Goal: Task Accomplishment & Management: Use online tool/utility

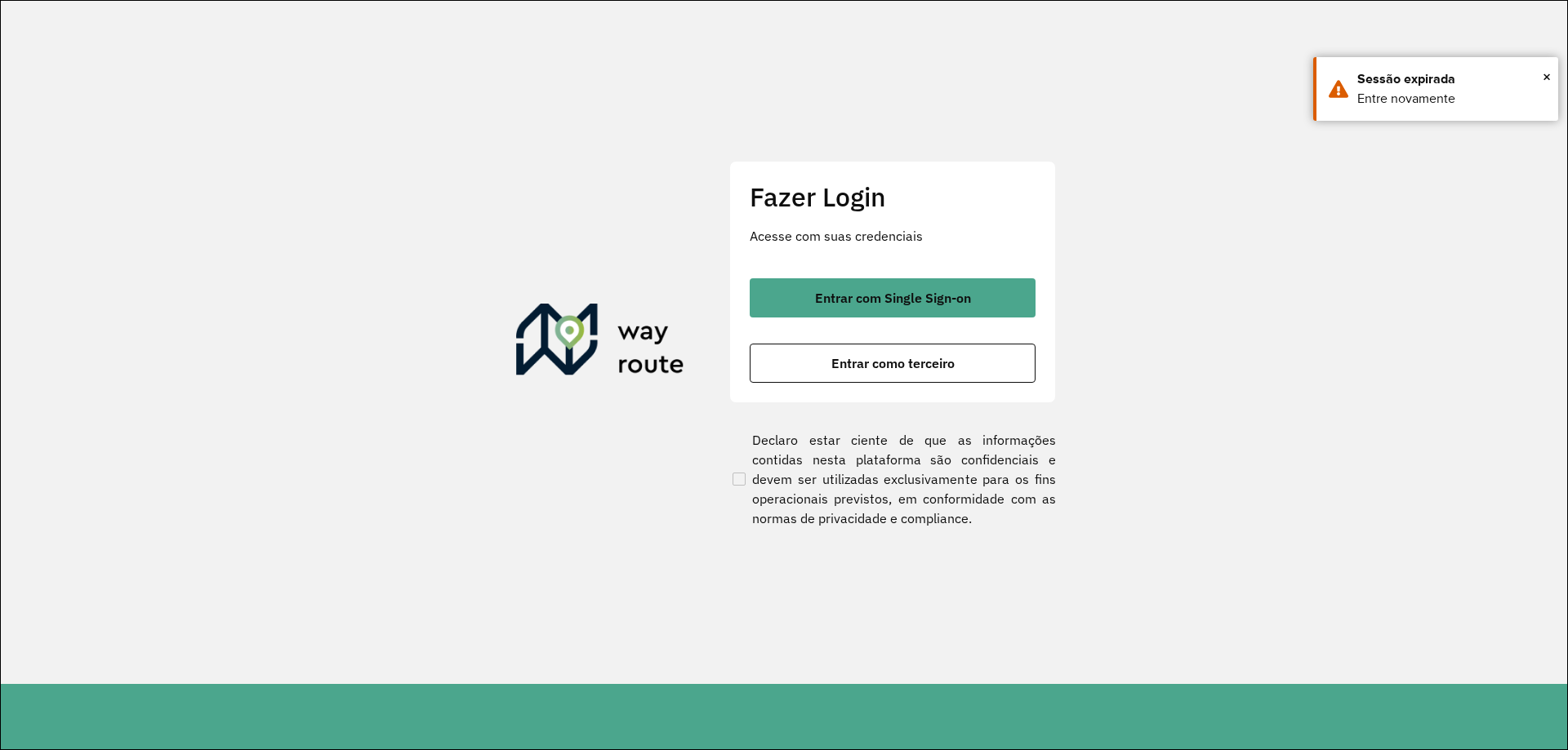
click at [899, 268] on div "Fazer Login Acesse com suas credenciais Entrar com Single Sign-on Entrar como t…" at bounding box center [893, 281] width 327 height 242
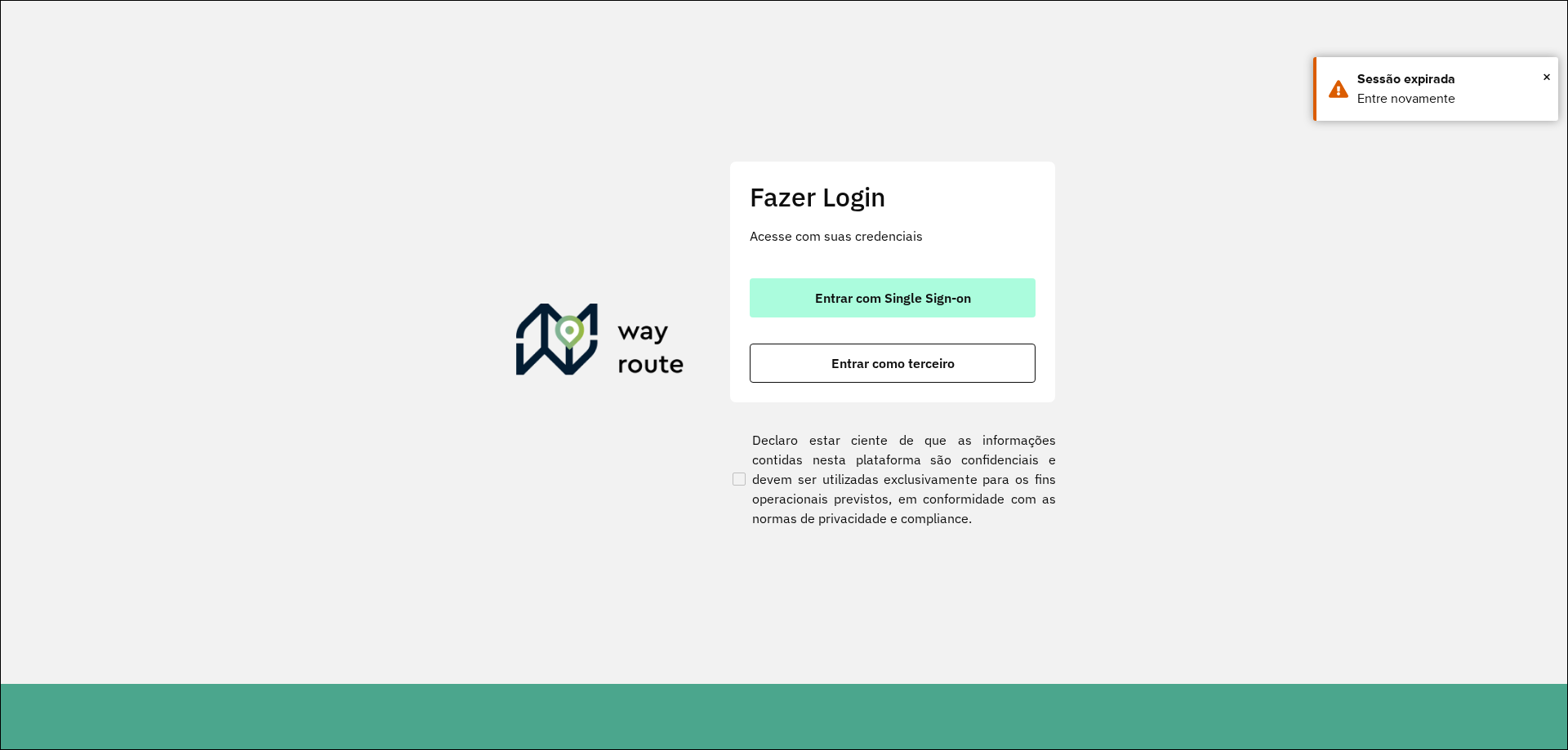
click at [889, 296] on span "Entrar com Single Sign-on" at bounding box center [893, 297] width 156 height 13
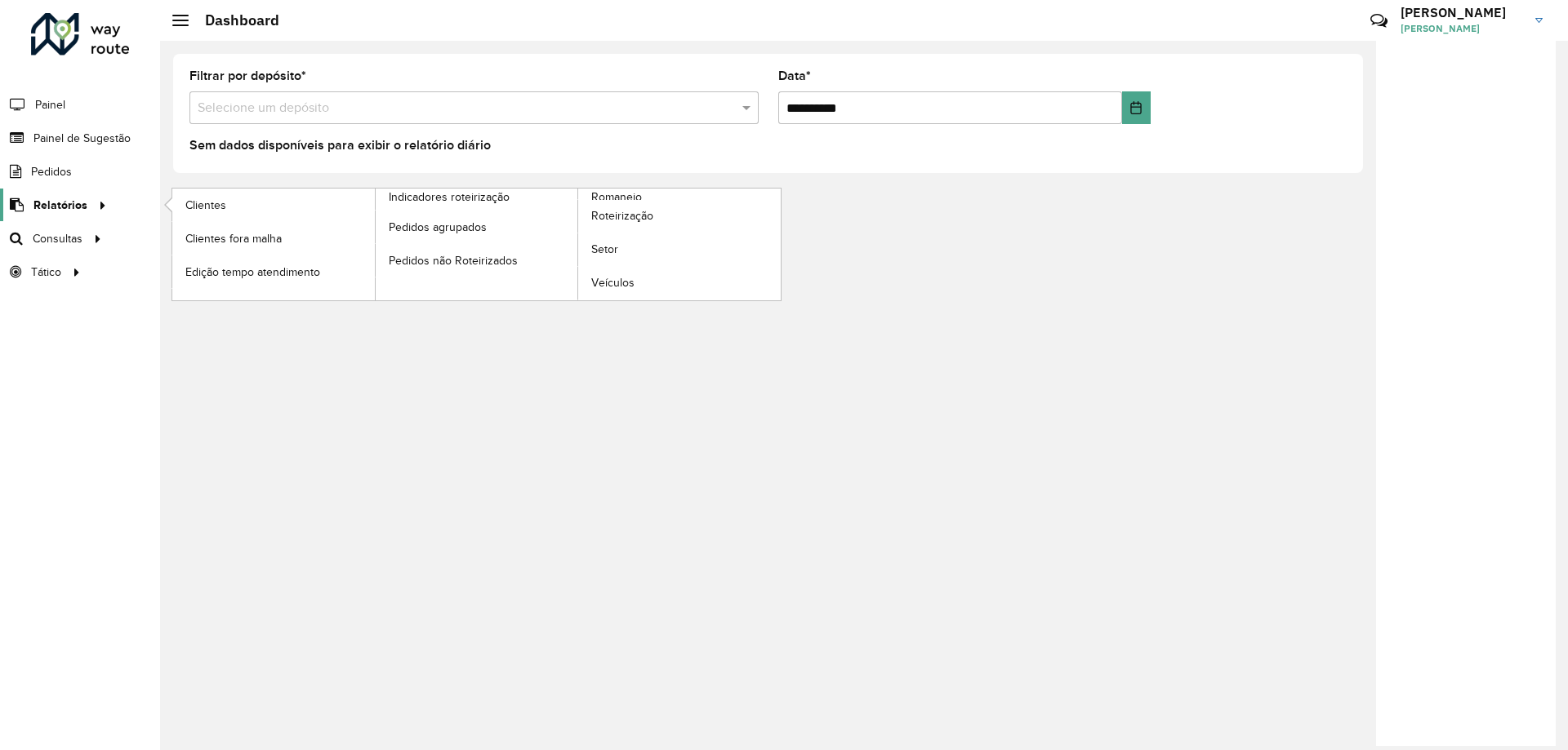
click at [74, 209] on span "Relatórios" at bounding box center [60, 204] width 54 height 17
click at [221, 204] on span "Clientes" at bounding box center [206, 204] width 44 height 17
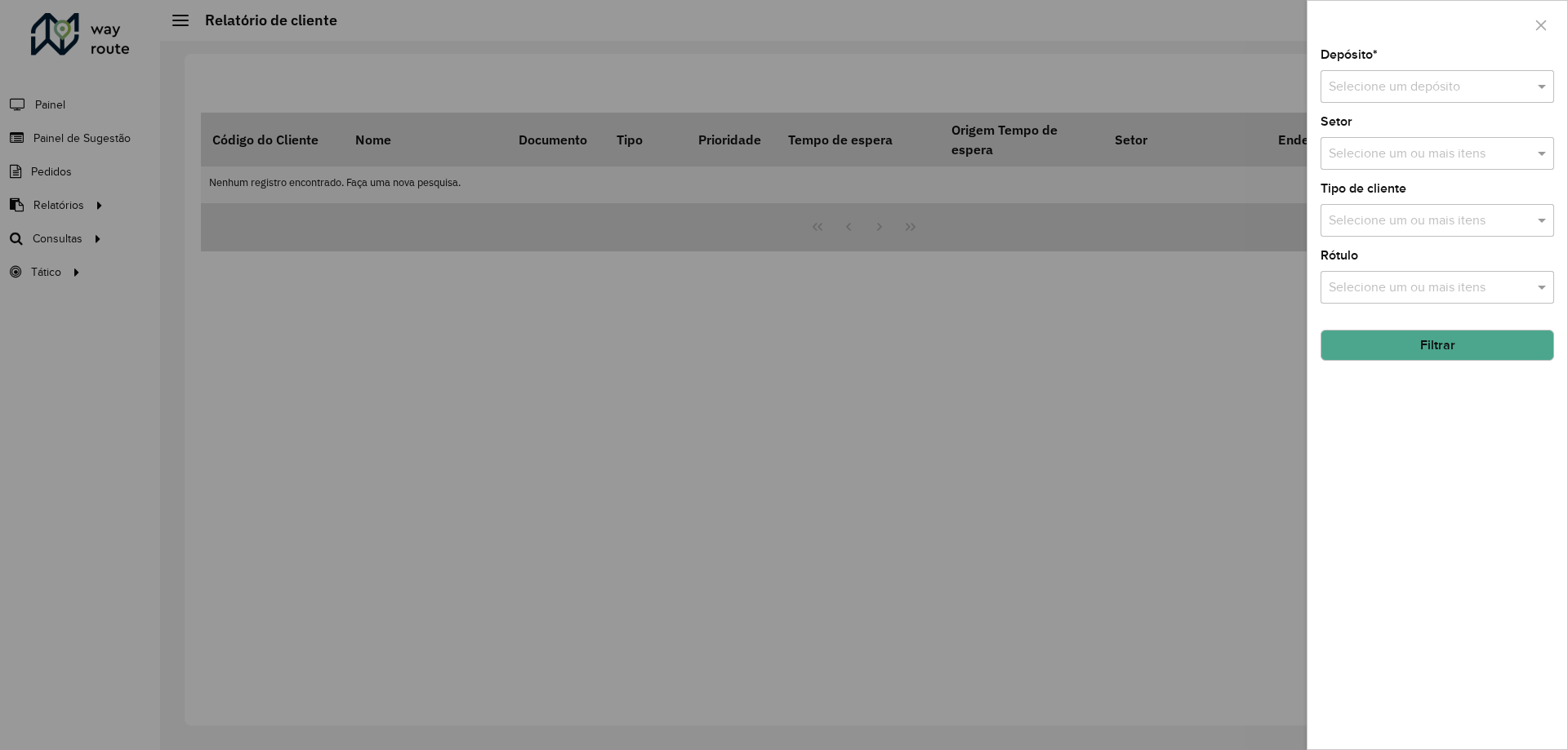
click at [71, 197] on div at bounding box center [784, 375] width 1568 height 750
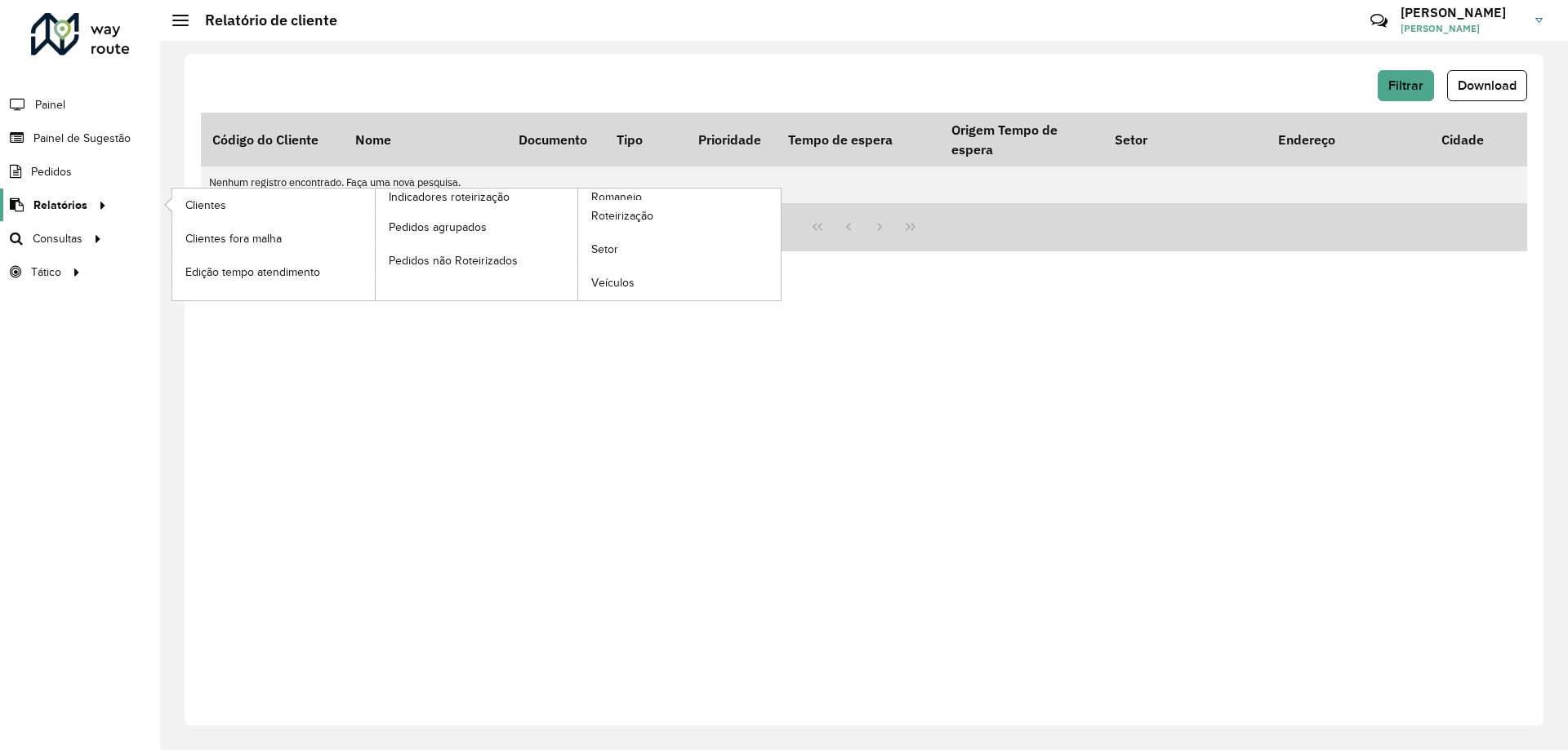
click at [90, 203] on div at bounding box center [99, 204] width 24 height 17
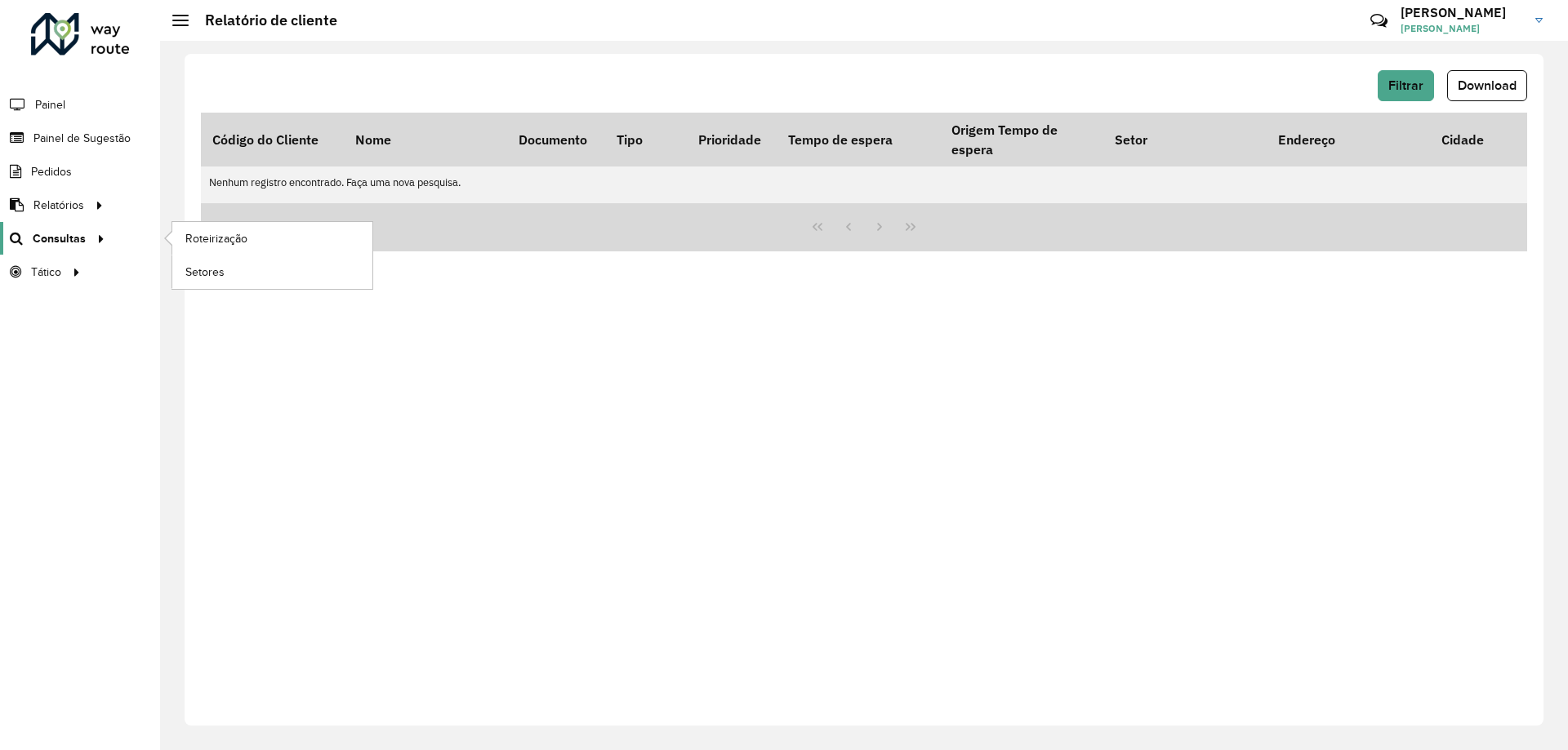
click at [71, 237] on span "Consultas" at bounding box center [59, 238] width 53 height 17
click at [98, 240] on icon at bounding box center [98, 237] width 14 height 24
click at [207, 237] on span "Roteirização" at bounding box center [218, 238] width 66 height 17
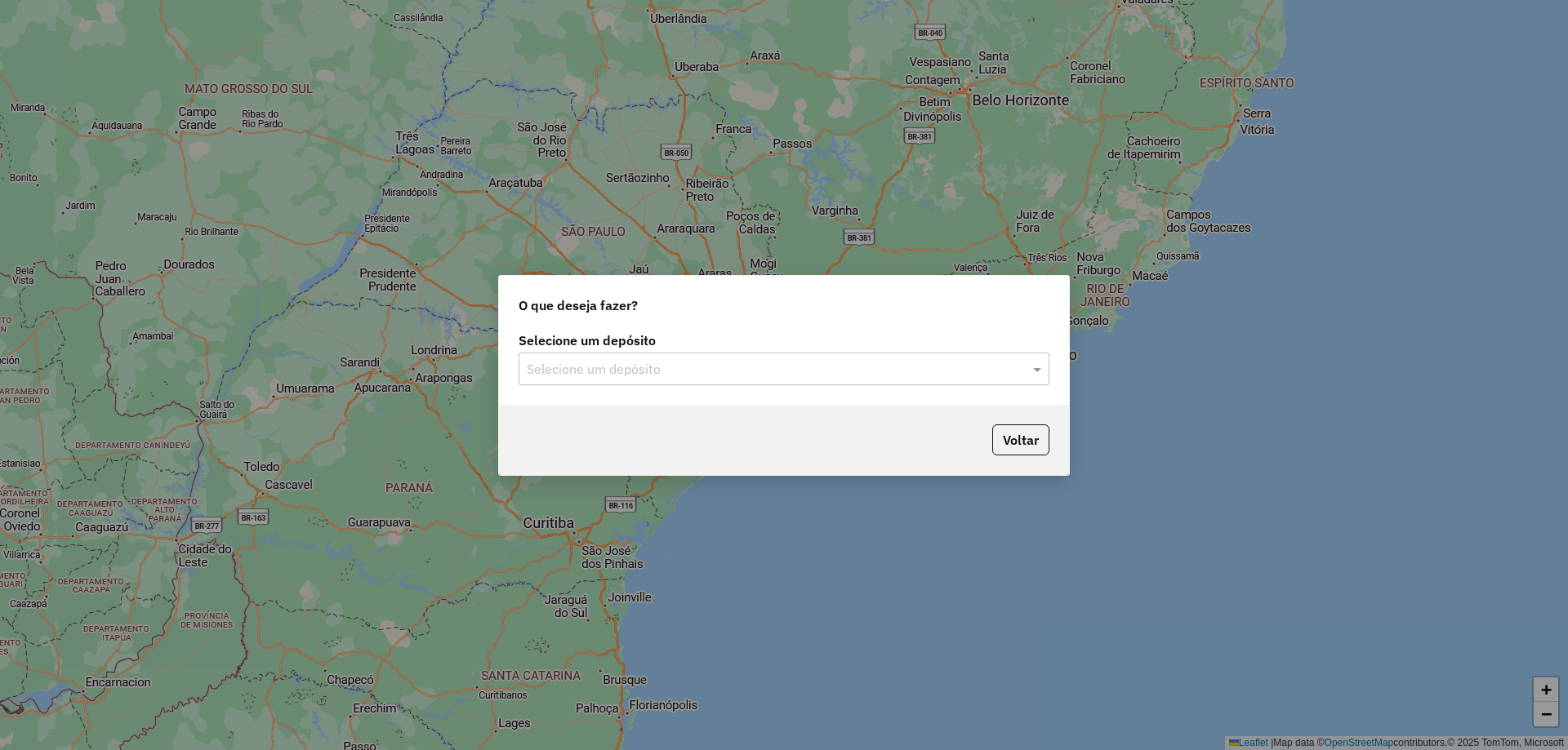
click at [742, 371] on input "text" at bounding box center [767, 370] width 482 height 20
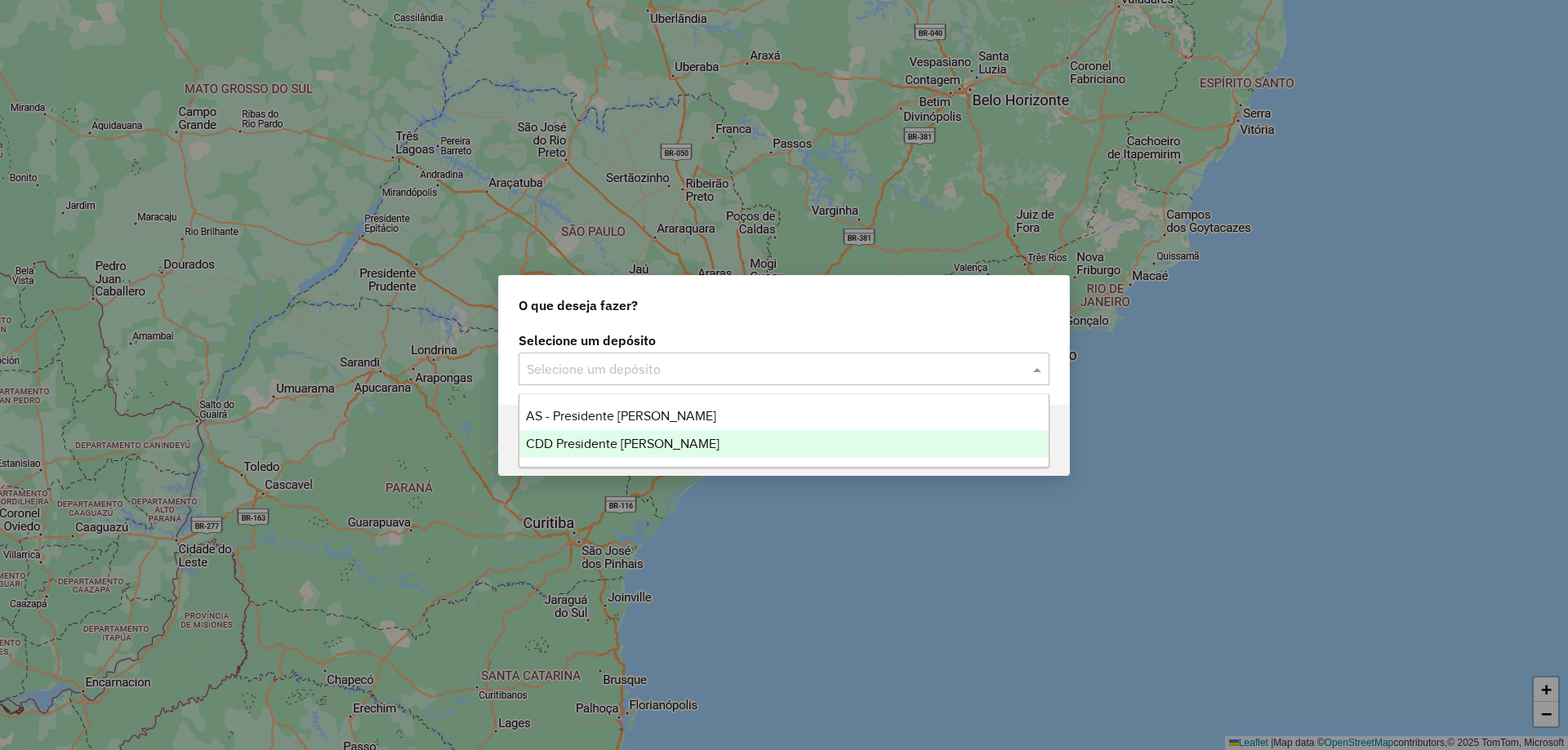
click at [660, 437] on span "CDD Presidente [PERSON_NAME]" at bounding box center [623, 444] width 194 height 14
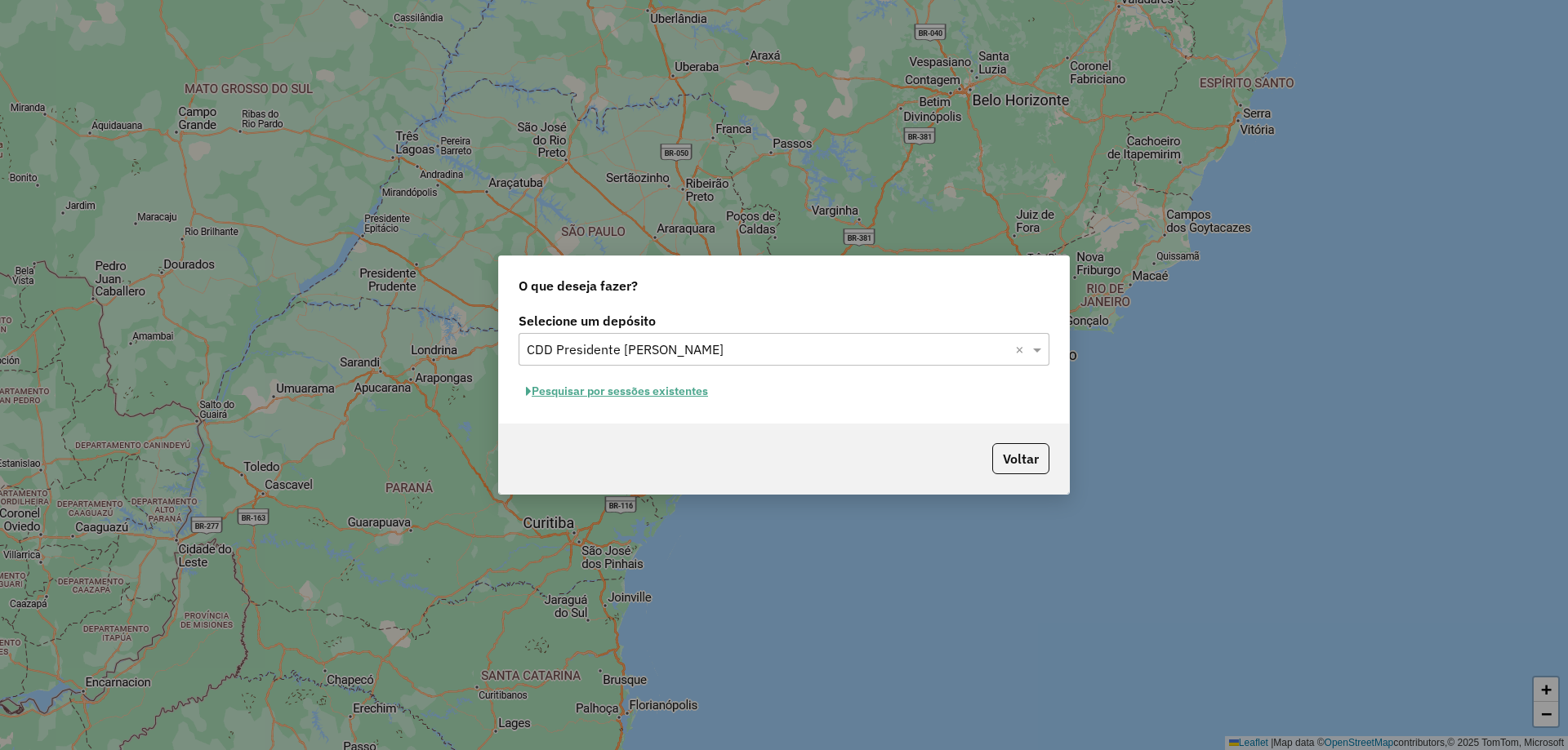
click at [624, 398] on button "Pesquisar por sessões existentes" at bounding box center [616, 391] width 197 height 25
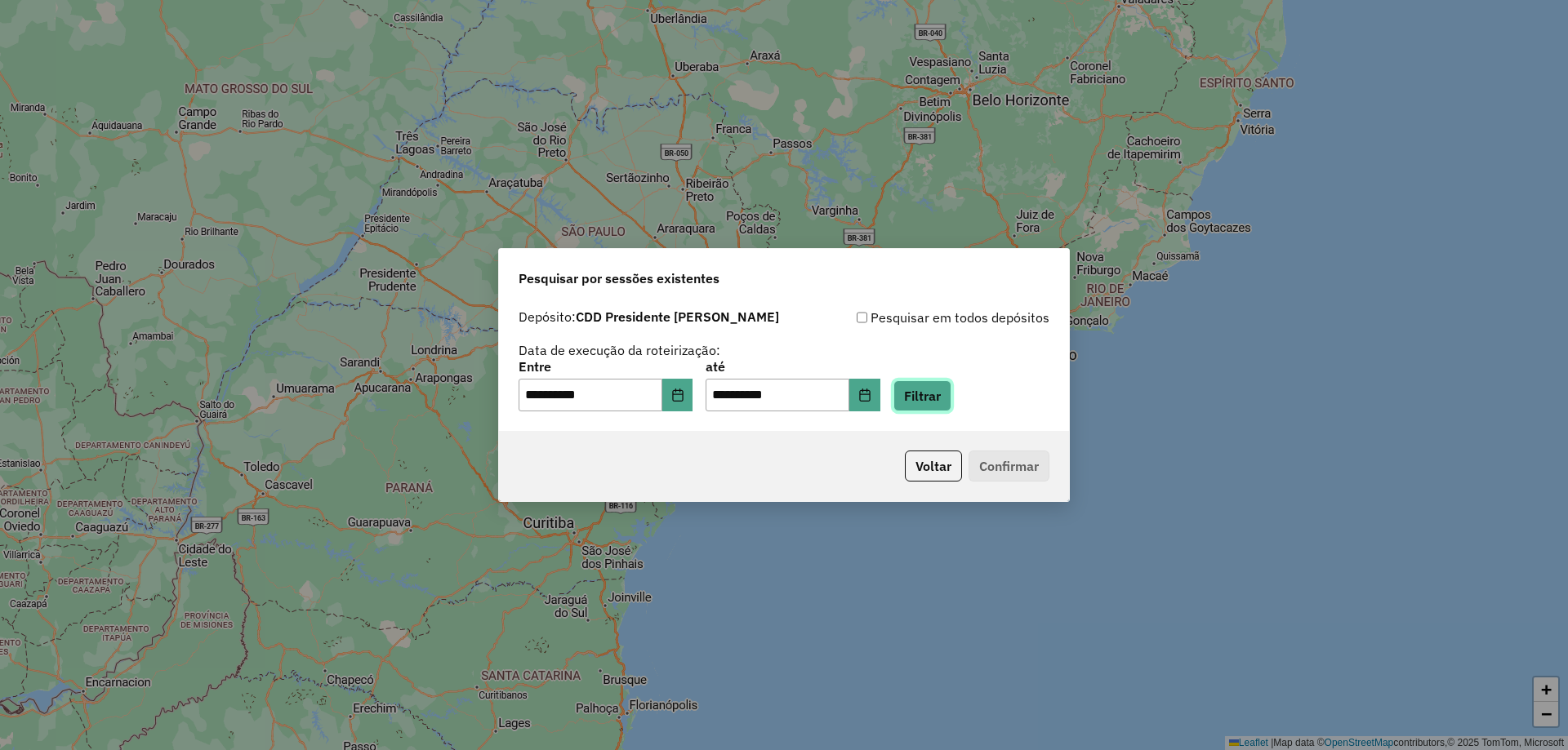
drag, startPoint x: 961, startPoint y: 399, endPoint x: 971, endPoint y: 395, distance: 10.8
click at [952, 398] on button "Filtrar" at bounding box center [922, 396] width 58 height 31
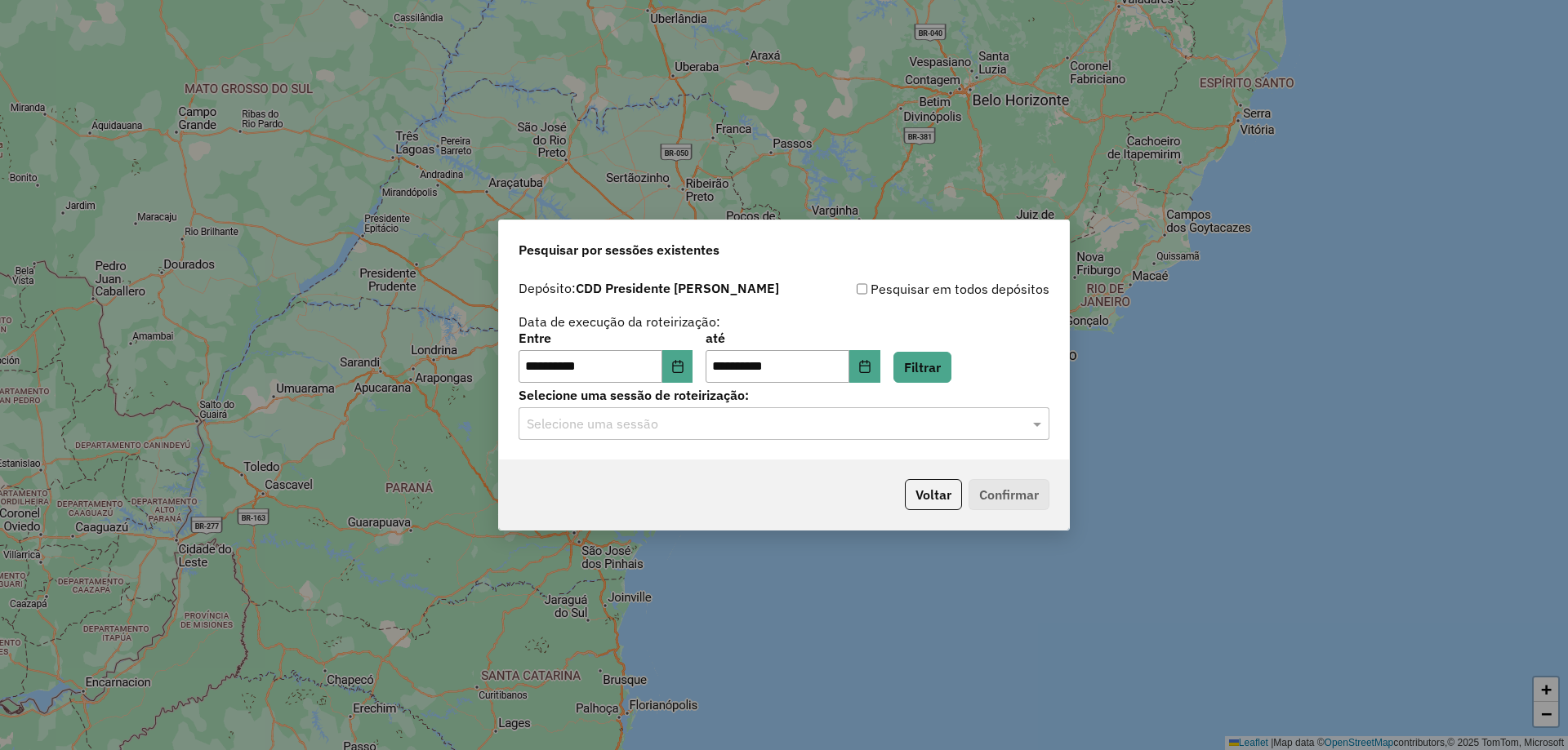
click at [931, 438] on div "Selecione uma sessão" at bounding box center [784, 423] width 531 height 33
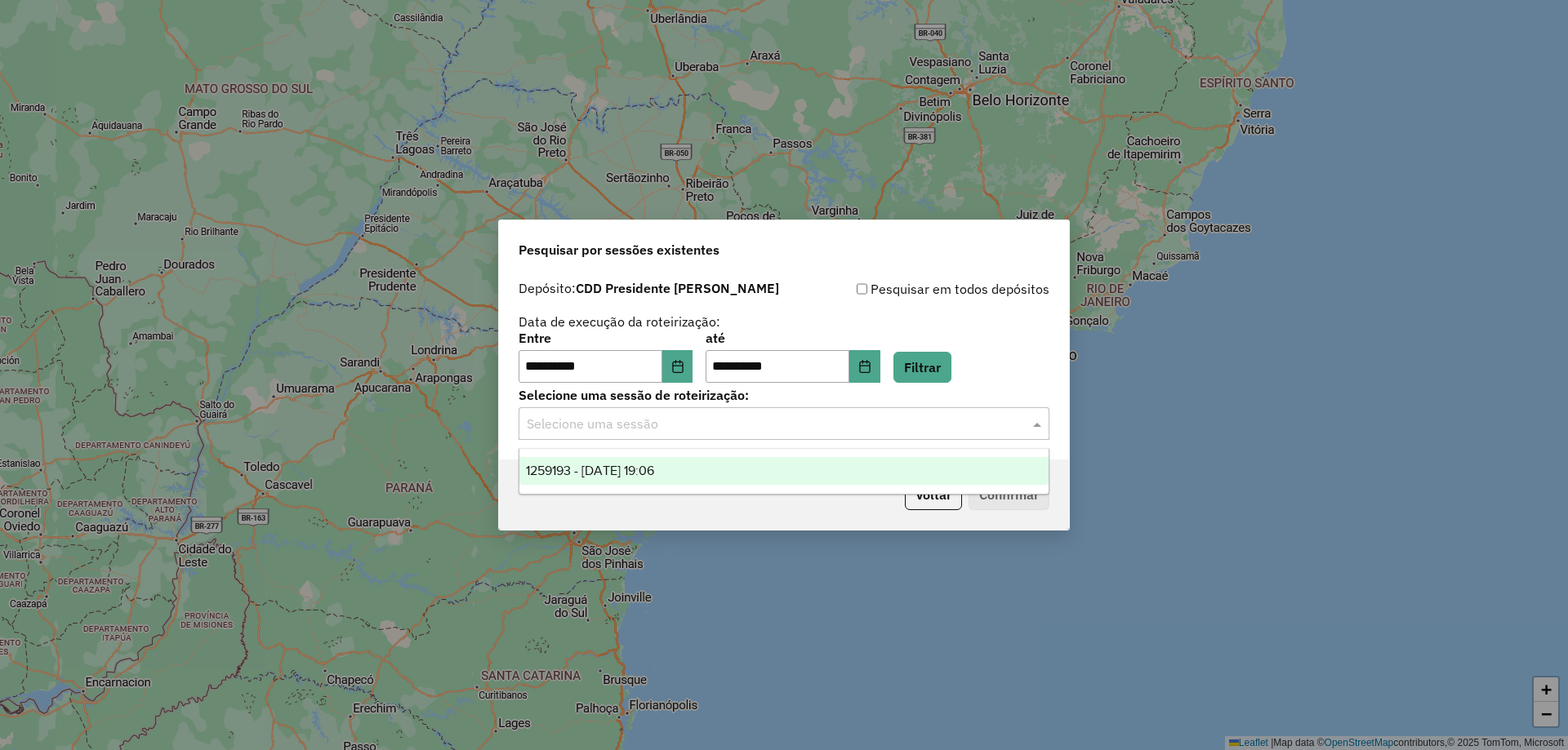
click at [749, 462] on div "1259193 - 04/09/2025 19:06" at bounding box center [784, 471] width 529 height 28
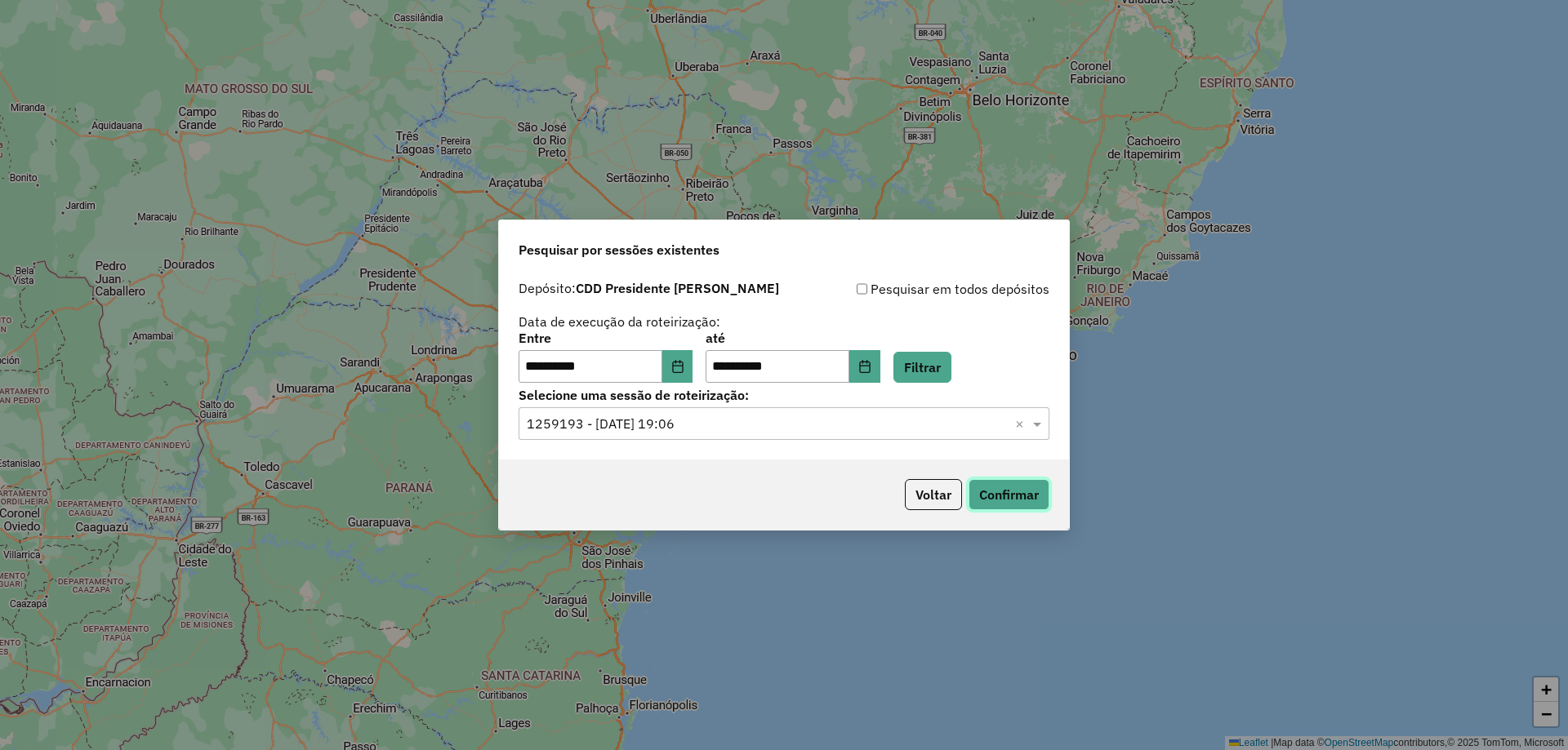
click at [1031, 501] on button "Confirmar" at bounding box center [1009, 495] width 80 height 31
click at [996, 488] on button "Confirmar" at bounding box center [1009, 495] width 80 height 31
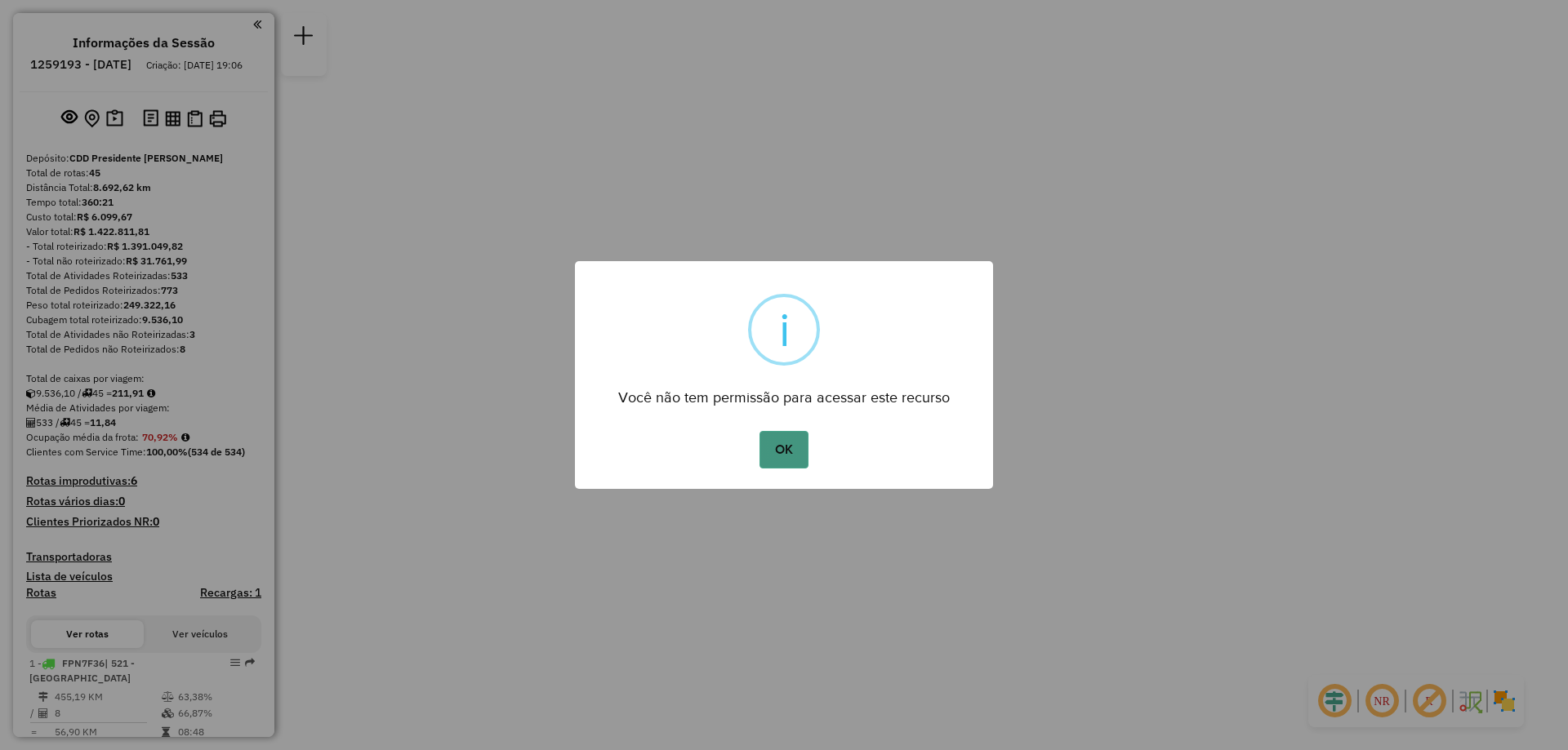
click at [793, 453] on button "OK" at bounding box center [784, 450] width 48 height 38
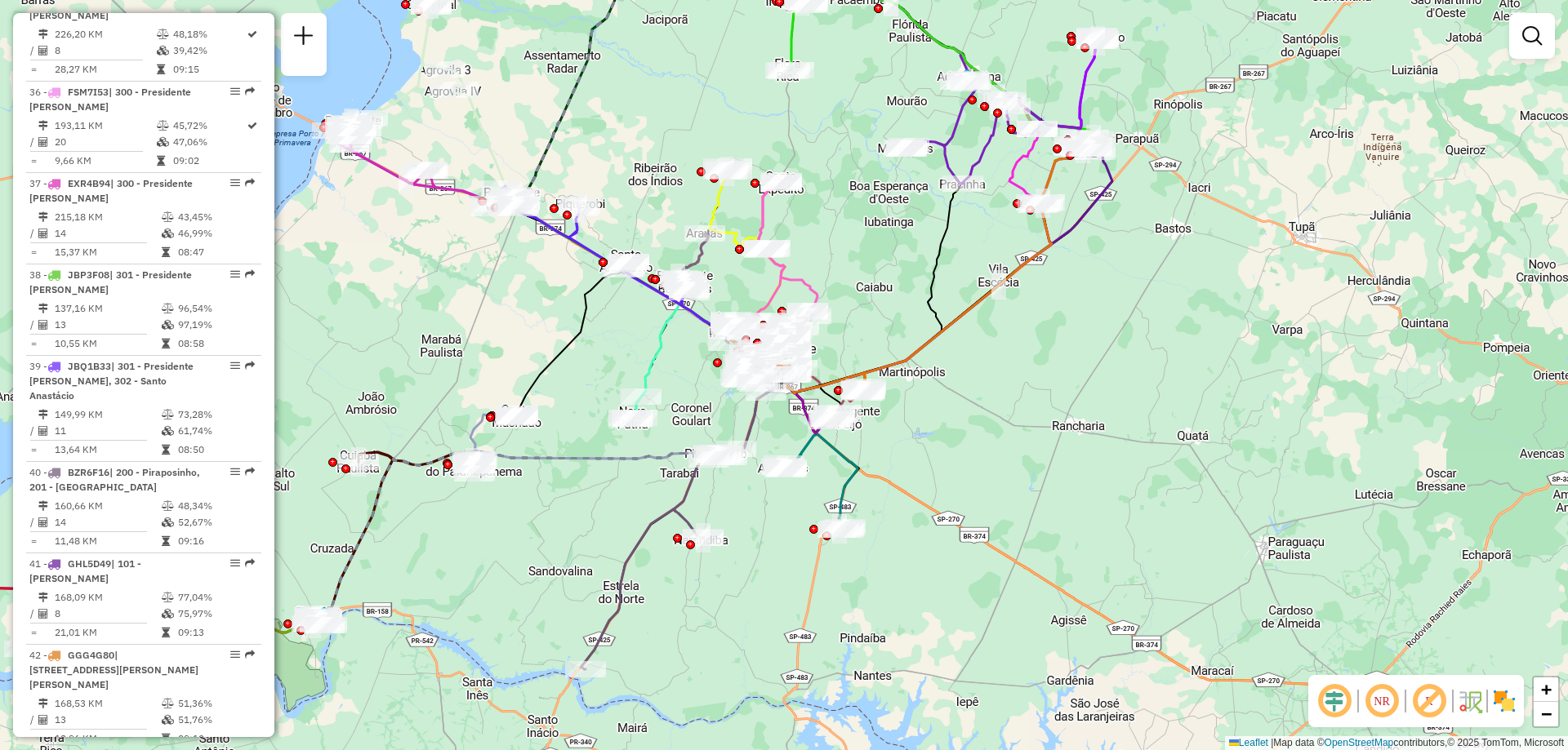
scroll to position [3999, 0]
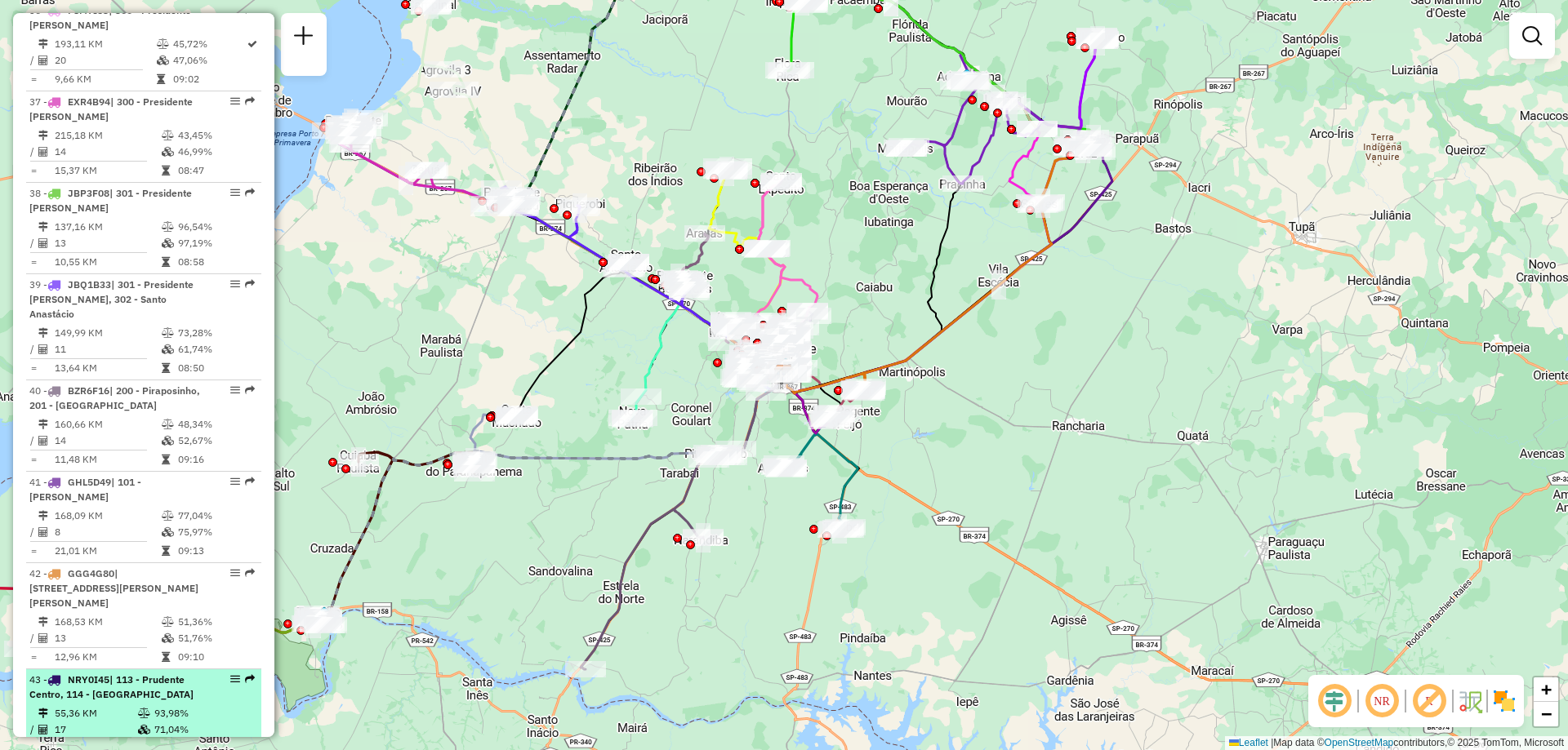
select select "**********"
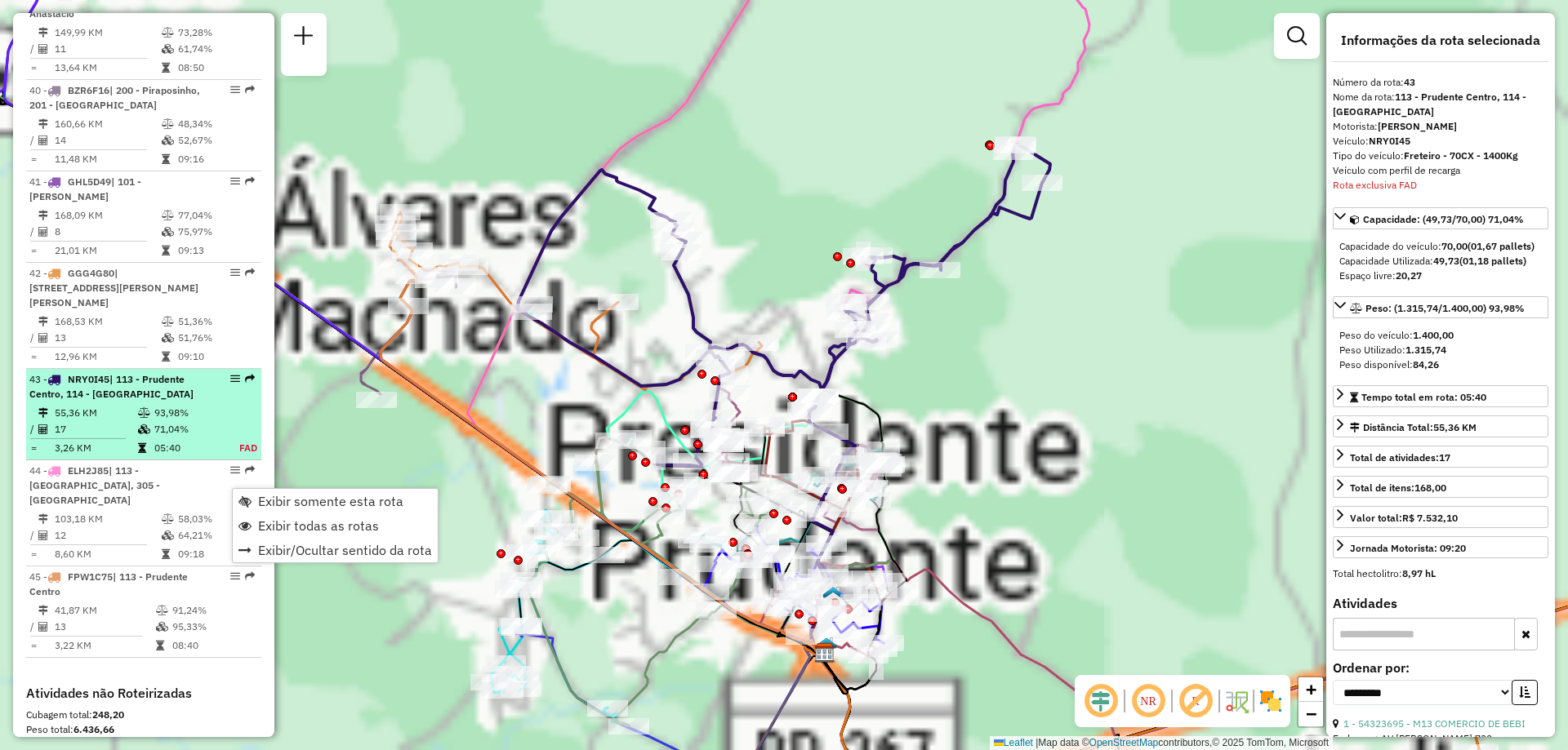
scroll to position [4299, 0]
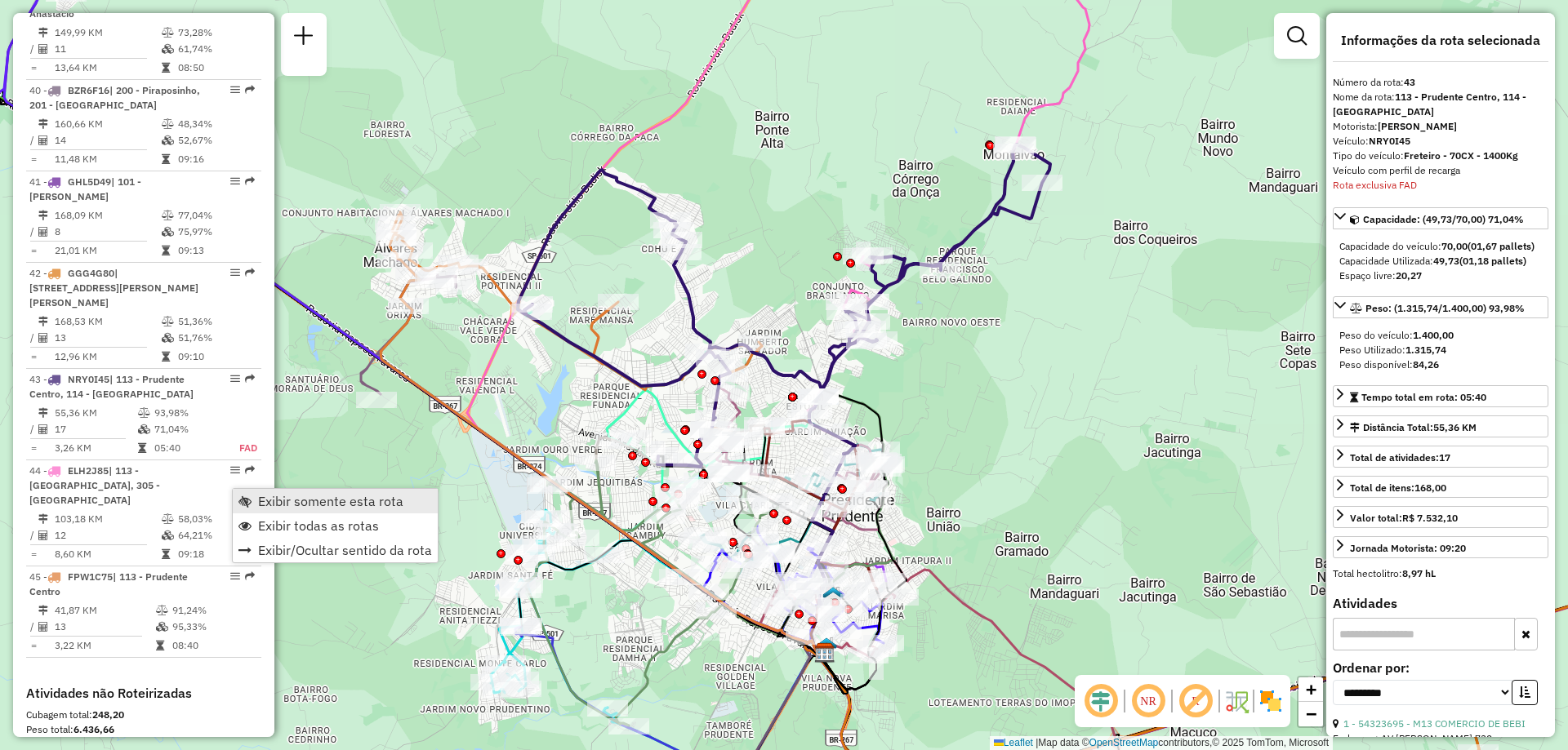
click at [284, 501] on span "Exibir somente esta rota" at bounding box center [331, 501] width 146 height 13
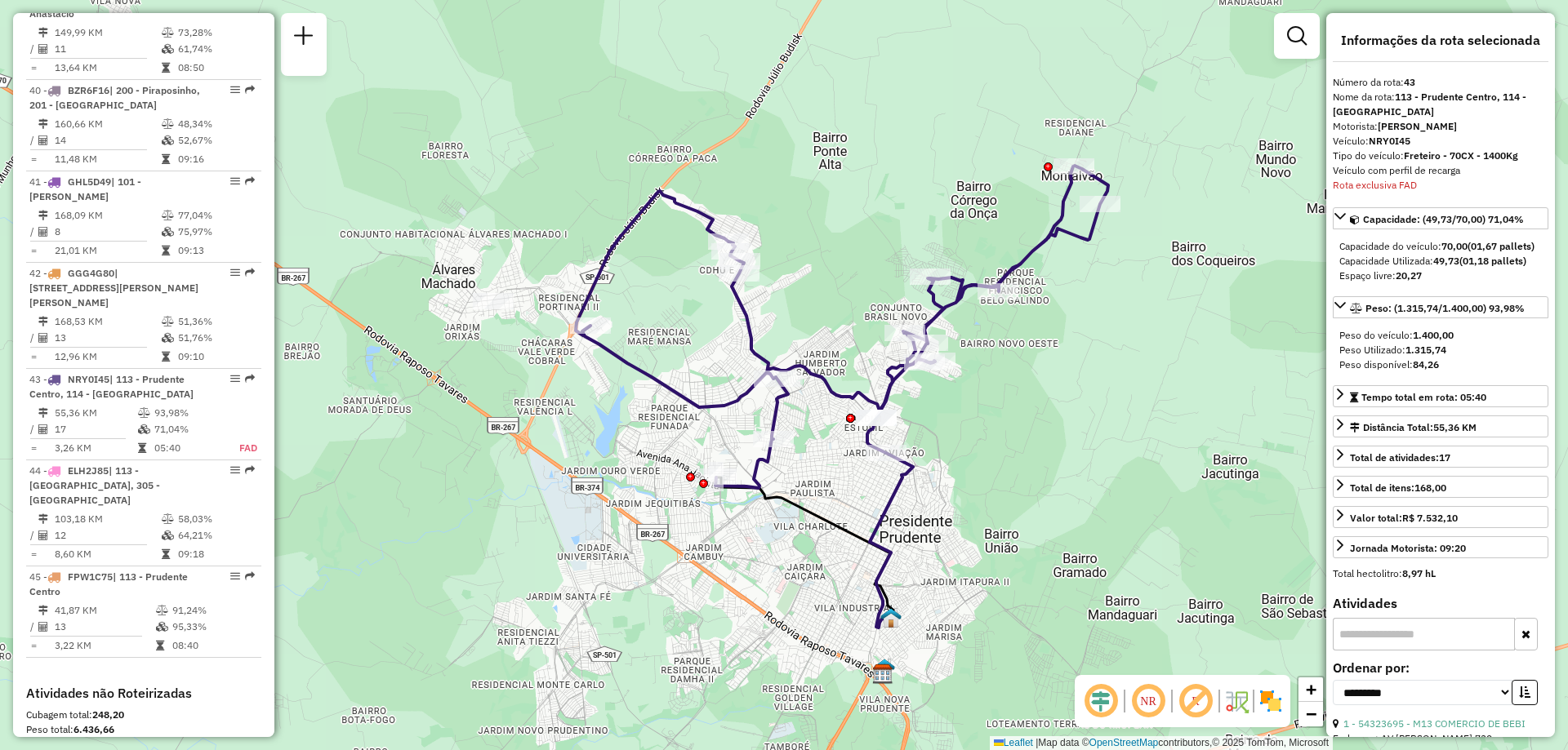
drag, startPoint x: 1009, startPoint y: 413, endPoint x: 1066, endPoint y: 435, distance: 61.1
click at [1066, 435] on div "Janela de atendimento Grade de atendimento Capacidade Transportadoras Veículos …" at bounding box center [784, 375] width 1568 height 750
click at [1151, 696] on em at bounding box center [1148, 701] width 39 height 39
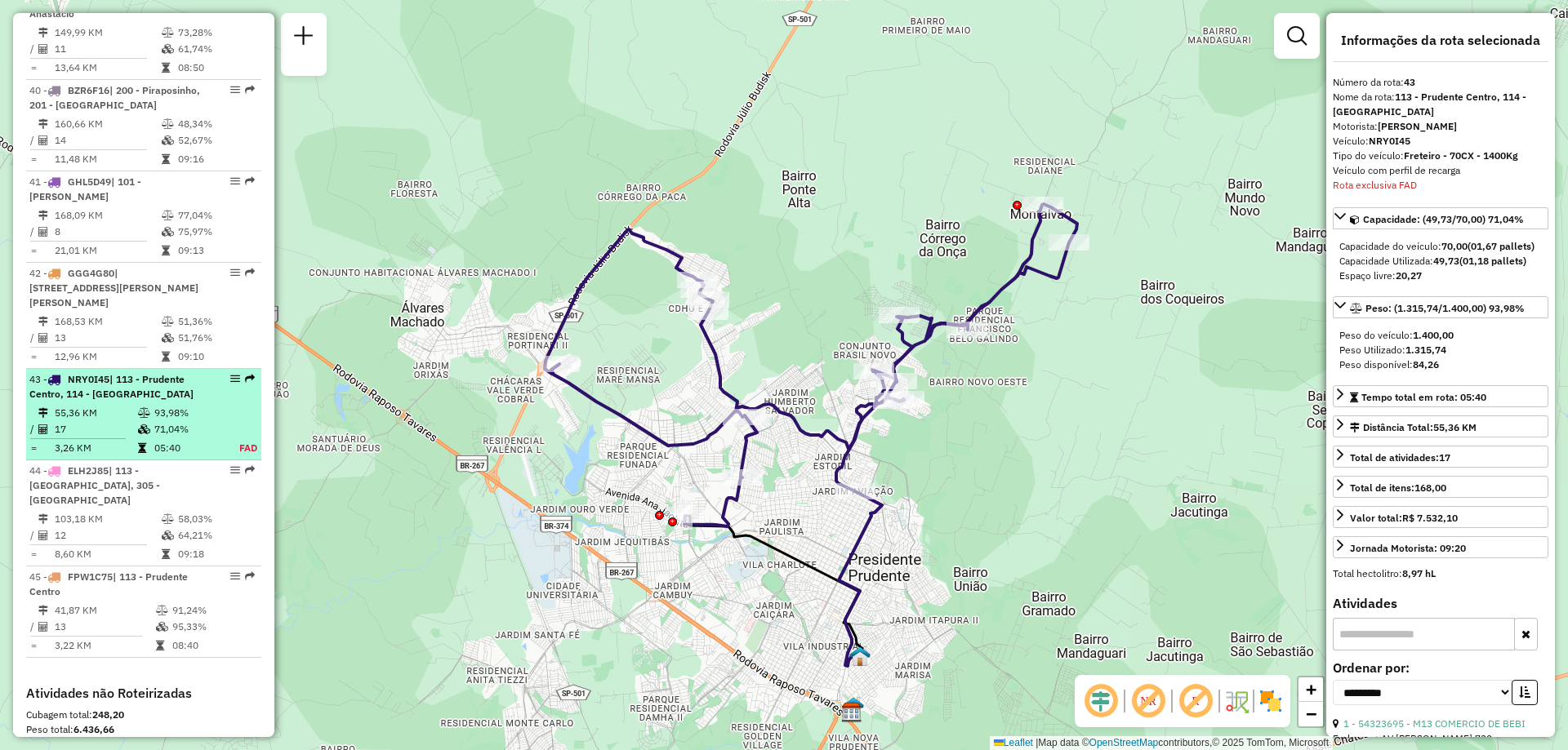
drag, startPoint x: 147, startPoint y: 209, endPoint x: 219, endPoint y: 189, distance: 74.7
drag, startPoint x: 219, startPoint y: 189, endPoint x: 231, endPoint y: 186, distance: 12.4
click at [231, 374] on em at bounding box center [235, 379] width 10 height 10
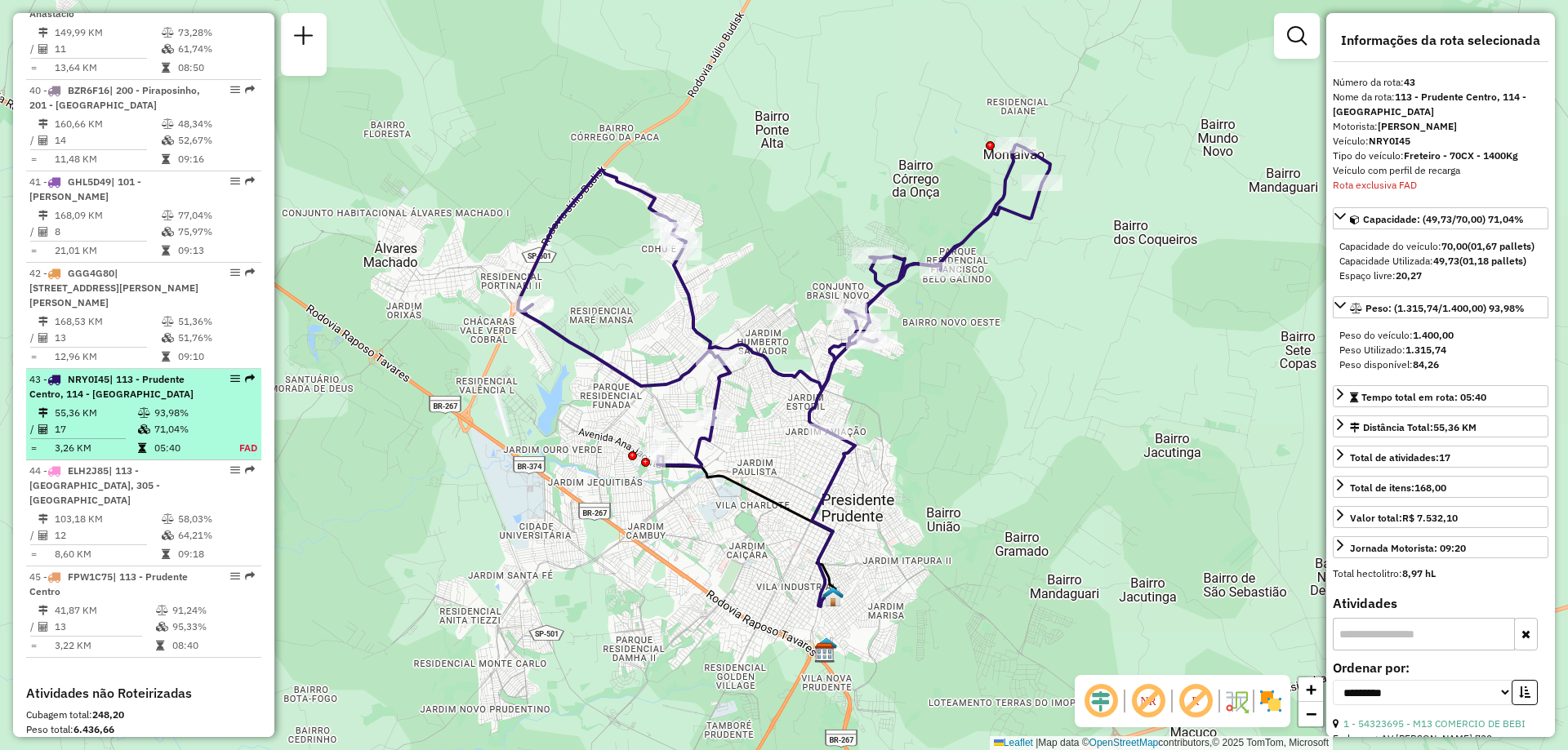
click at [231, 374] on em at bounding box center [235, 379] width 10 height 10
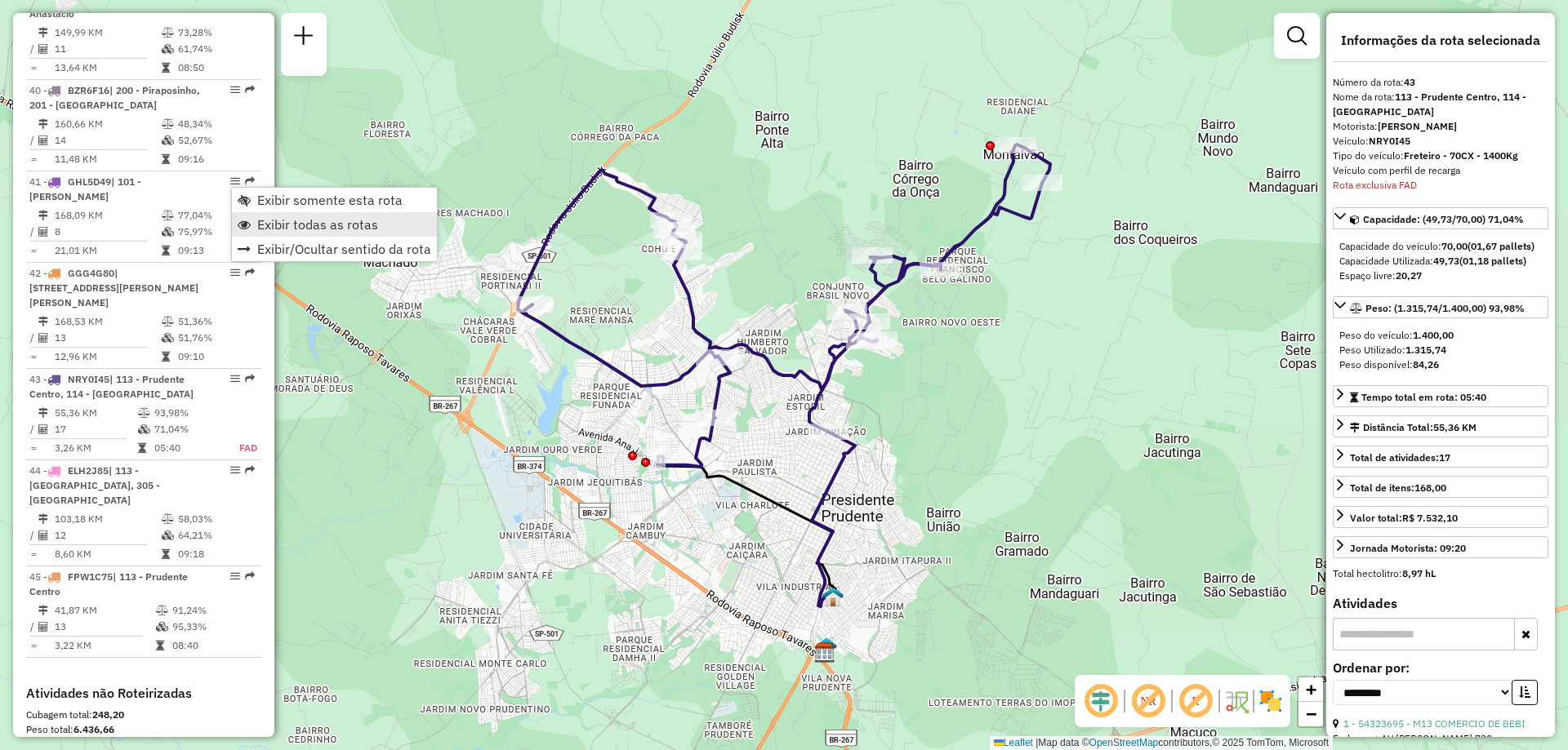
click at [299, 229] on span "Exibir todas as rotas" at bounding box center [317, 224] width 121 height 13
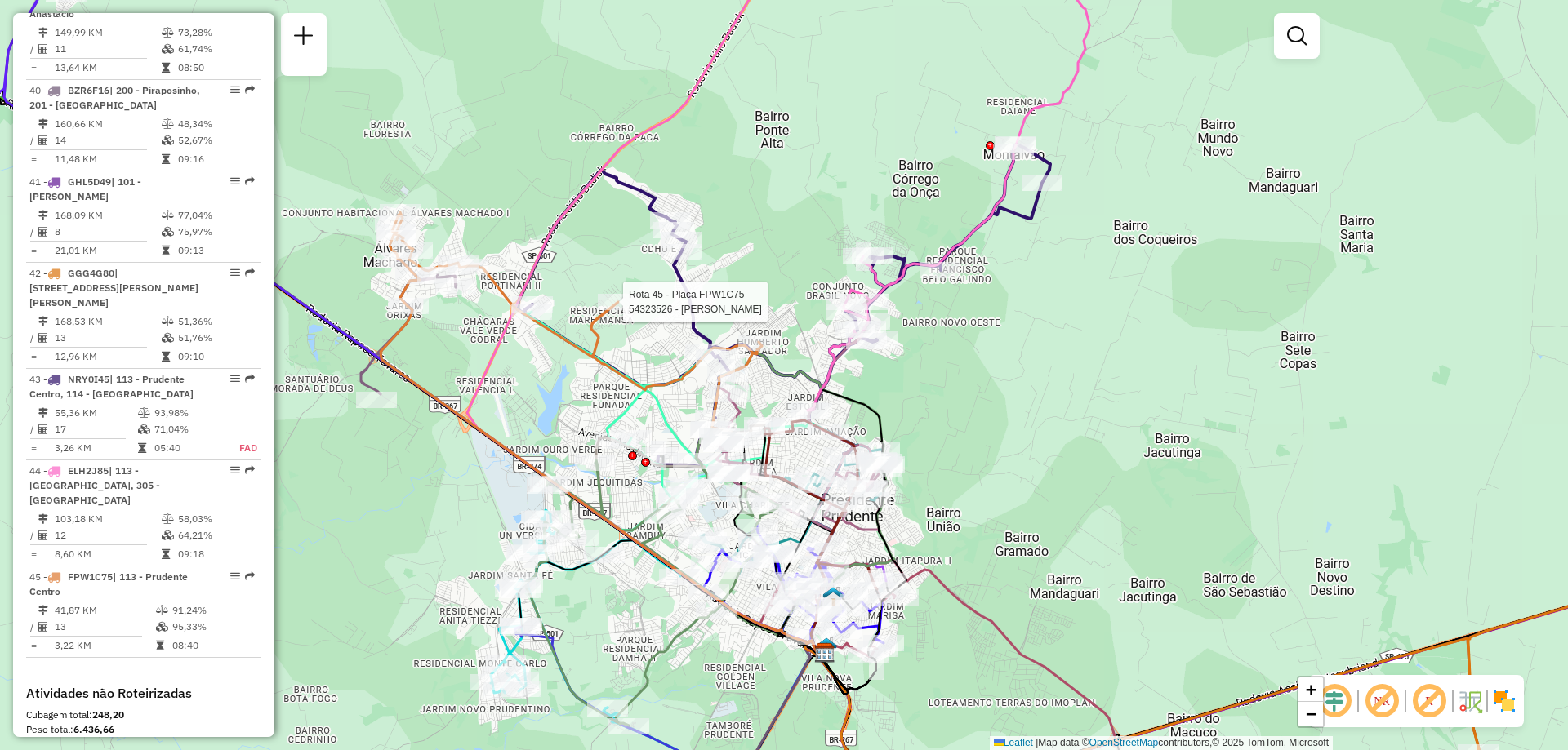
select select "**********"
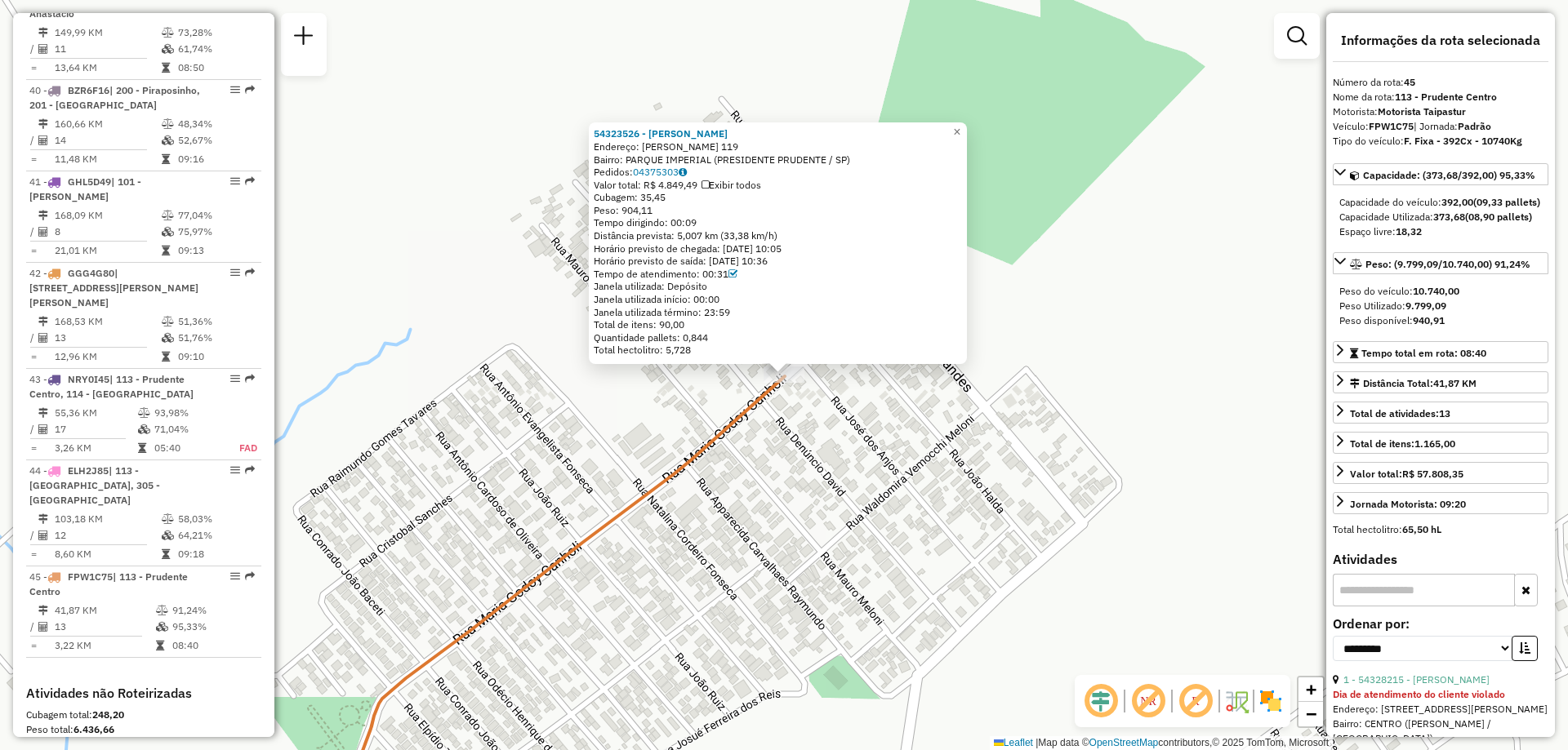
click at [768, 454] on div "54323526 - [PERSON_NAME]: [PERSON_NAME] CANHOLI 119 Bairro: [GEOGRAPHIC_DATA] (…" at bounding box center [784, 375] width 1568 height 750
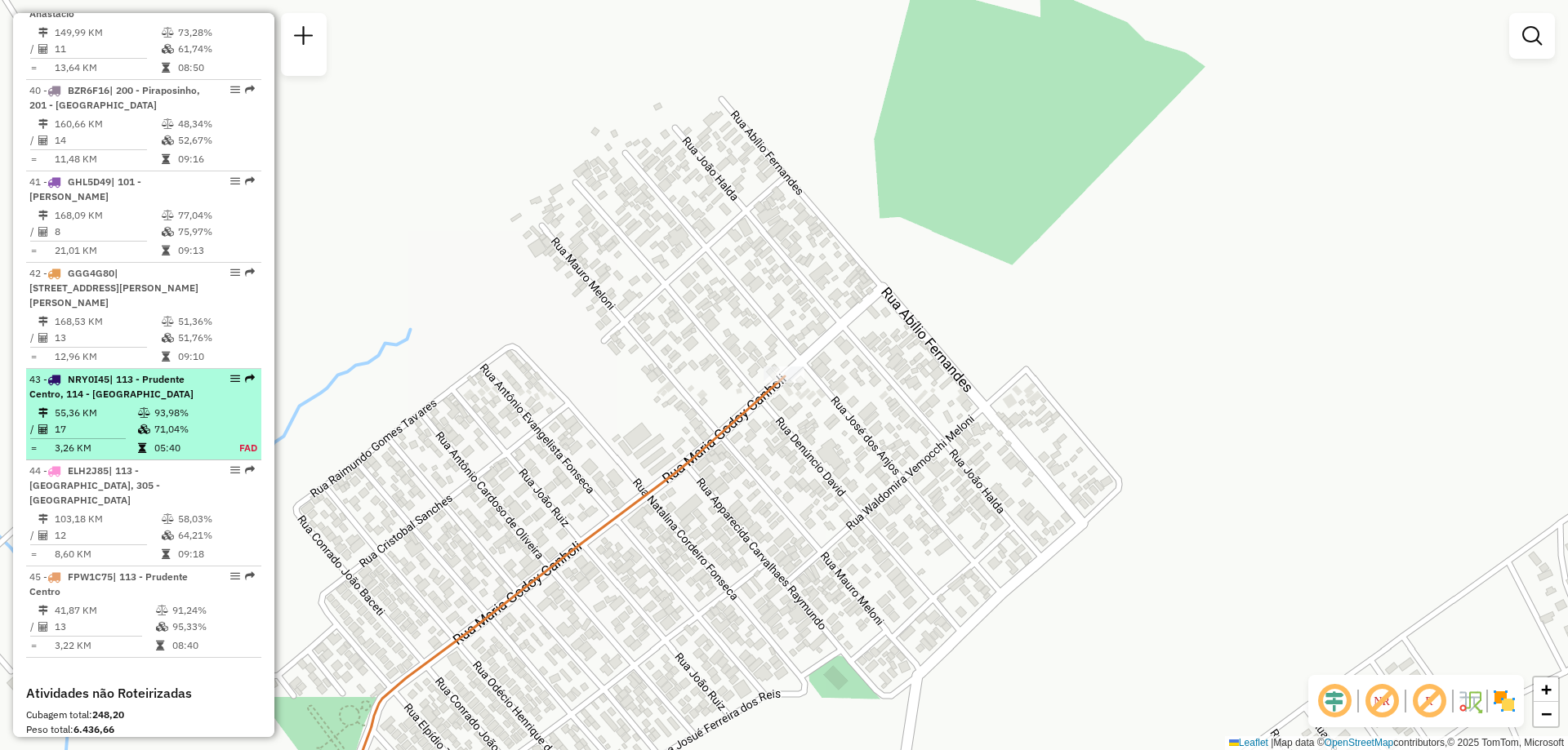
click at [185, 421] on td "71,04%" at bounding box center [188, 429] width 68 height 16
select select "**********"
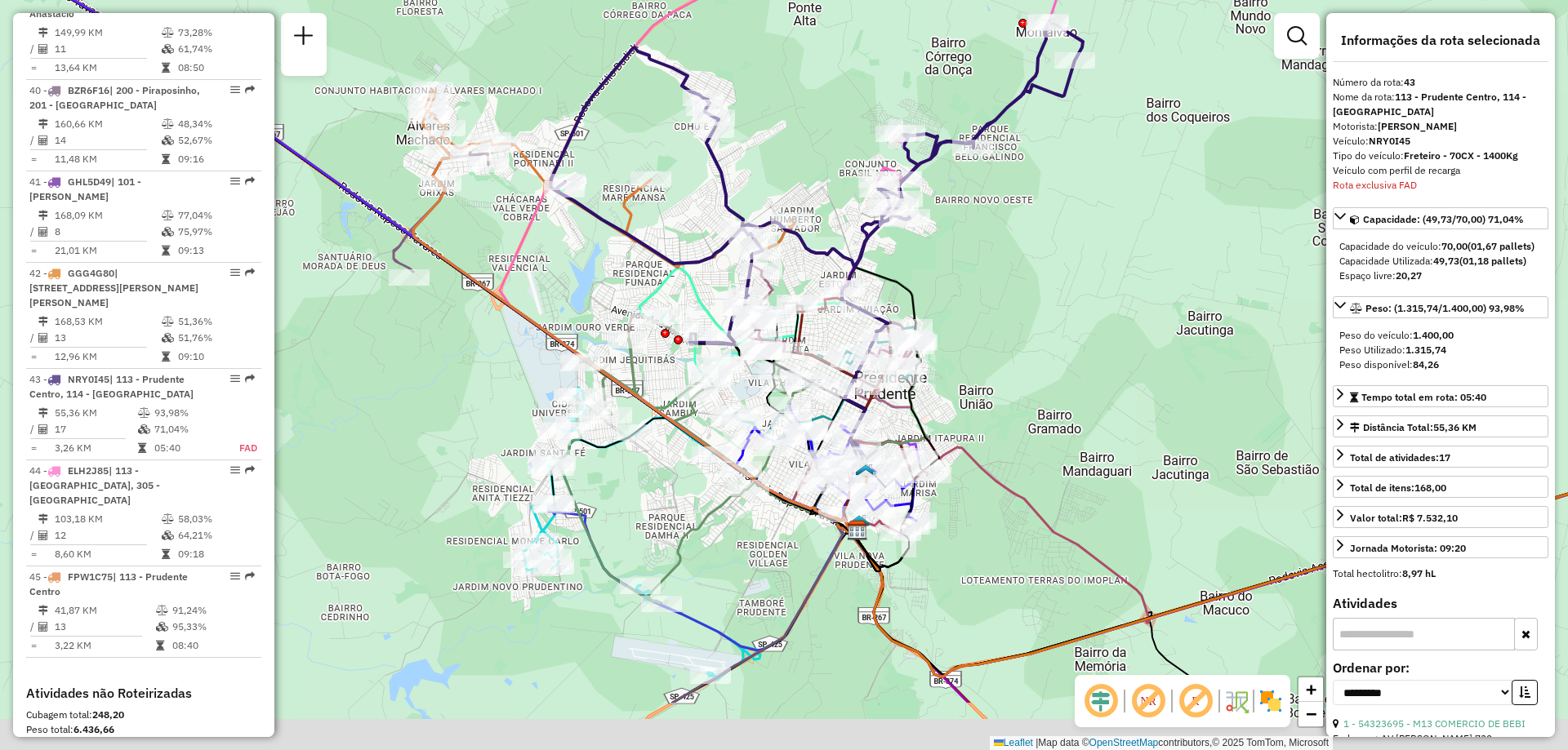
drag, startPoint x: 1019, startPoint y: 462, endPoint x: 1048, endPoint y: 354, distance: 111.8
click at [1048, 354] on div "Janela de atendimento Grade de atendimento Capacidade Transportadoras Veículos …" at bounding box center [784, 375] width 1568 height 750
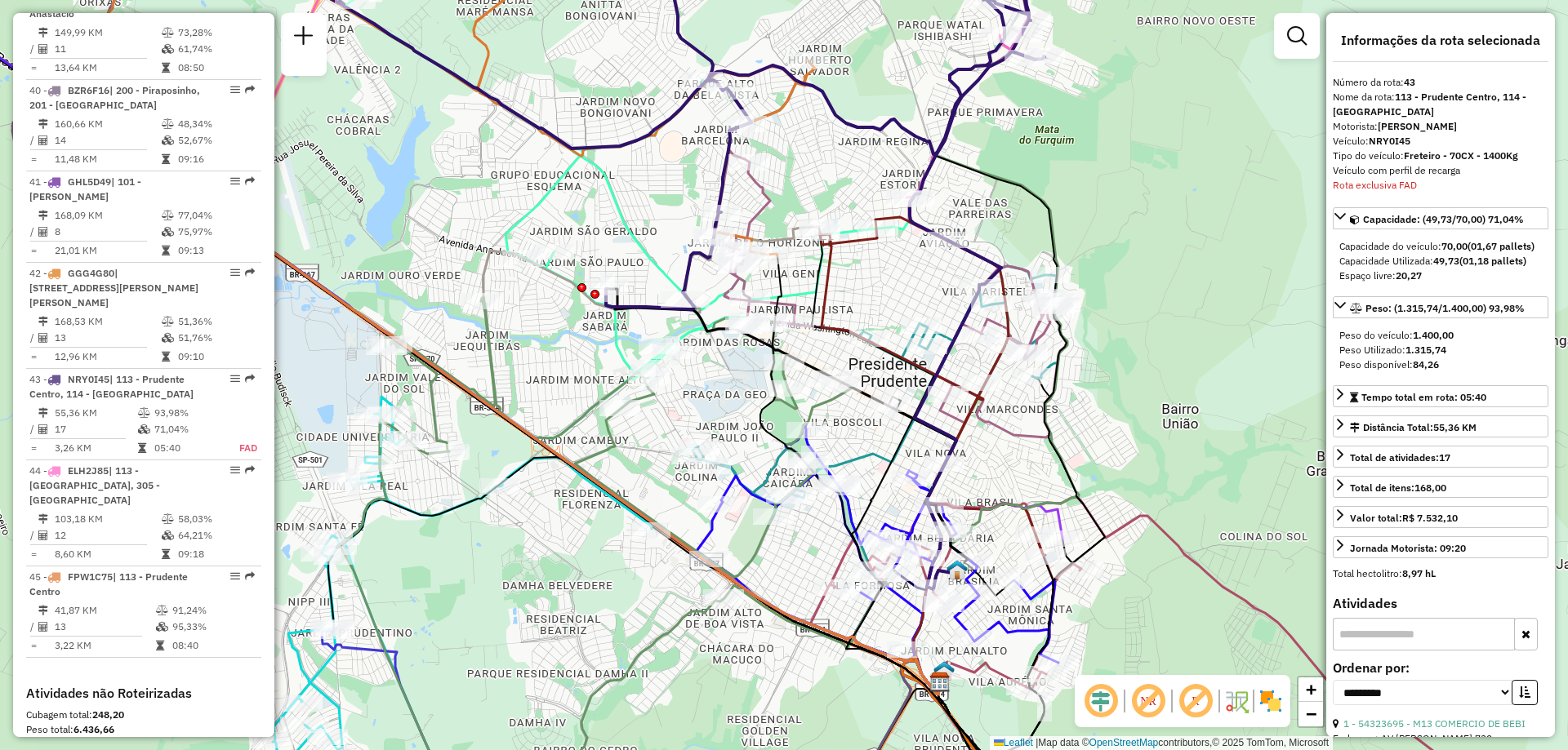
drag, startPoint x: 700, startPoint y: 366, endPoint x: 718, endPoint y: 410, distance: 47.5
click at [718, 410] on div "Janela de atendimento Grade de atendimento Capacidade Transportadoras Veículos …" at bounding box center [784, 375] width 1568 height 750
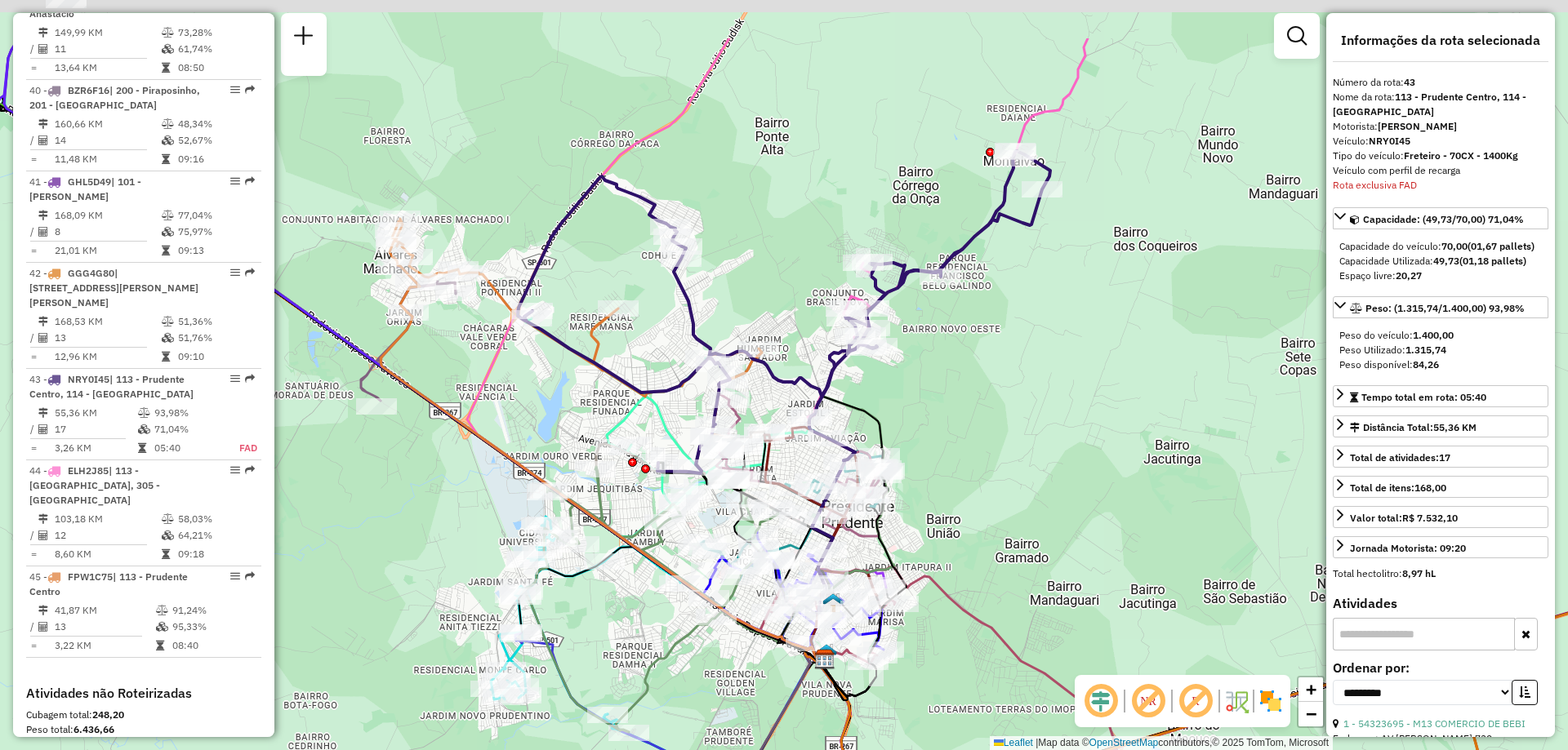
drag, startPoint x: 1145, startPoint y: 224, endPoint x: 1138, endPoint y: 318, distance: 94.3
click at [1138, 318] on div "Janela de atendimento Grade de atendimento Capacidade Transportadoras Veículos …" at bounding box center [784, 375] width 1568 height 750
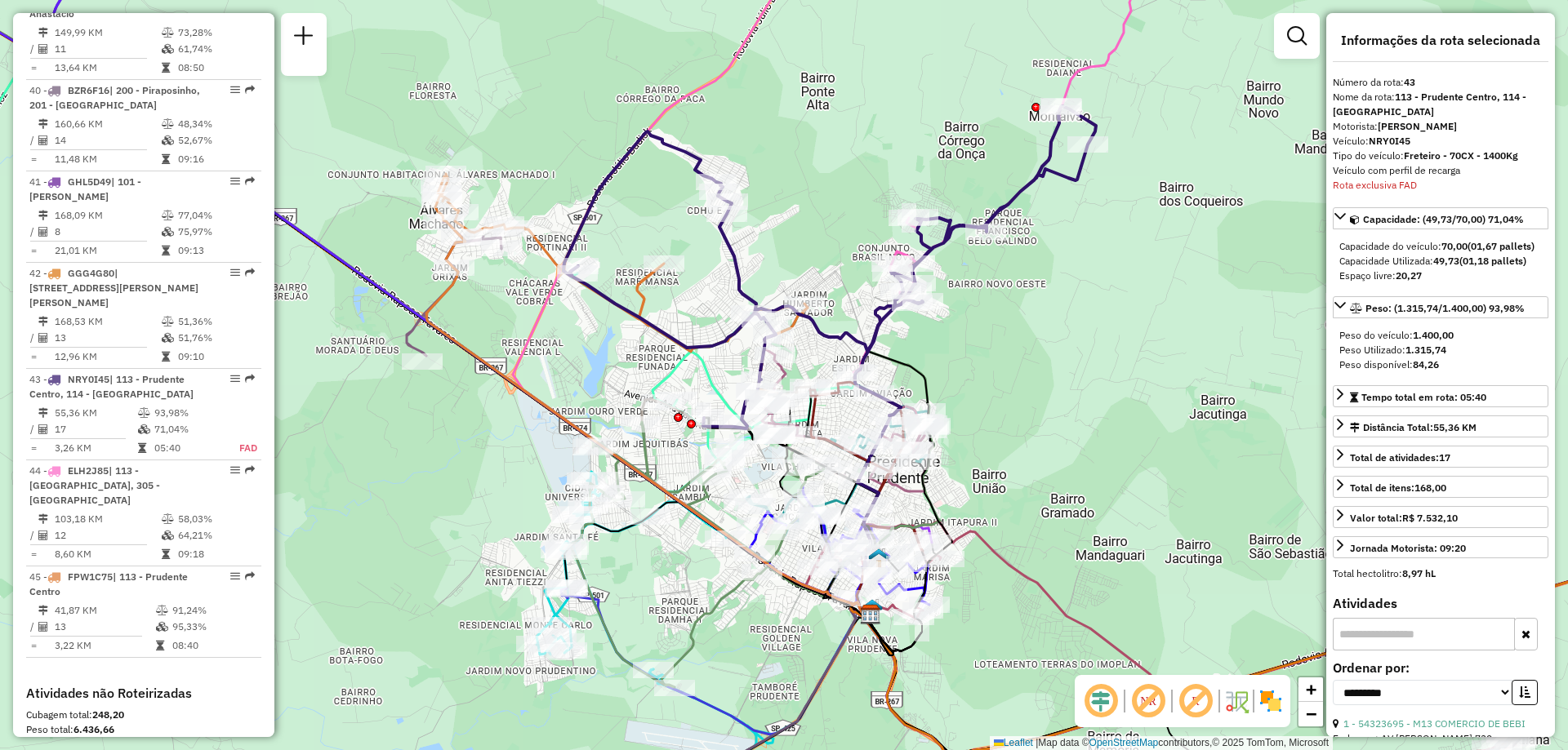
drag, startPoint x: 822, startPoint y: 384, endPoint x: 905, endPoint y: 368, distance: 84.5
click at [905, 368] on icon at bounding box center [902, 501] width 99 height 299
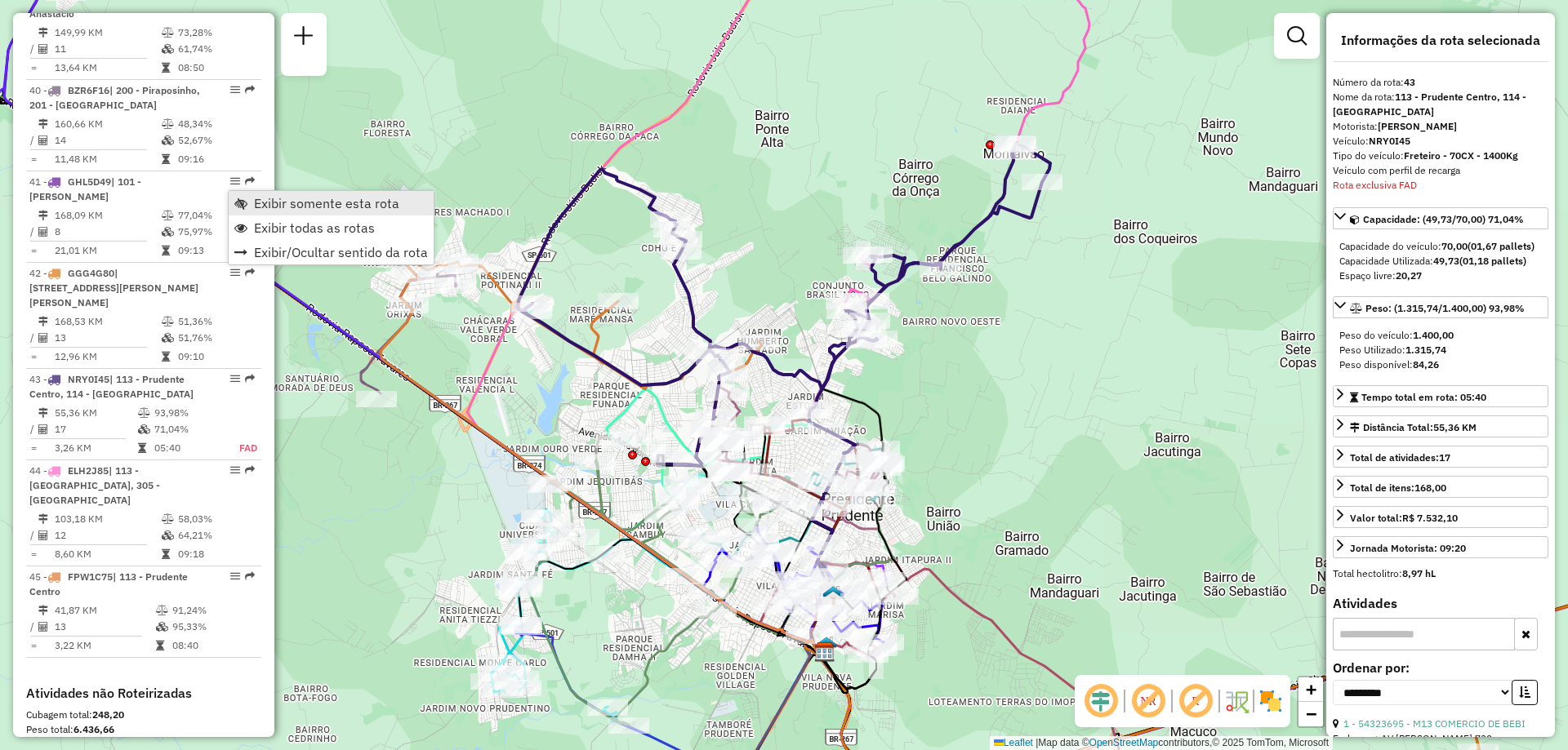
click at [280, 200] on span "Exibir somente esta rota" at bounding box center [326, 203] width 146 height 13
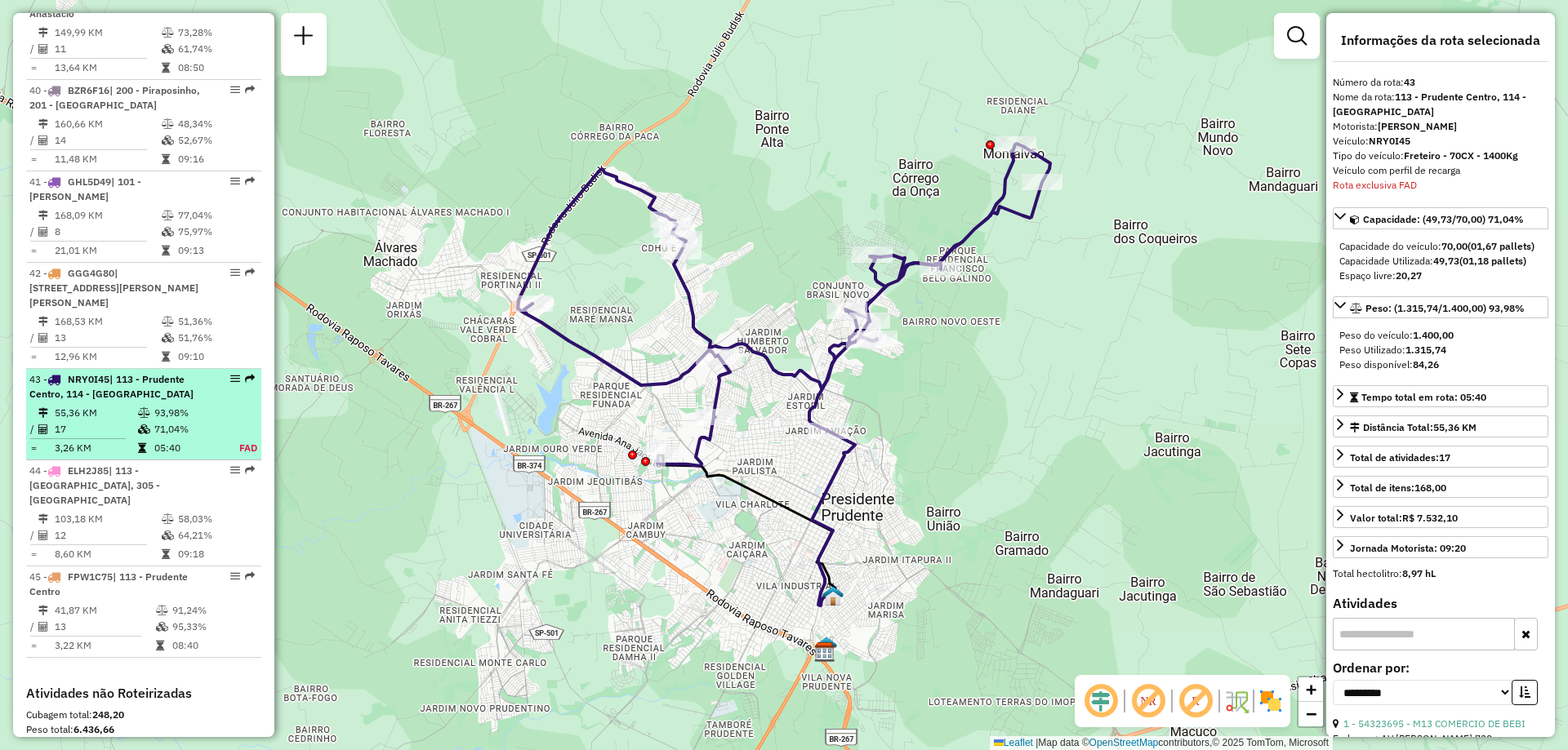
drag, startPoint x: 232, startPoint y: 195, endPoint x: 230, endPoint y: 186, distance: 9.2
click at [231, 374] on em at bounding box center [235, 379] width 10 height 10
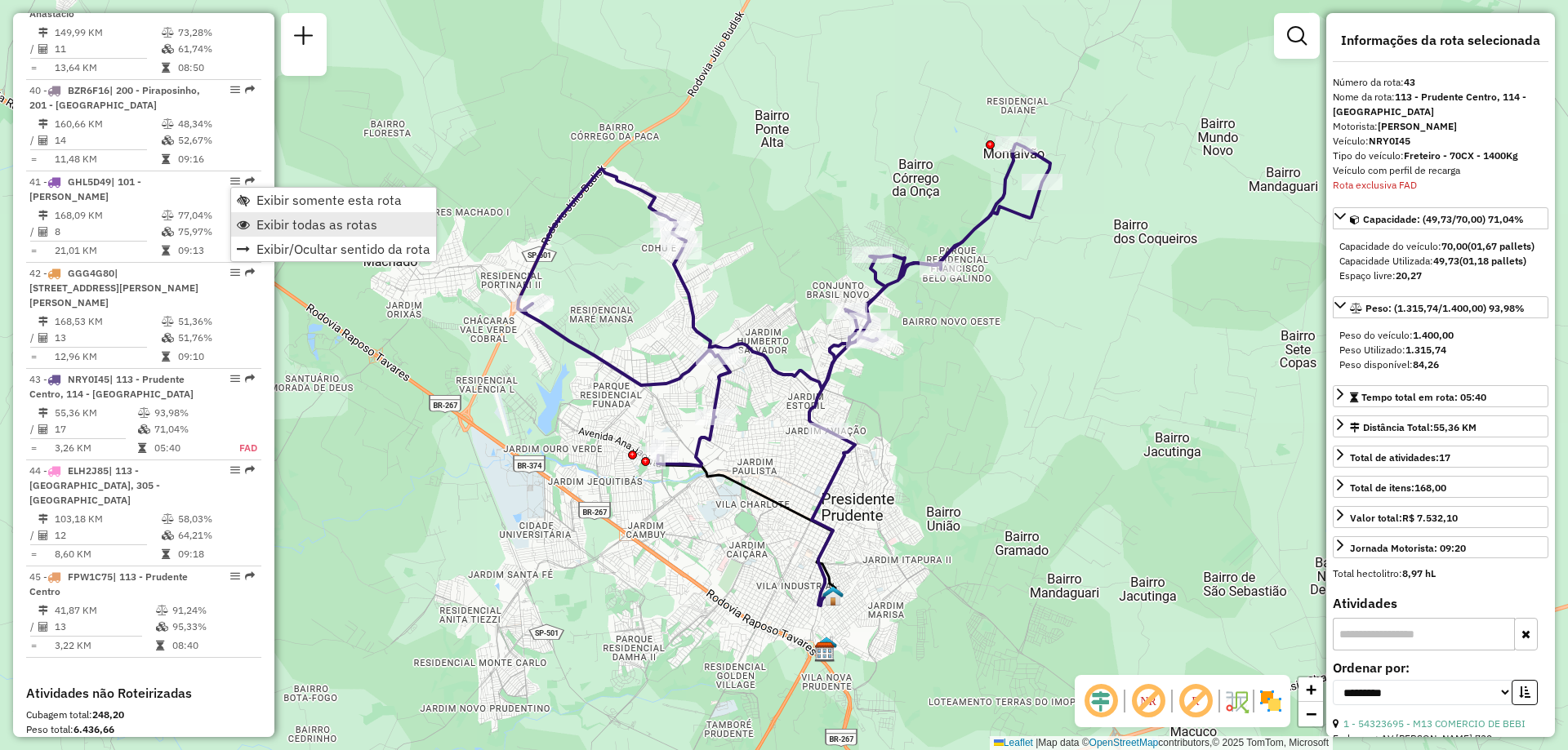
click at [273, 223] on span "Exibir todas as rotas" at bounding box center [316, 224] width 121 height 13
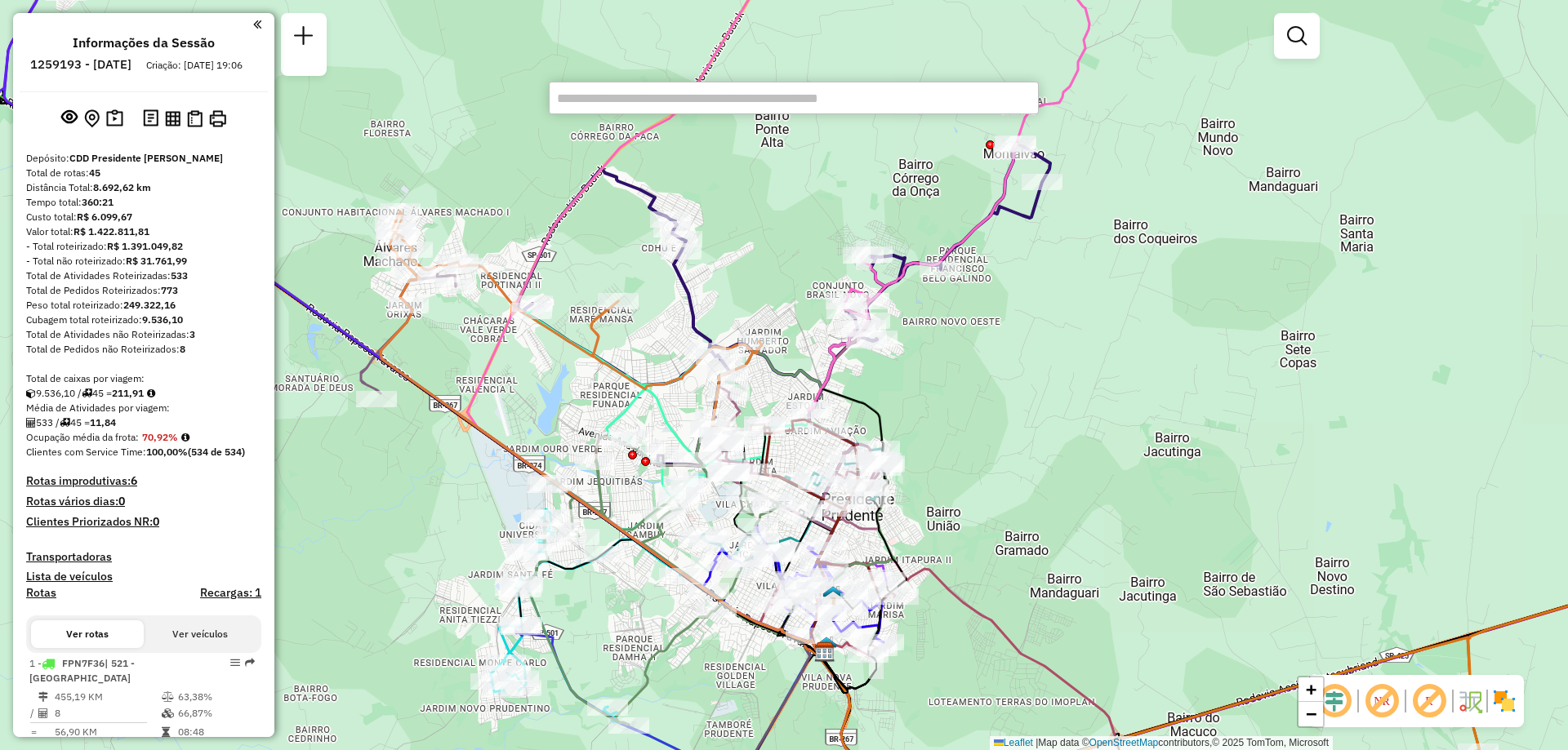
scroll to position [1645, 0]
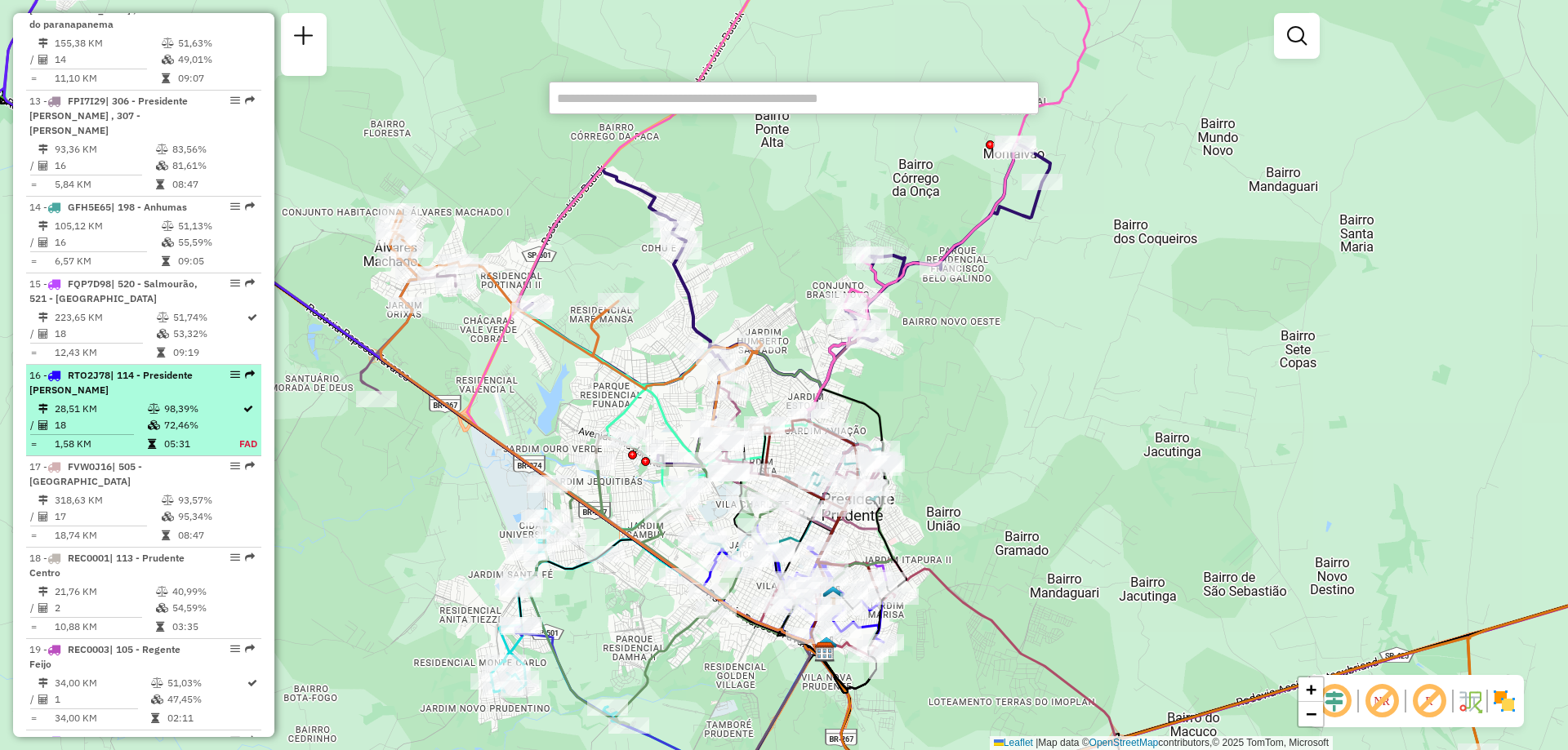
click at [214, 373] on div at bounding box center [230, 374] width 49 height 10
select select "**********"
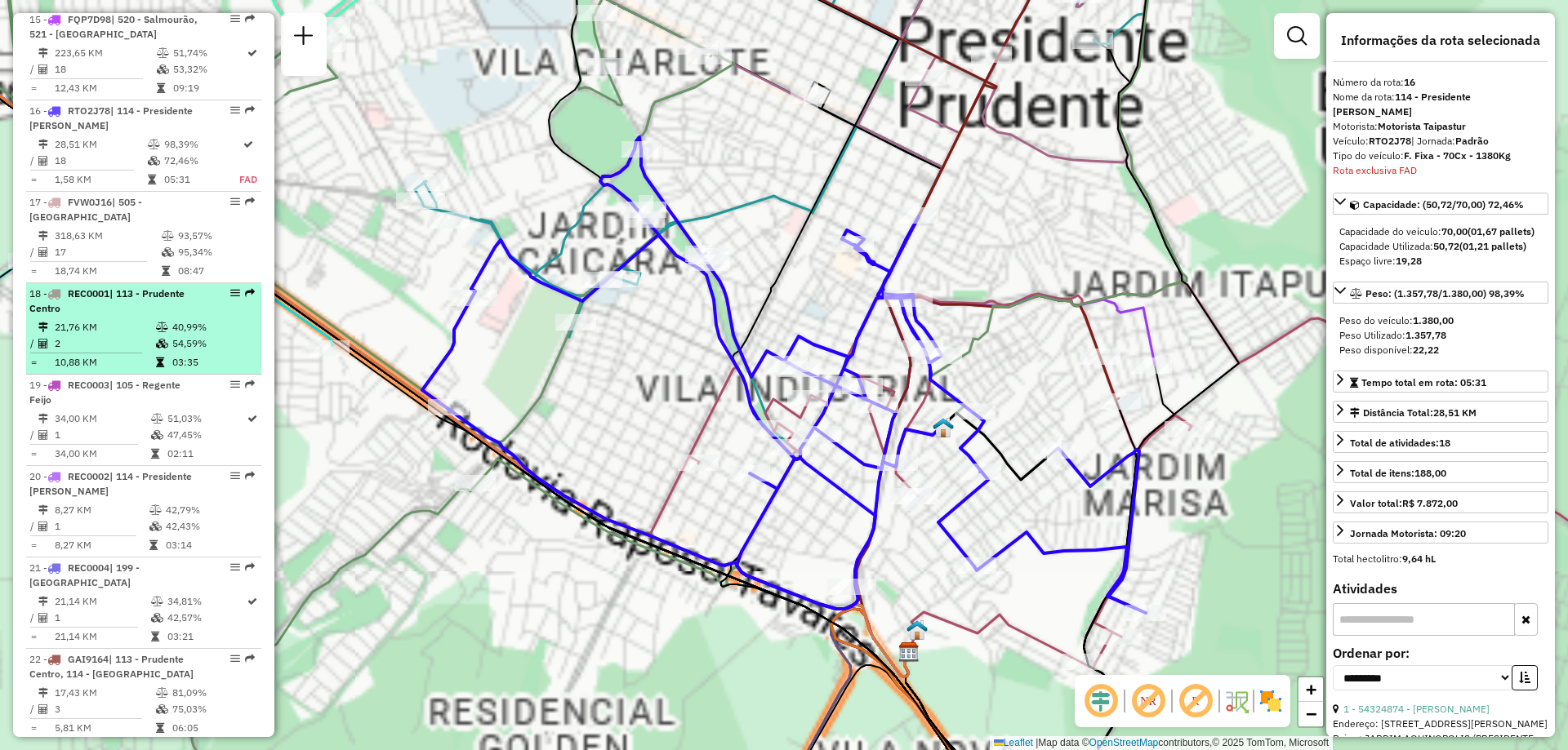
click at [219, 375] on li "19 - REC0003 | 105 - Regente Feijo 34,00 KM 51,03% / 1 47,45% = 34,00 KM 02:11" at bounding box center [143, 421] width 235 height 91
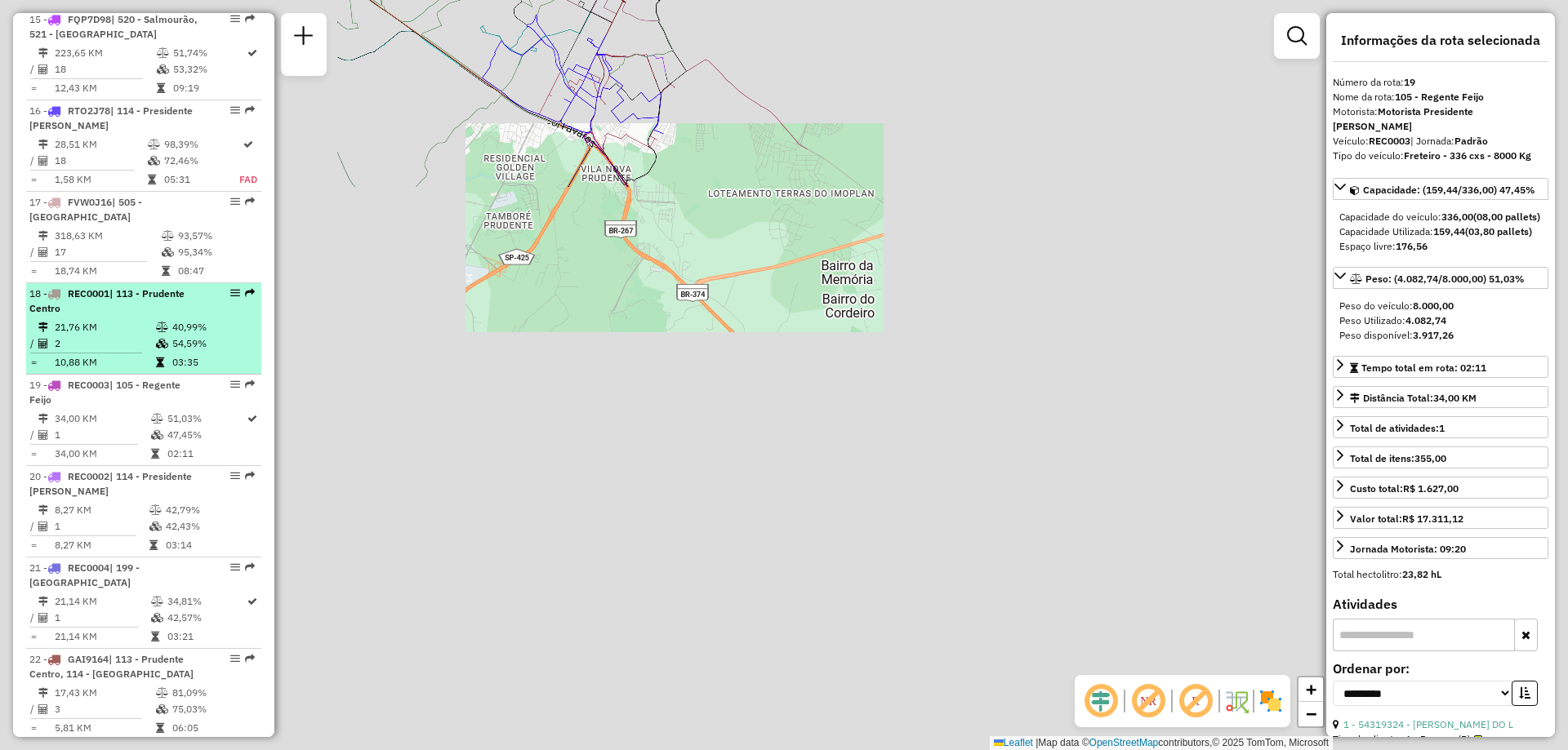
scroll to position [1996, 0]
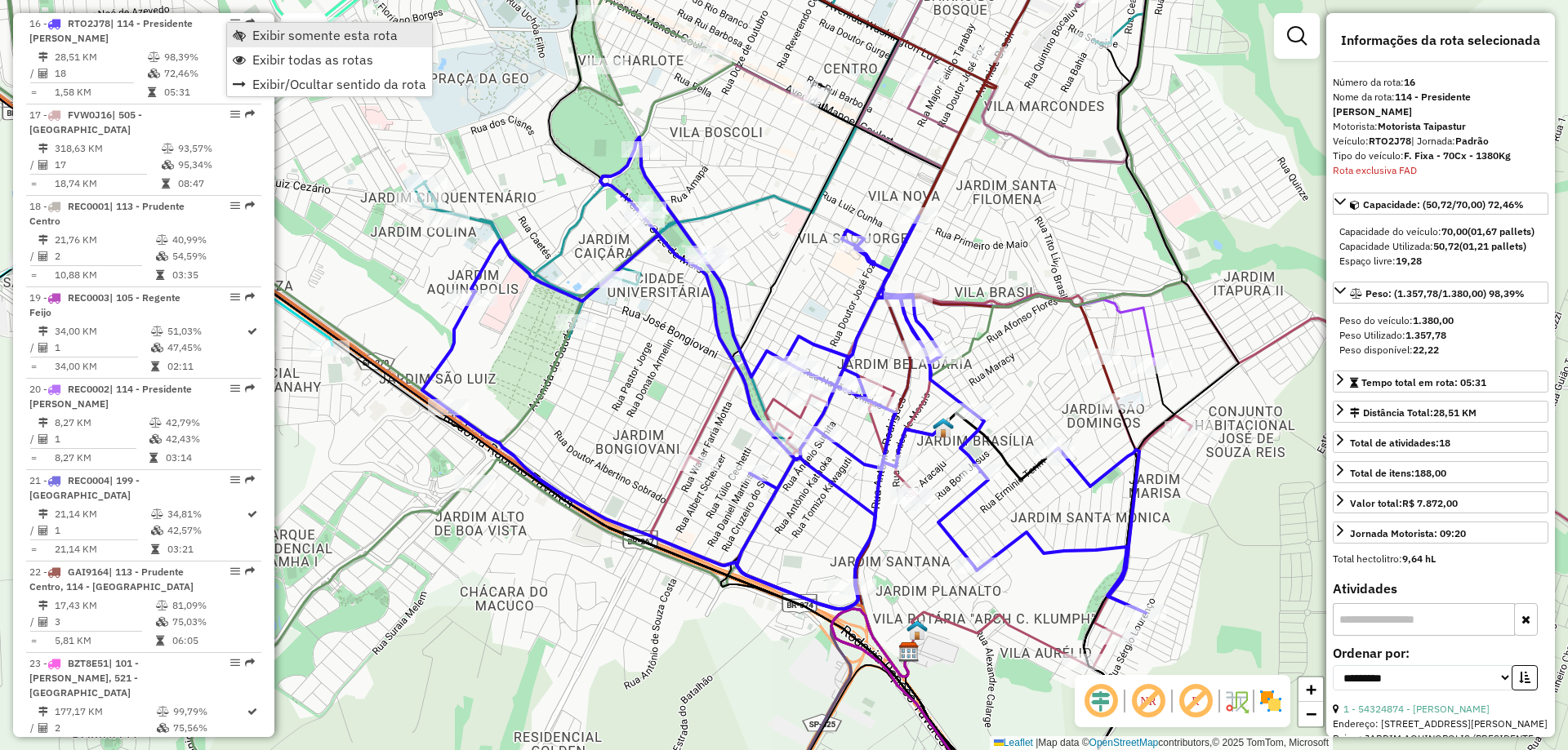
click at [270, 31] on span "Exibir somente esta rota" at bounding box center [324, 35] width 146 height 13
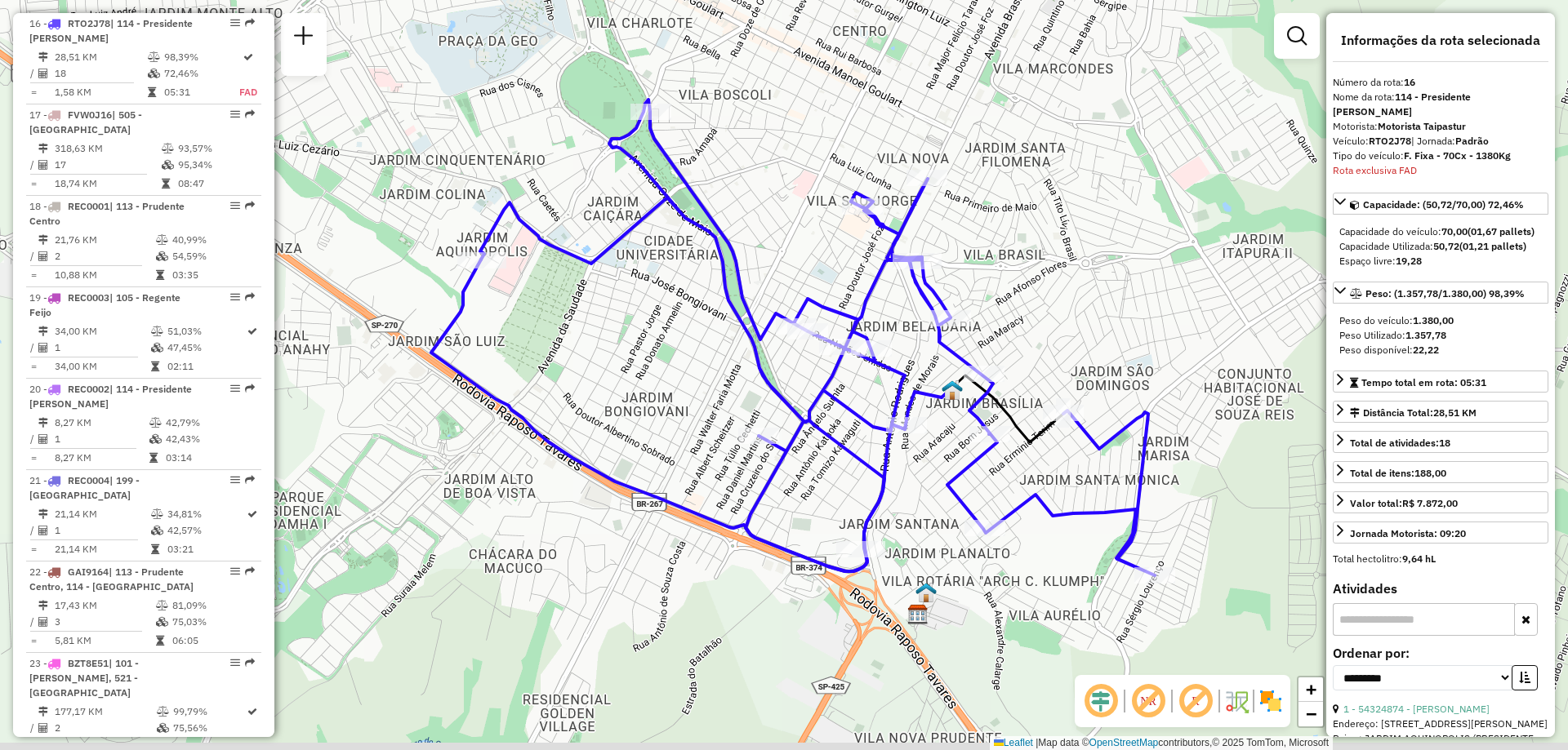
drag, startPoint x: 547, startPoint y: 491, endPoint x: 556, endPoint y: 454, distance: 38.1
click at [556, 454] on icon at bounding box center [692, 415] width 520 height 312
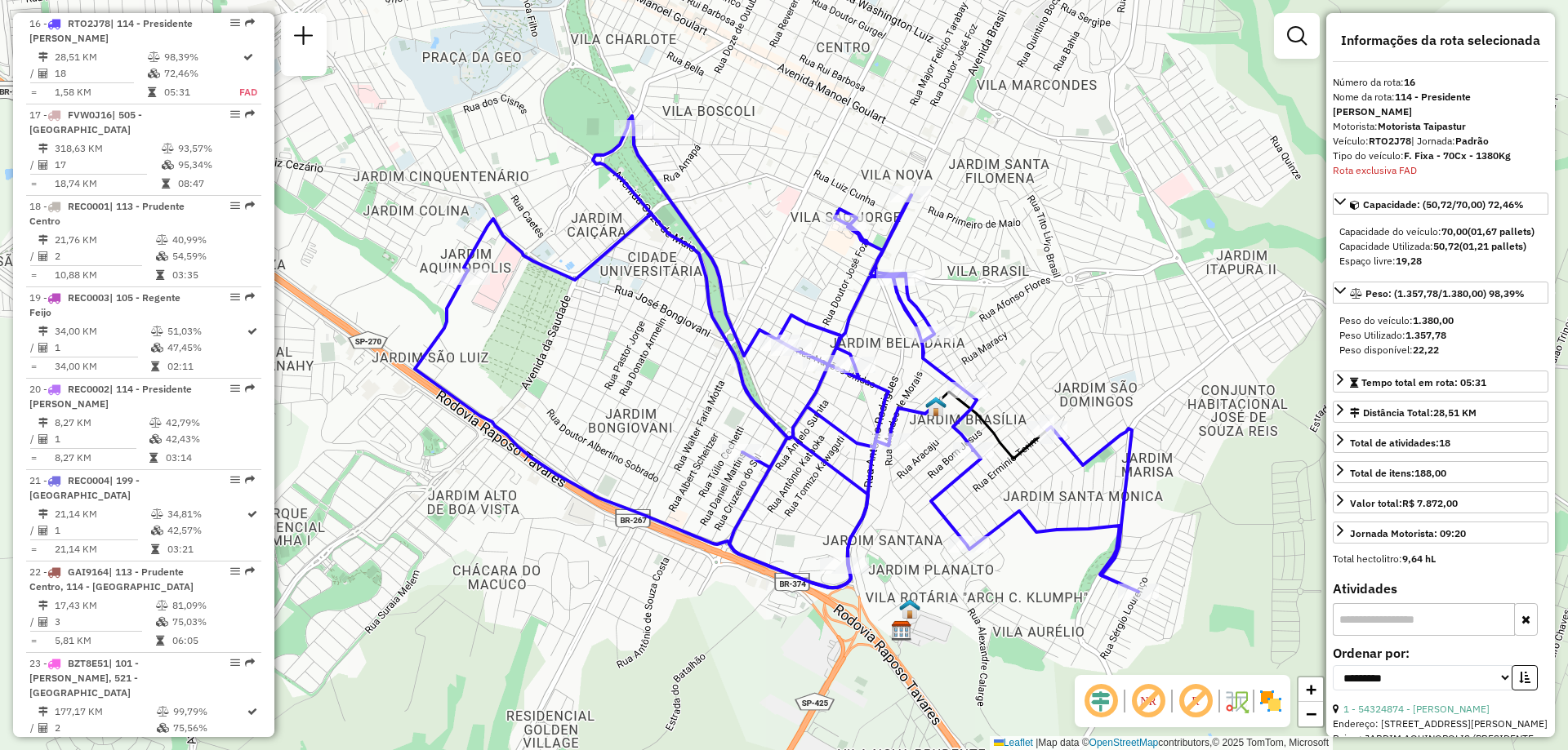
drag, startPoint x: 490, startPoint y: 307, endPoint x: 514, endPoint y: 314, distance: 25.0
click at [514, 314] on div "Janela de atendimento Grade de atendimento Capacidade Transportadoras Veículos …" at bounding box center [784, 375] width 1568 height 750
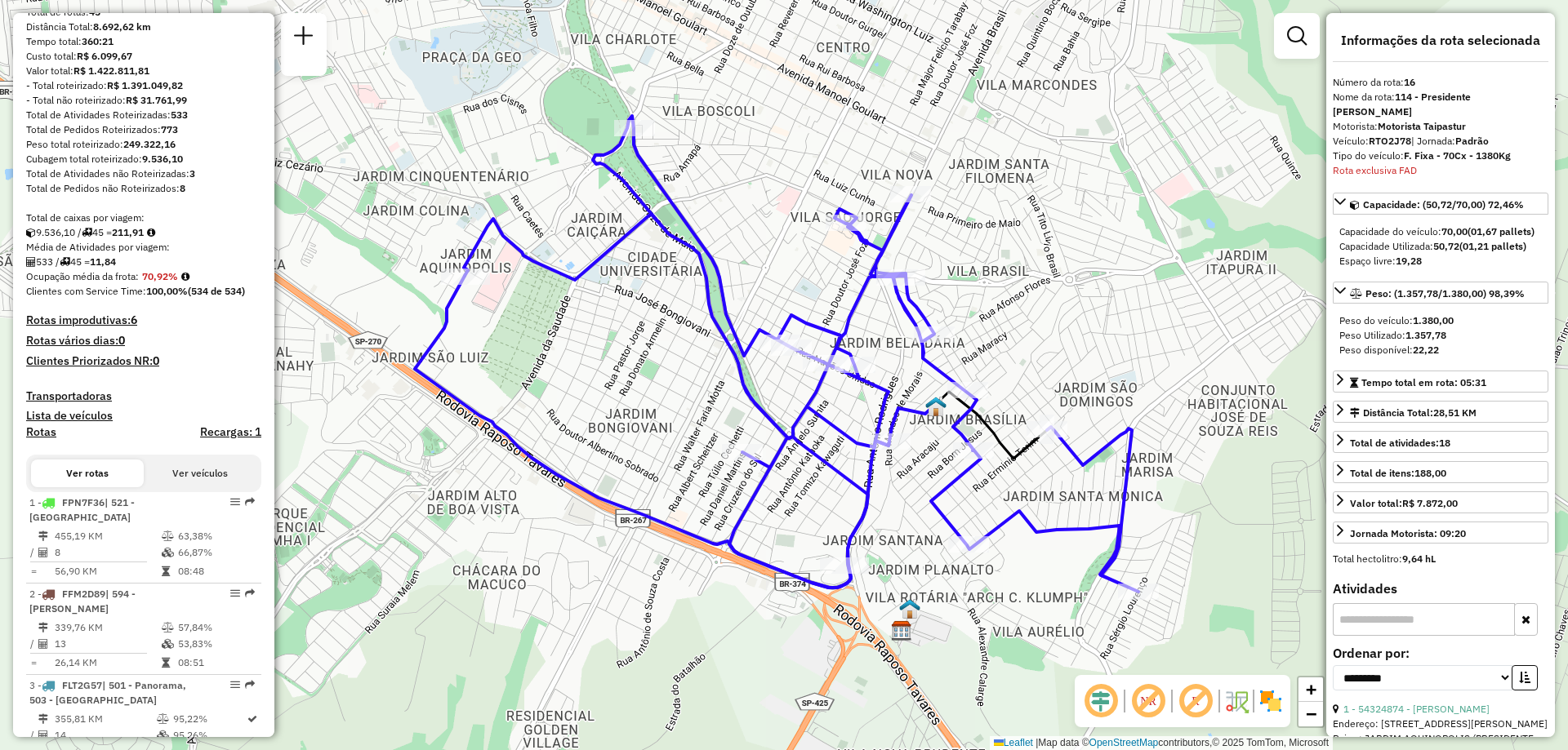
scroll to position [4112, 0]
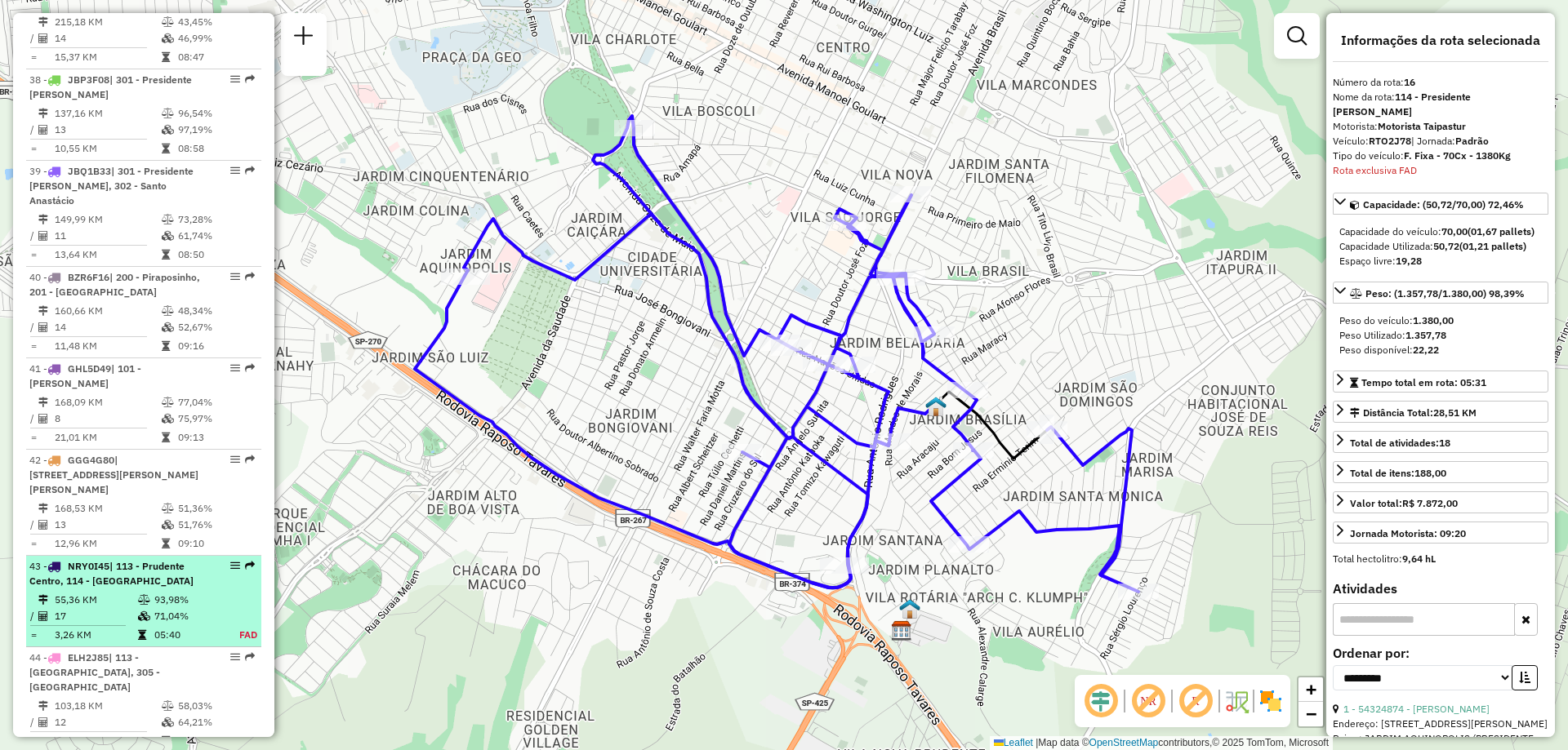
click at [231, 561] on em at bounding box center [235, 565] width 10 height 10
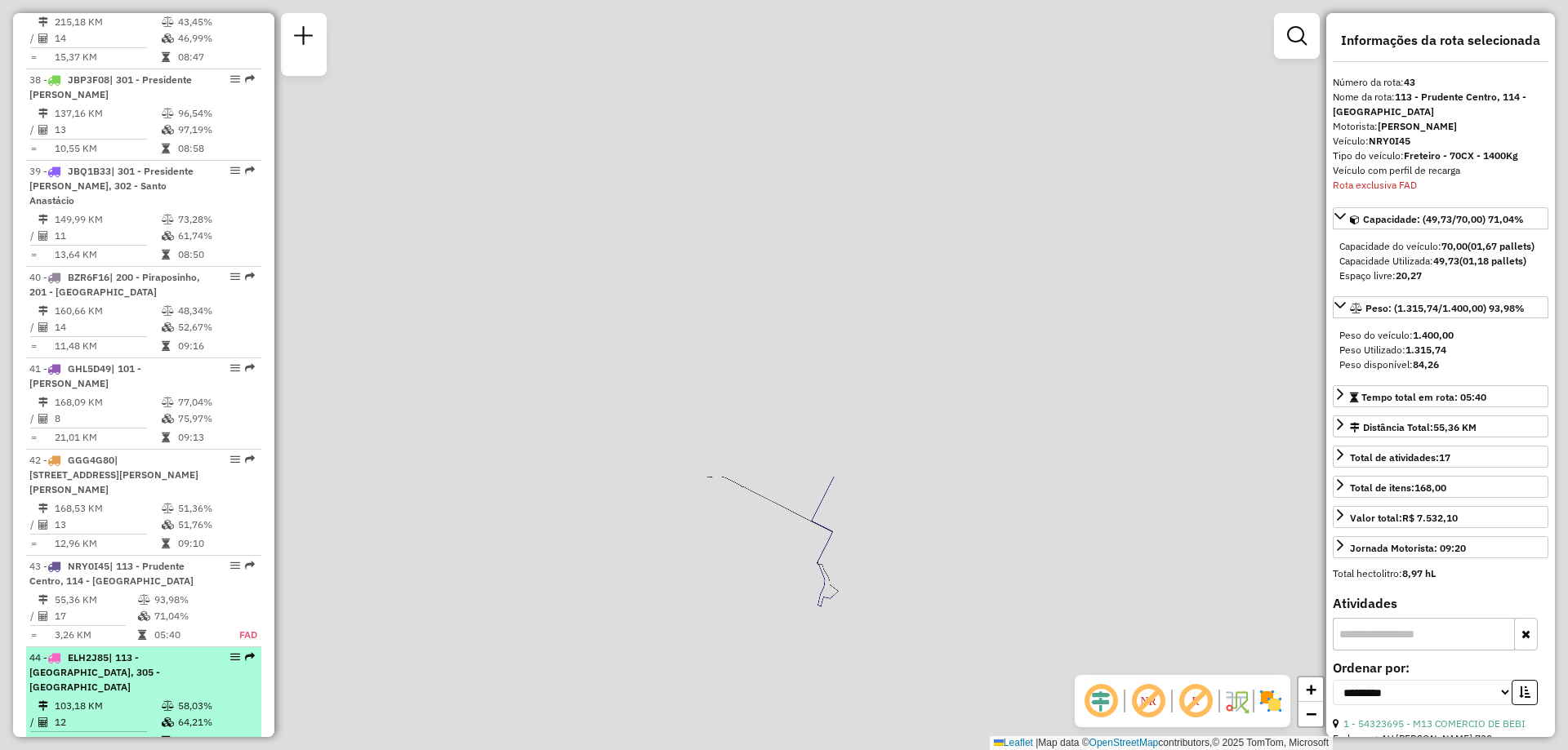
scroll to position [4299, 0]
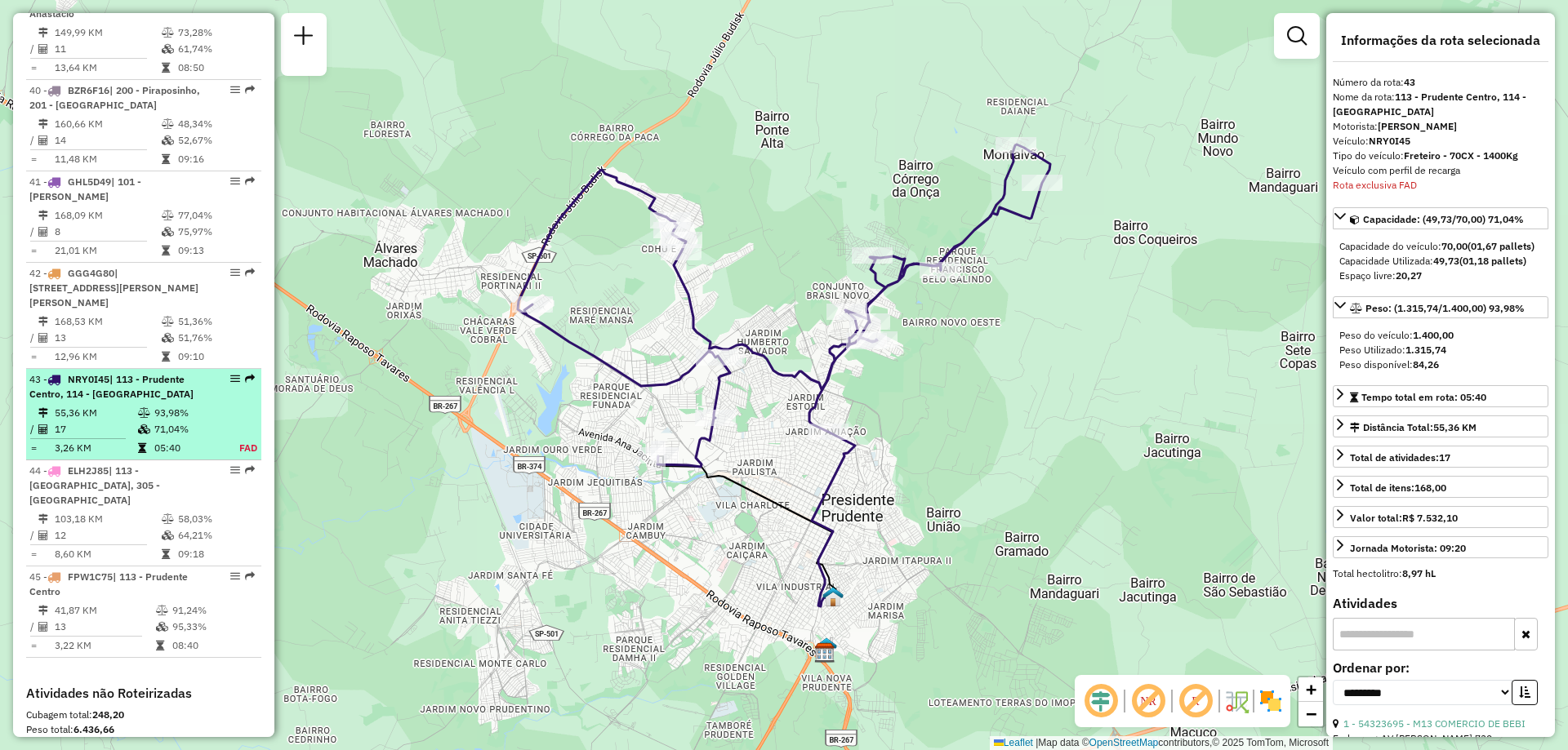
drag, startPoint x: 231, startPoint y: 375, endPoint x: 228, endPoint y: 188, distance: 187.0
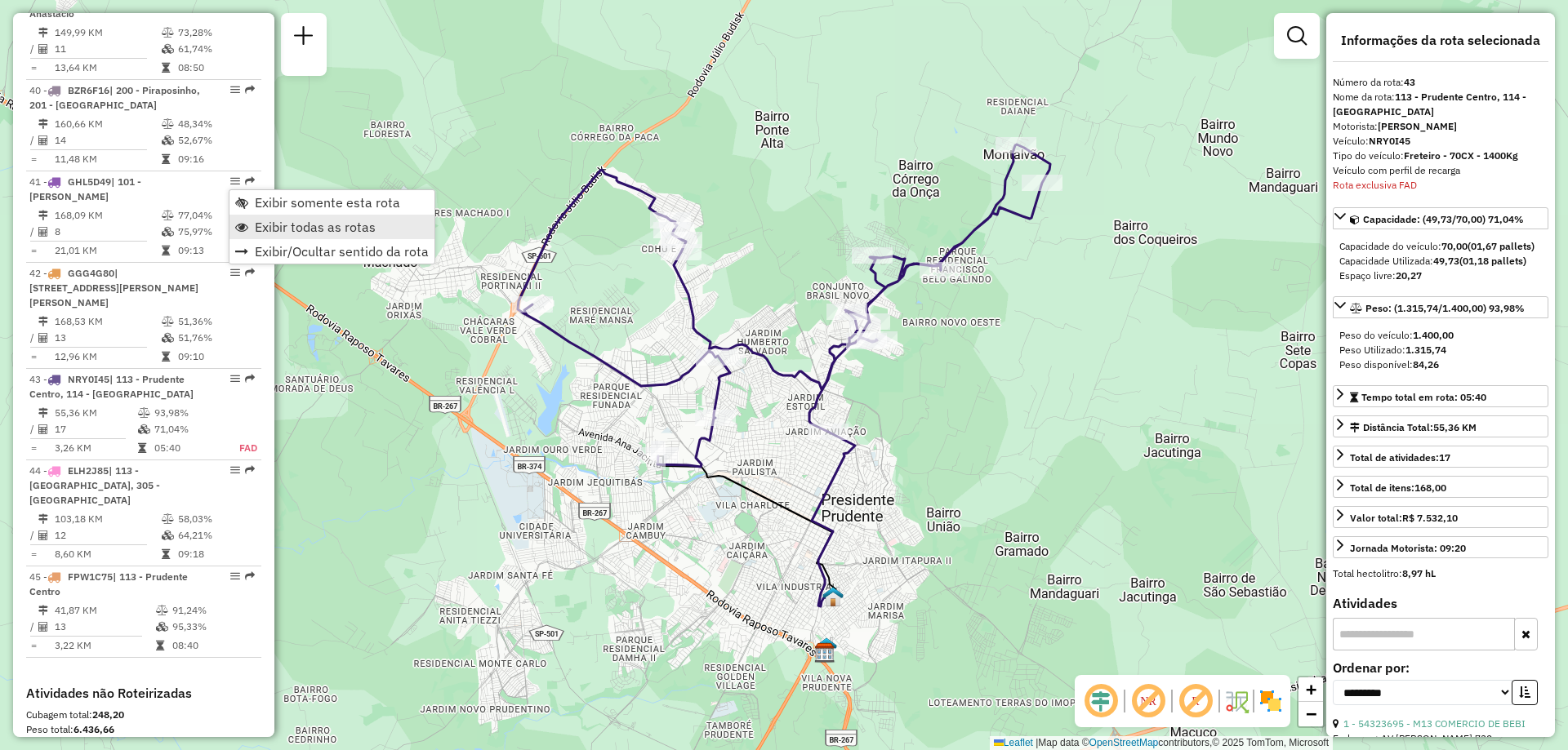
click at [317, 227] on span "Exibir todas as rotas" at bounding box center [314, 227] width 121 height 13
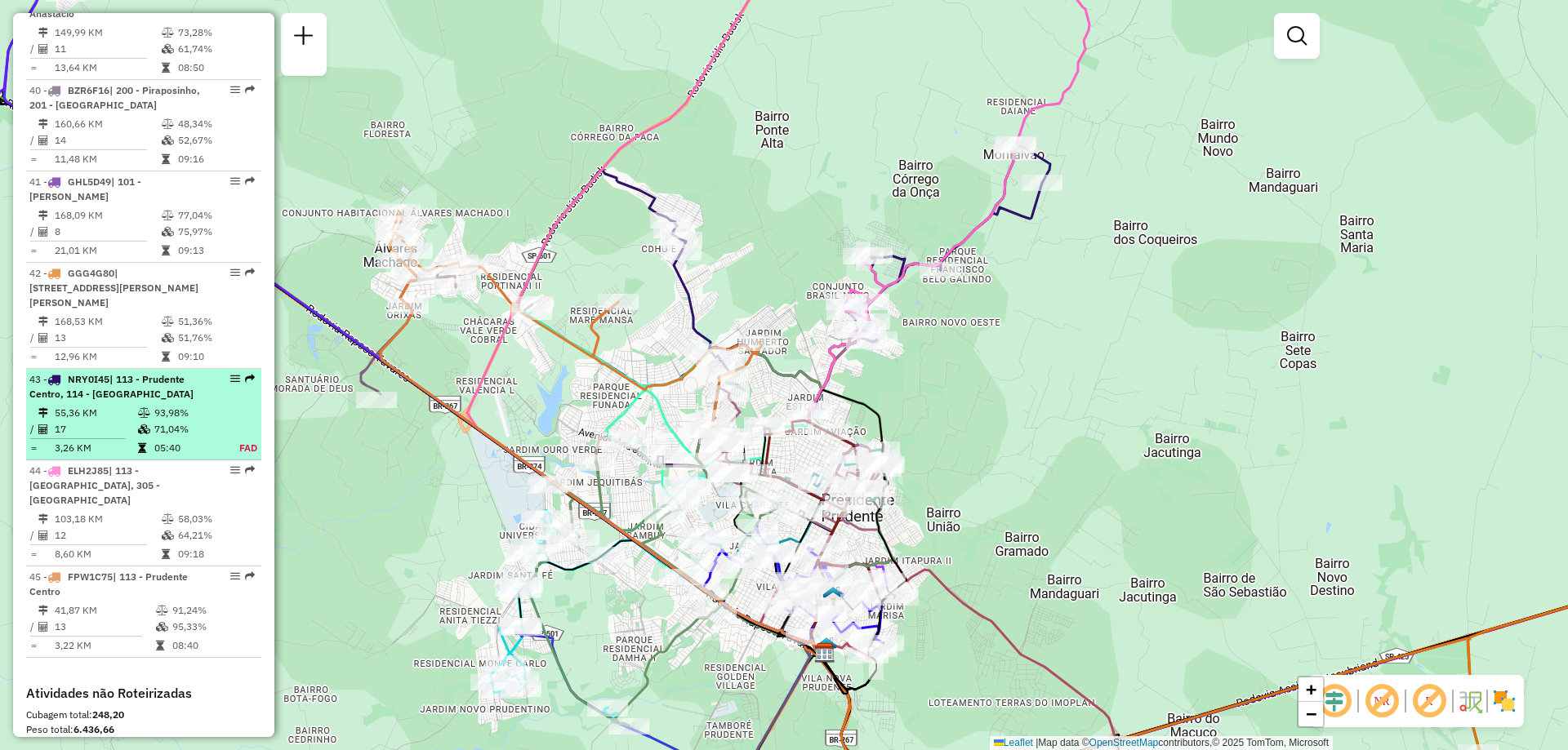
select select "**********"
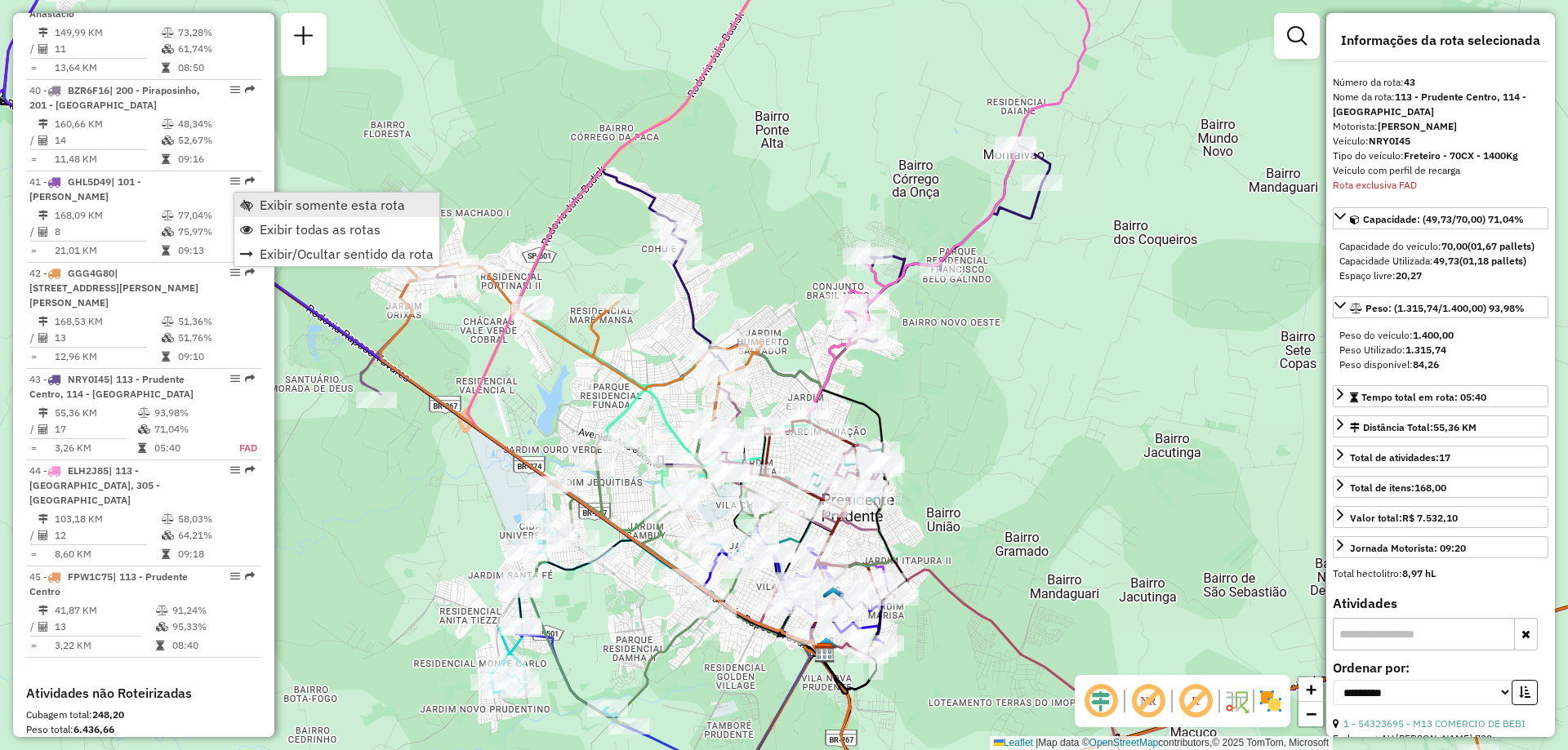
click at [324, 212] on span "Exibir somente esta rota" at bounding box center [332, 204] width 146 height 13
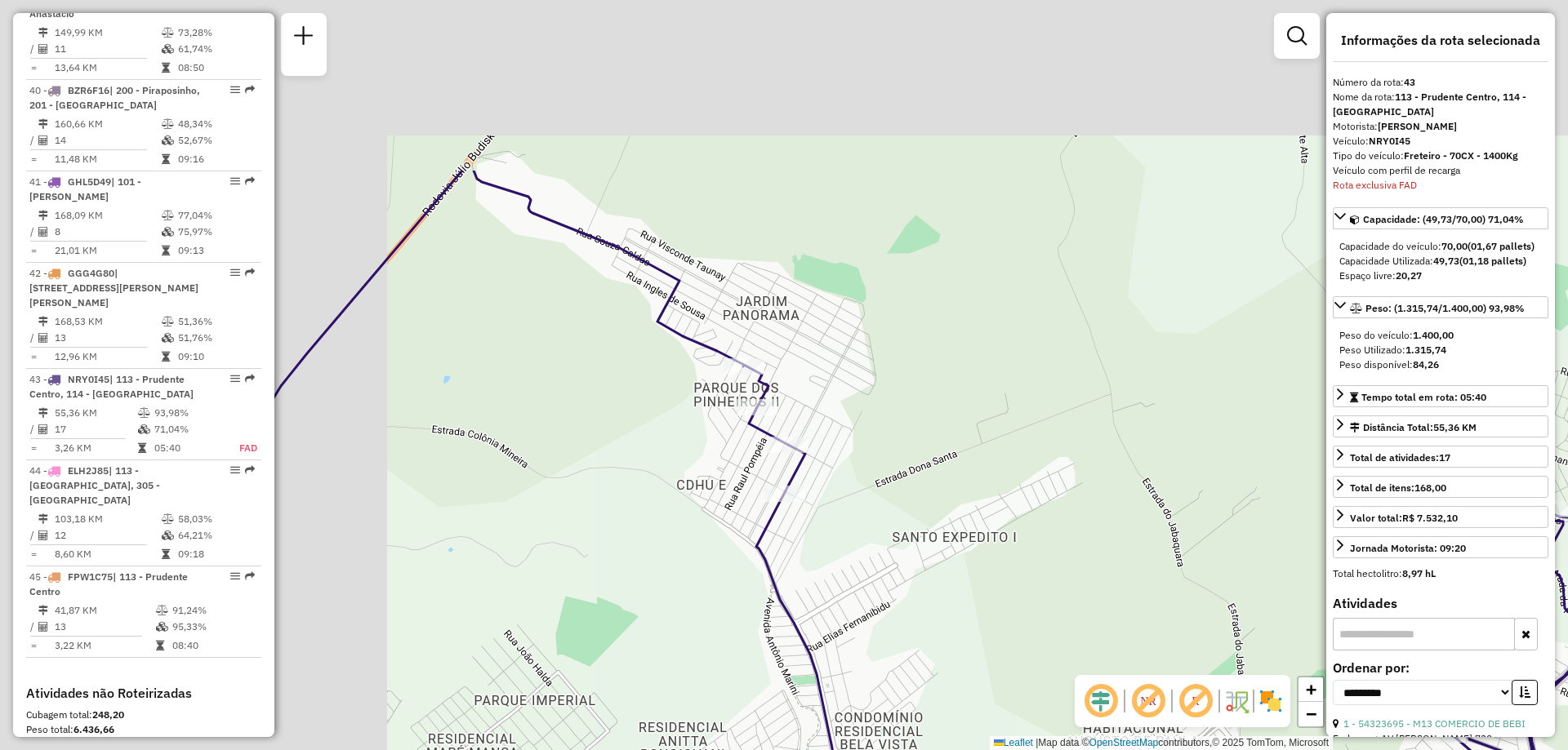
drag, startPoint x: 490, startPoint y: 162, endPoint x: 941, endPoint y: 434, distance: 526.7
click at [935, 426] on div "Janela de atendimento Grade de atendimento Capacidade Transportadoras Veículos …" at bounding box center [784, 375] width 1568 height 750
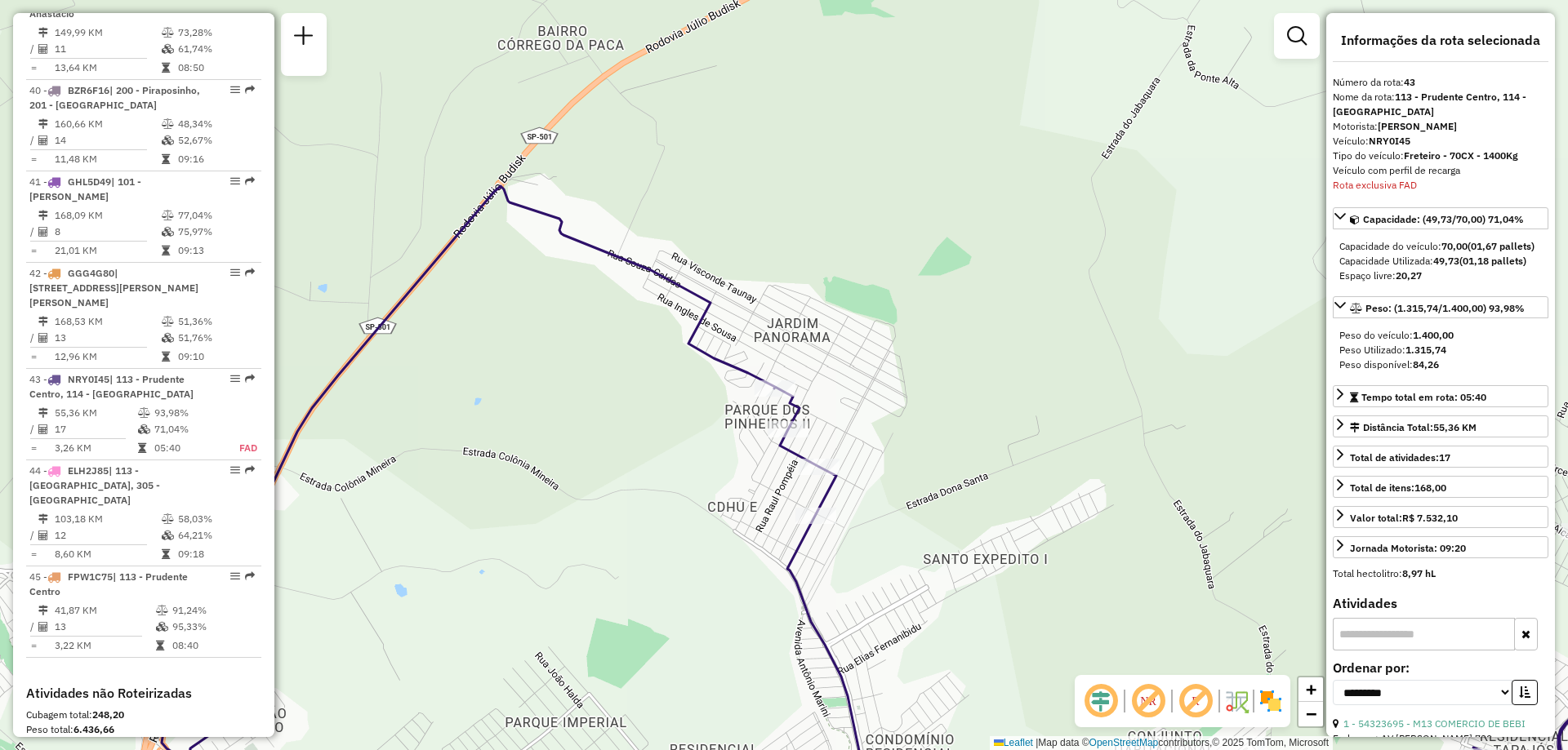
drag, startPoint x: 953, startPoint y: 439, endPoint x: 958, endPoint y: 406, distance: 33.4
click at [957, 415] on div "Janela de atendimento Grade de atendimento Capacidade Transportadoras Veículos …" at bounding box center [784, 375] width 1568 height 750
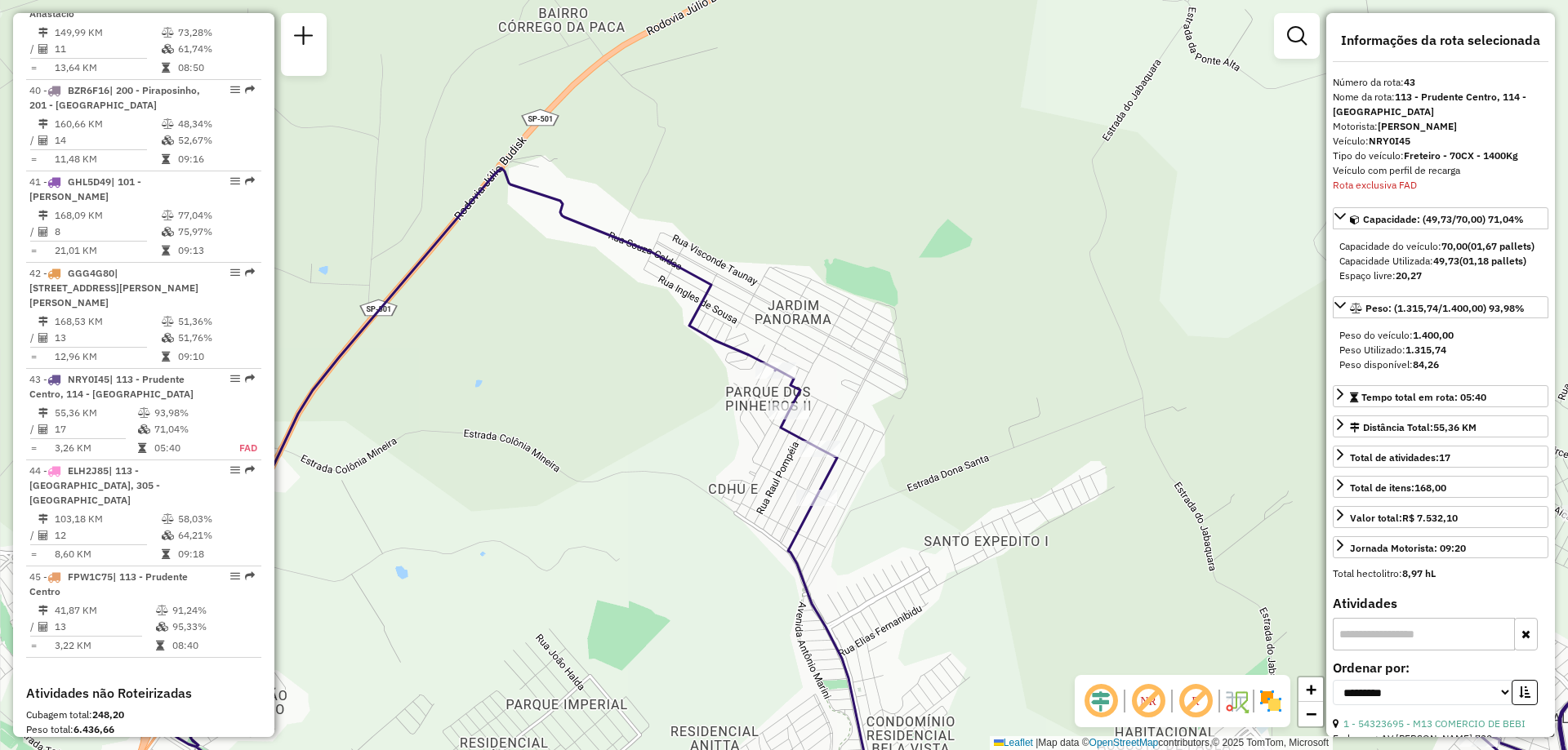
click at [961, 397] on div "Janela de atendimento Grade de atendimento Capacidade Transportadoras Veículos …" at bounding box center [784, 375] width 1568 height 750
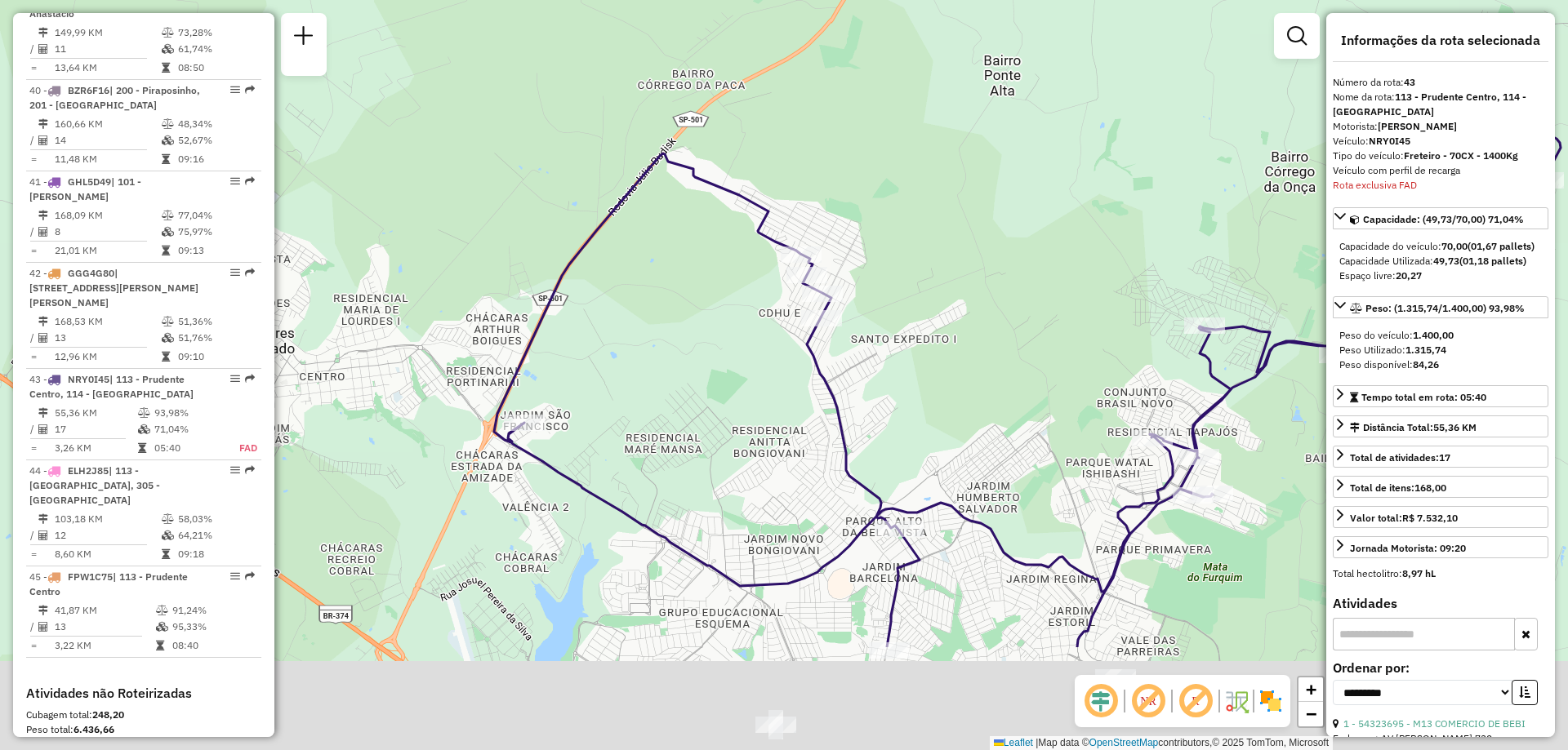
drag, startPoint x: 993, startPoint y: 465, endPoint x: 831, endPoint y: 259, distance: 262.1
click at [832, 259] on div "Janela de atendimento Grade de atendimento Capacidade Transportadoras Veículos …" at bounding box center [784, 375] width 1568 height 750
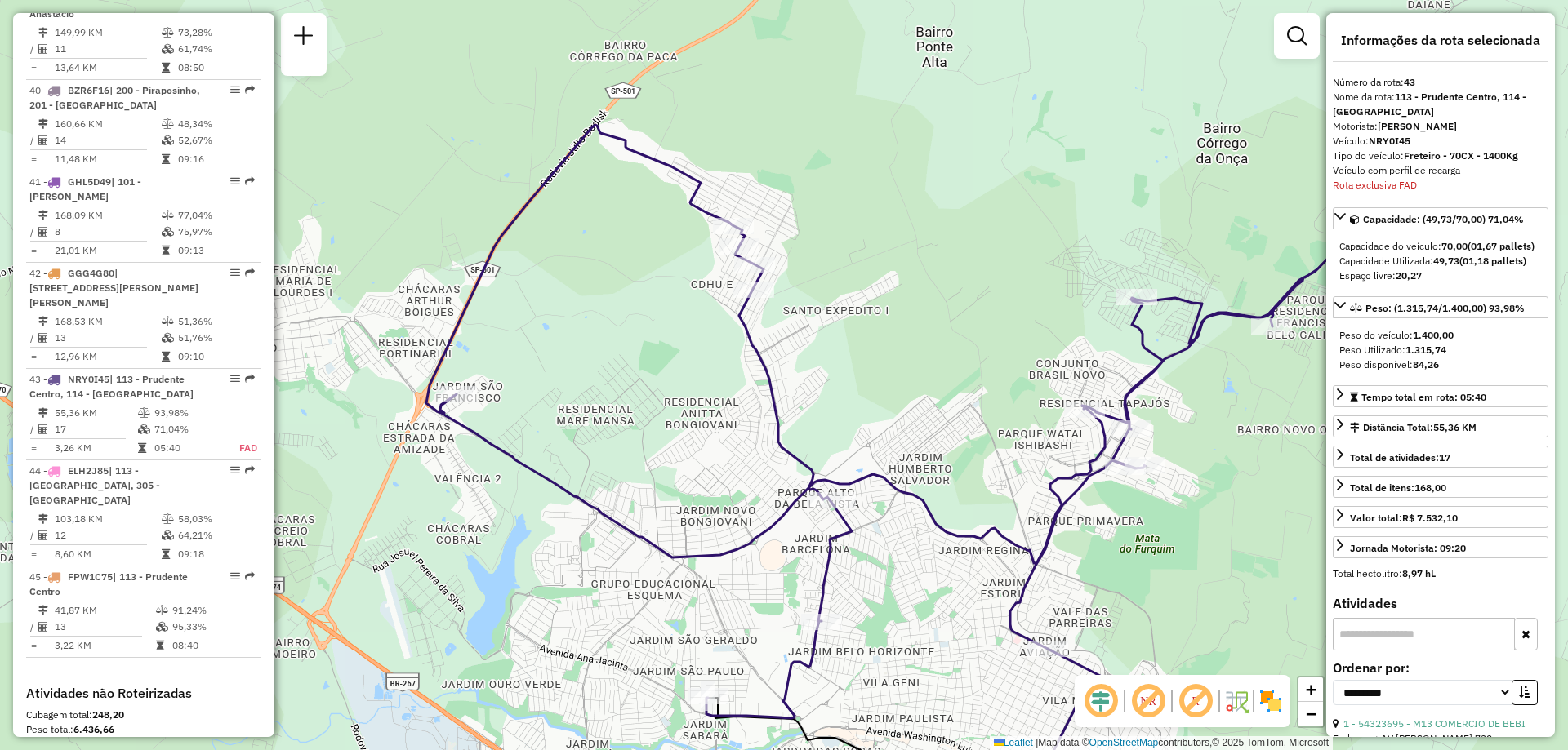
click at [831, 259] on div "Janela de atendimento Grade de atendimento Capacidade Transportadoras Veículos …" at bounding box center [784, 375] width 1568 height 750
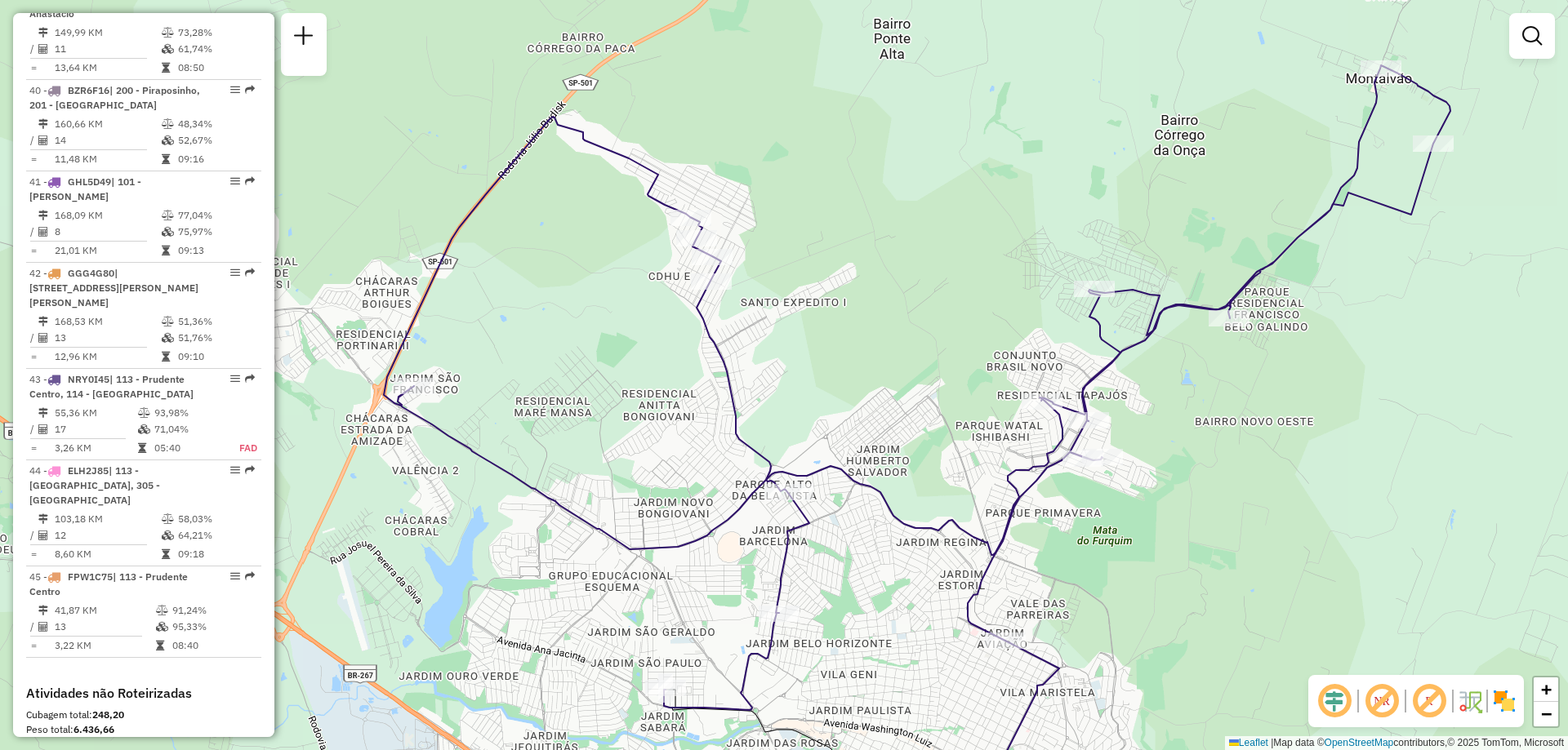
drag, startPoint x: 831, startPoint y: 259, endPoint x: 788, endPoint y: 251, distance: 43.7
click at [788, 251] on div "Janela de atendimento Grade de atendimento Capacidade Transportadoras Veículos …" at bounding box center [784, 375] width 1568 height 750
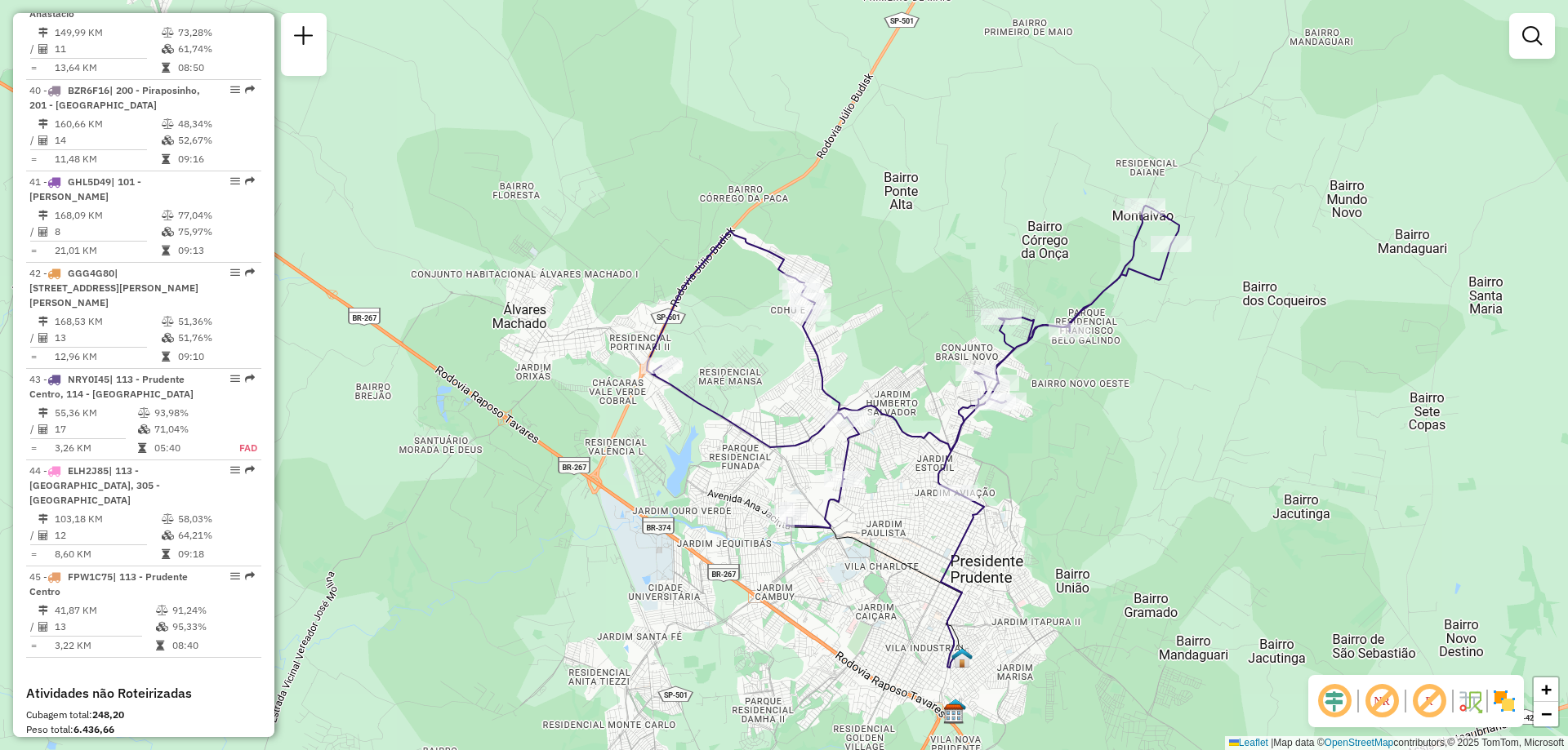
drag, startPoint x: 1244, startPoint y: 563, endPoint x: 1085, endPoint y: 456, distance: 191.7
click at [1085, 456] on div "Janela de atendimento Grade de atendimento Capacidade Transportadoras Veículos …" at bounding box center [784, 375] width 1568 height 750
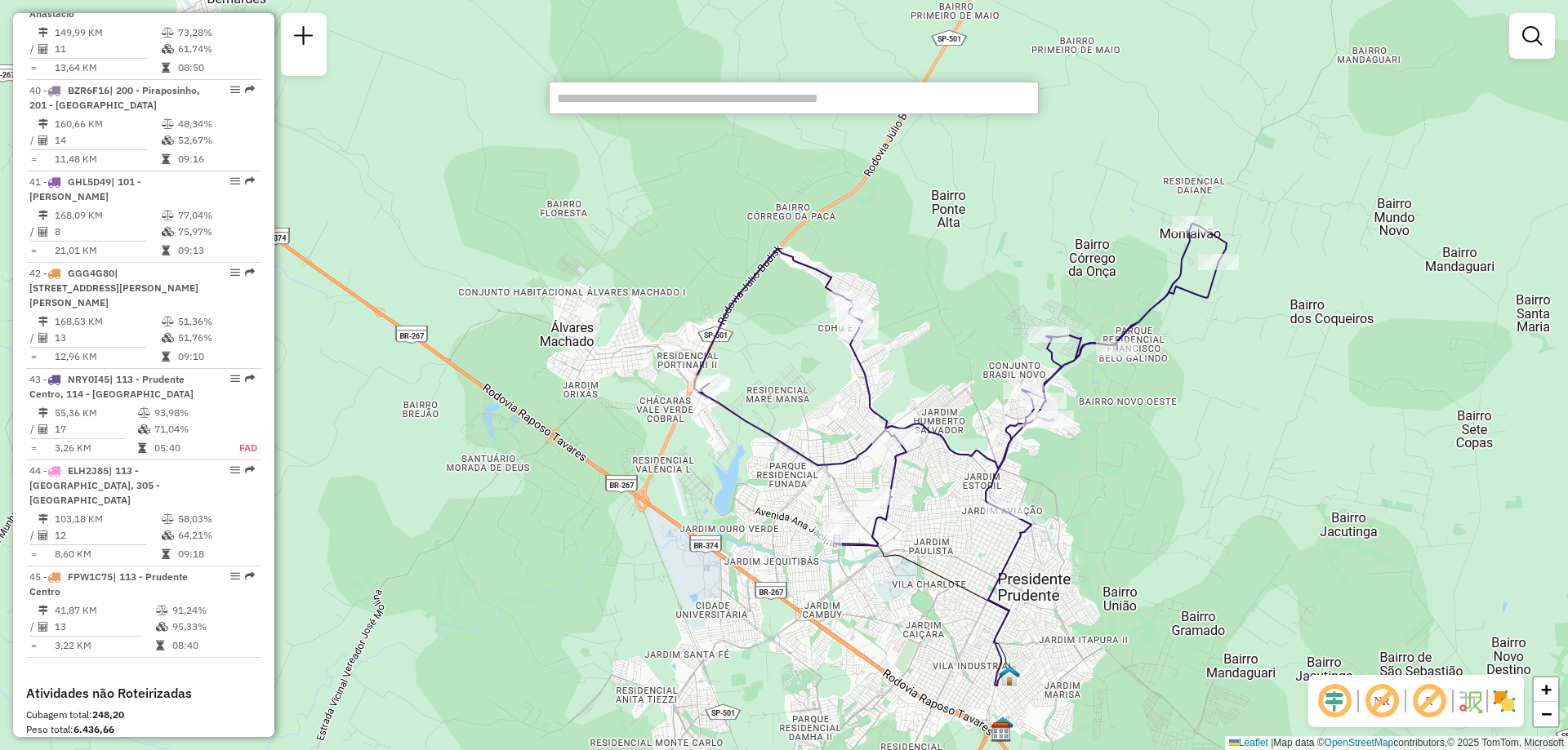
drag, startPoint x: 952, startPoint y: 502, endPoint x: 1044, endPoint y: 529, distance: 95.9
click at [1025, 519] on div at bounding box center [1004, 511] width 41 height 16
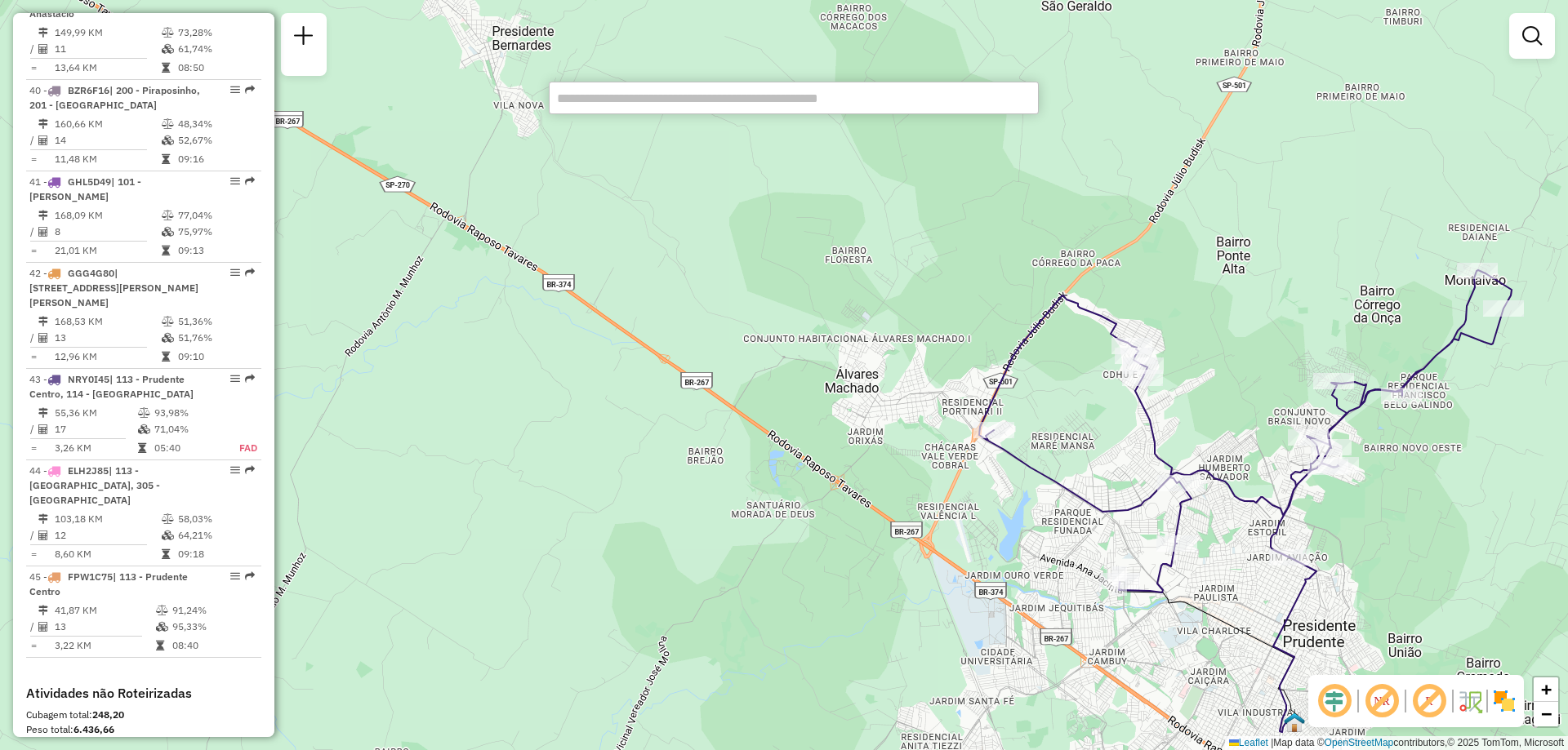
click at [672, 103] on input "text" at bounding box center [793, 97] width 490 height 33
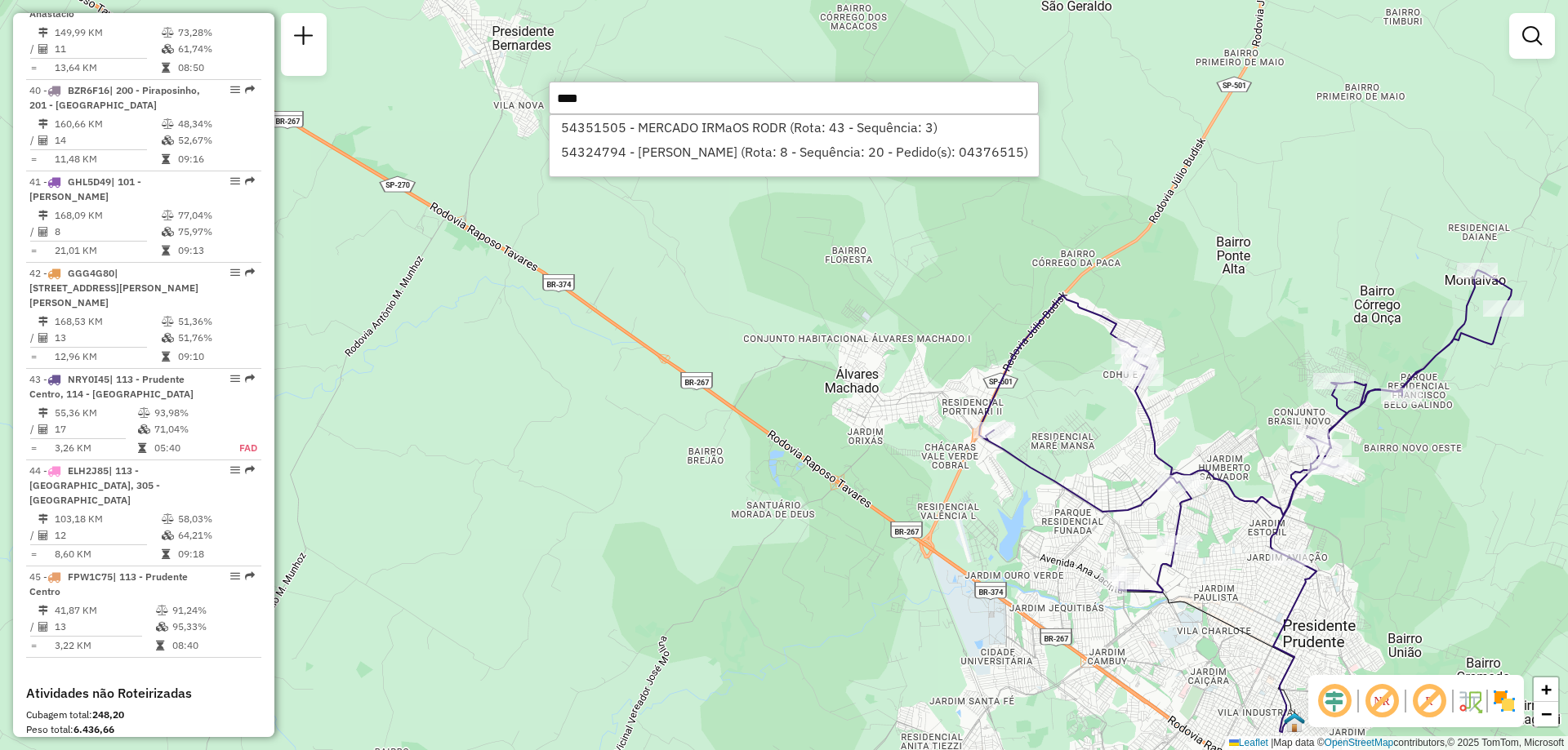
type input "*****"
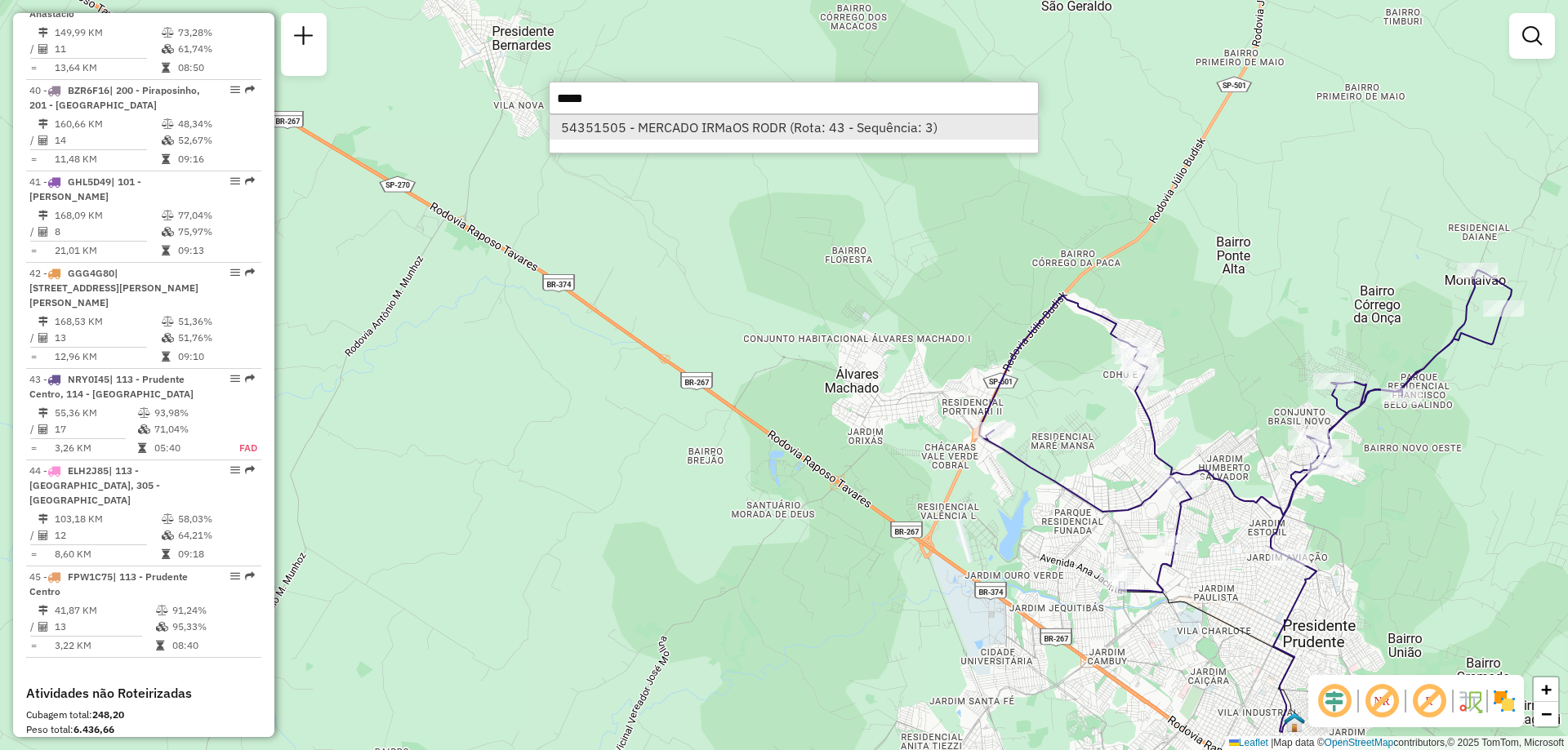
click at [866, 126] on li "54351505 - MERCADO IRMaOS RODR (Rota: 43 - Sequência: 3)" at bounding box center [793, 127] width 489 height 24
select select "**********"
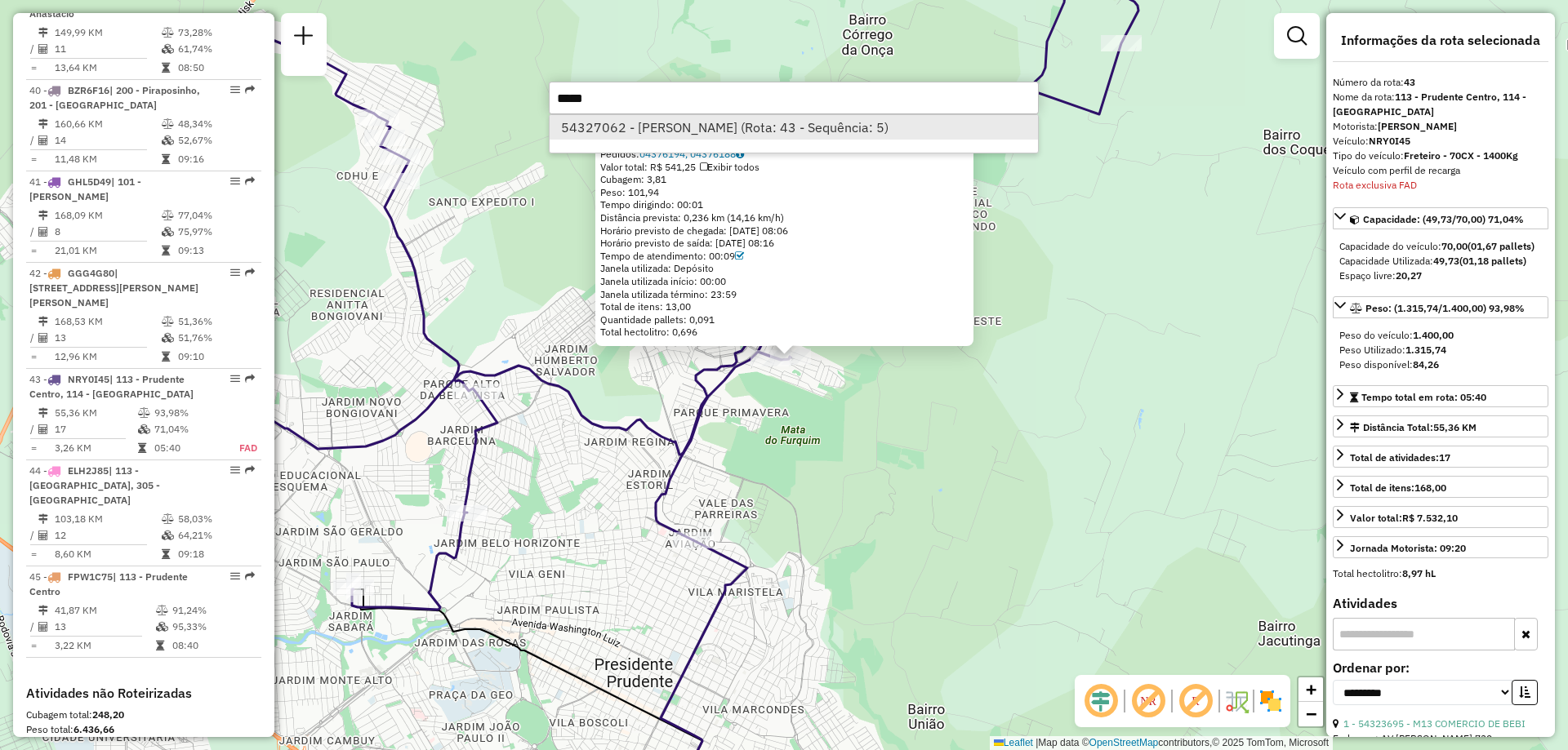
type input "*****"
click at [809, 130] on li "54327062 - [PERSON_NAME] (Rota: 43 - Sequência: 5)" at bounding box center [793, 127] width 489 height 24
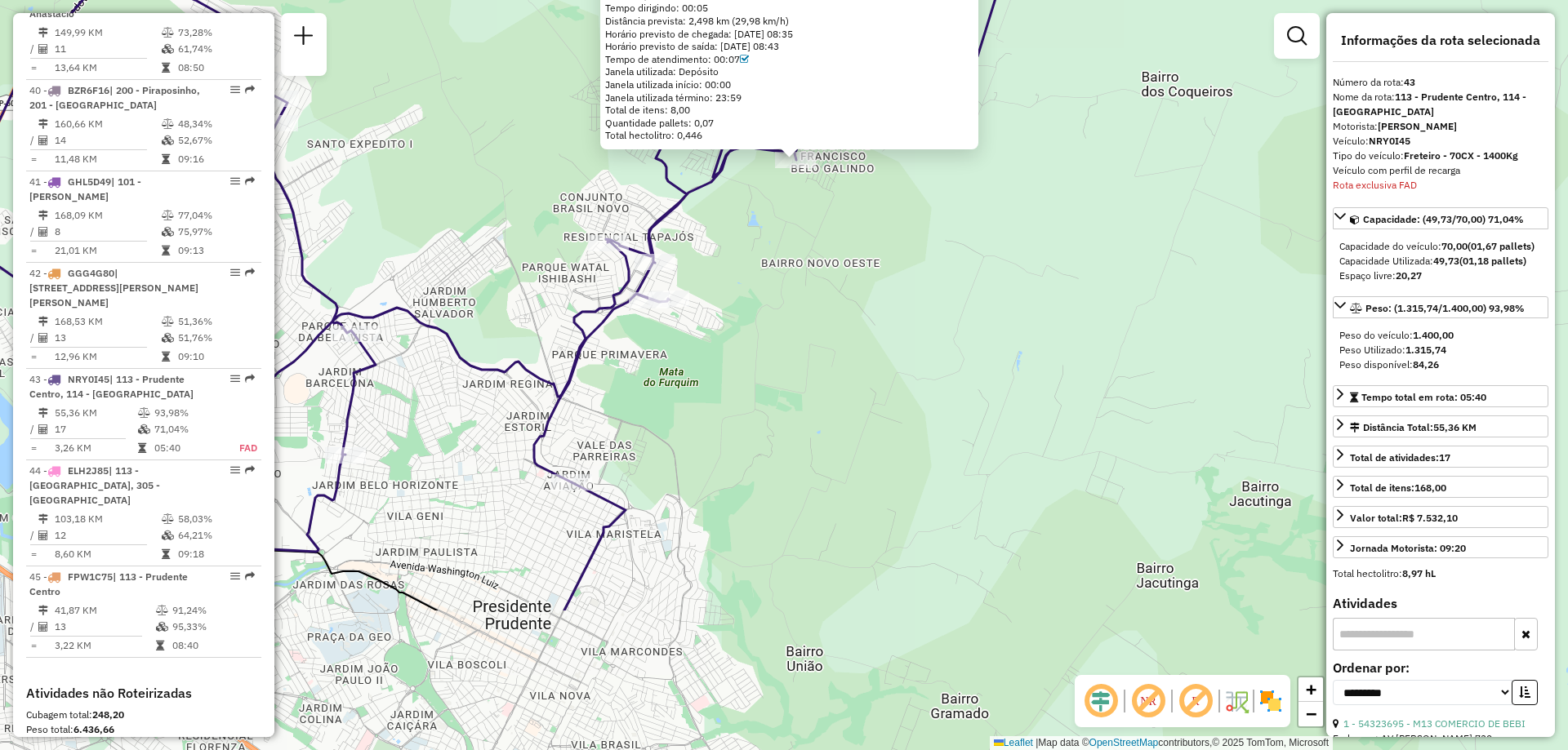
drag, startPoint x: 829, startPoint y: 690, endPoint x: 841, endPoint y: 476, distance: 214.3
click at [841, 476] on div "54327062 - [PERSON_NAME]: AMELIA [STREET_ADDRESS] Pedidos: 04377030, 04374363 V…" at bounding box center [784, 375] width 1568 height 750
click at [1108, 446] on div "54327062 - [PERSON_NAME]: AMELIA [STREET_ADDRESS] Pedidos: 04377030, 04374363 V…" at bounding box center [784, 375] width 1568 height 750
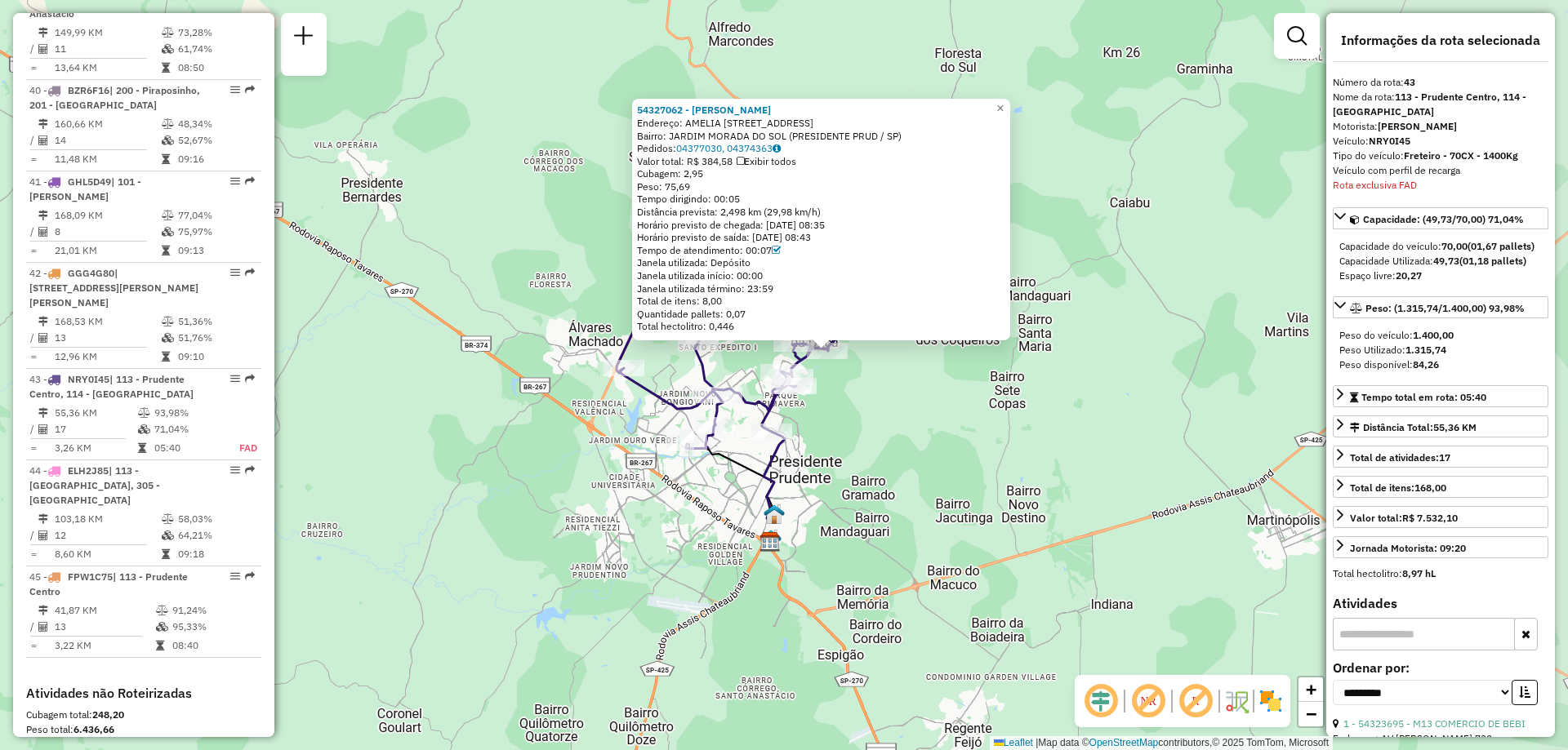
click at [901, 430] on div "54327062 - [PERSON_NAME]: AMELIA [STREET_ADDRESS] Pedidos: 04377030, 04374363 V…" at bounding box center [784, 375] width 1568 height 750
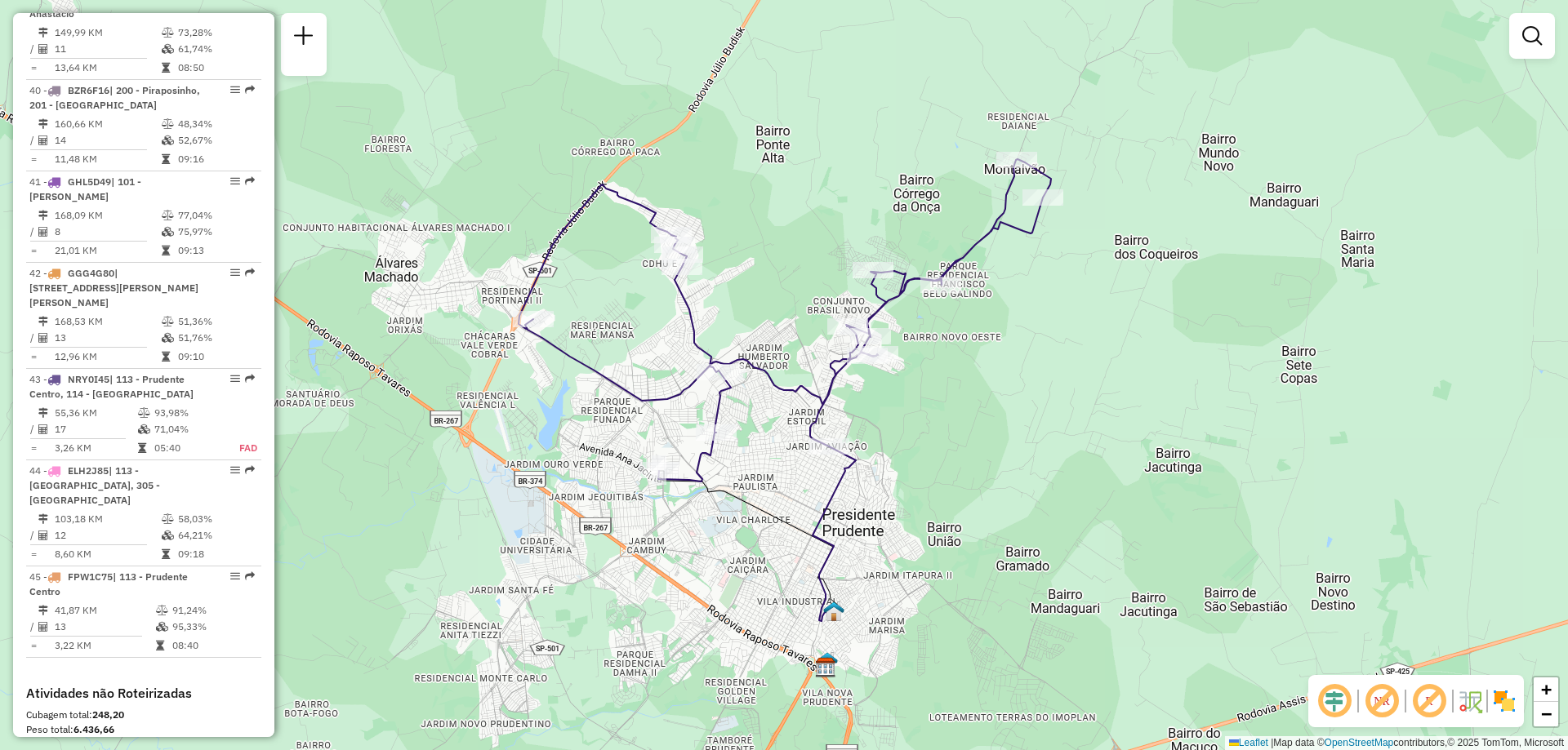
drag, startPoint x: 873, startPoint y: 400, endPoint x: 1030, endPoint y: 379, distance: 158.4
click at [1030, 379] on div "Janela de atendimento Grade de atendimento Capacidade Transportadoras Veículos …" at bounding box center [784, 375] width 1568 height 750
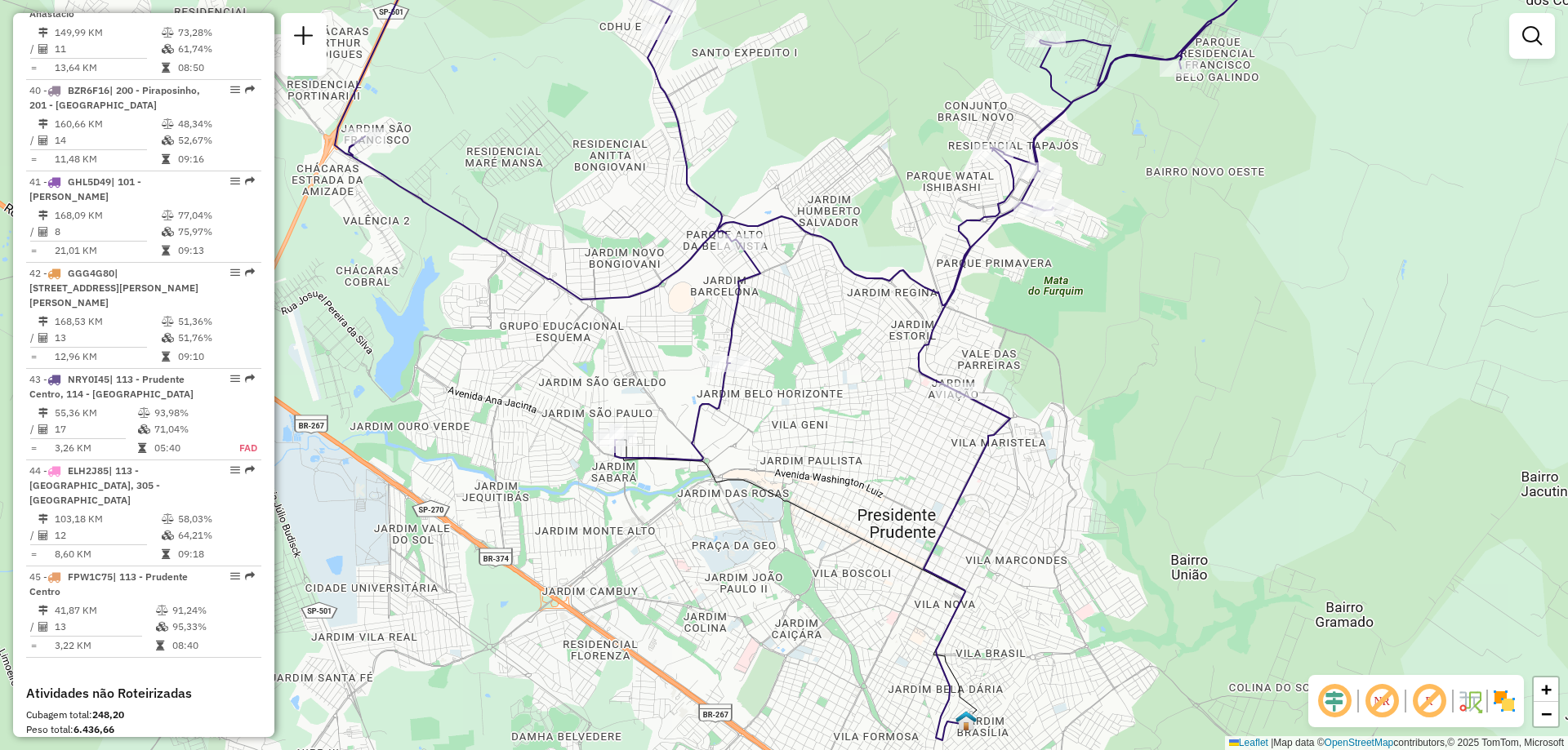
click at [1379, 697] on em at bounding box center [1382, 701] width 39 height 39
click at [1378, 698] on em at bounding box center [1382, 701] width 39 height 39
click at [1421, 694] on em at bounding box center [1430, 701] width 39 height 39
click at [1427, 699] on em at bounding box center [1430, 701] width 39 height 39
click at [1337, 709] on em at bounding box center [1335, 701] width 39 height 39
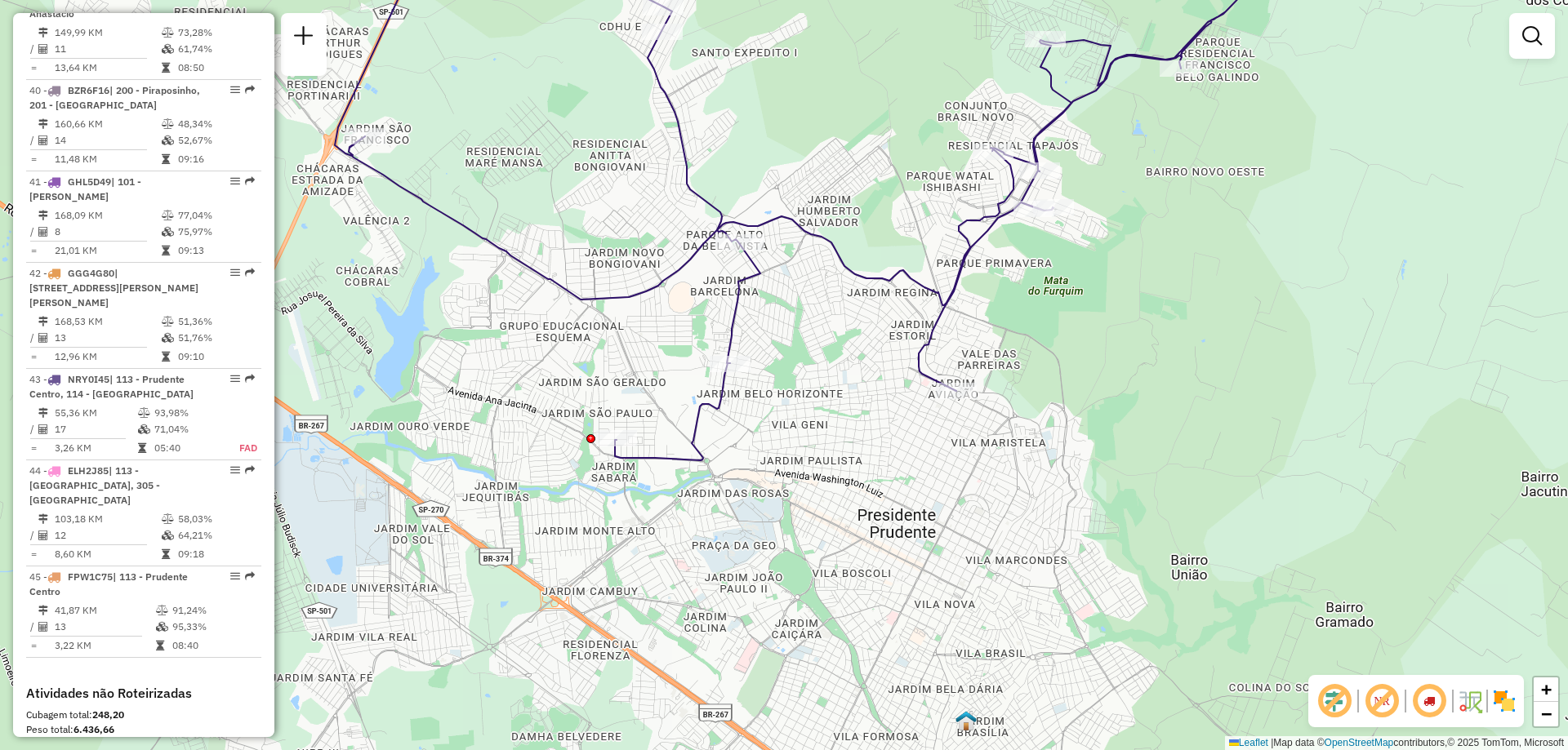
click at [1337, 709] on em at bounding box center [1335, 701] width 39 height 39
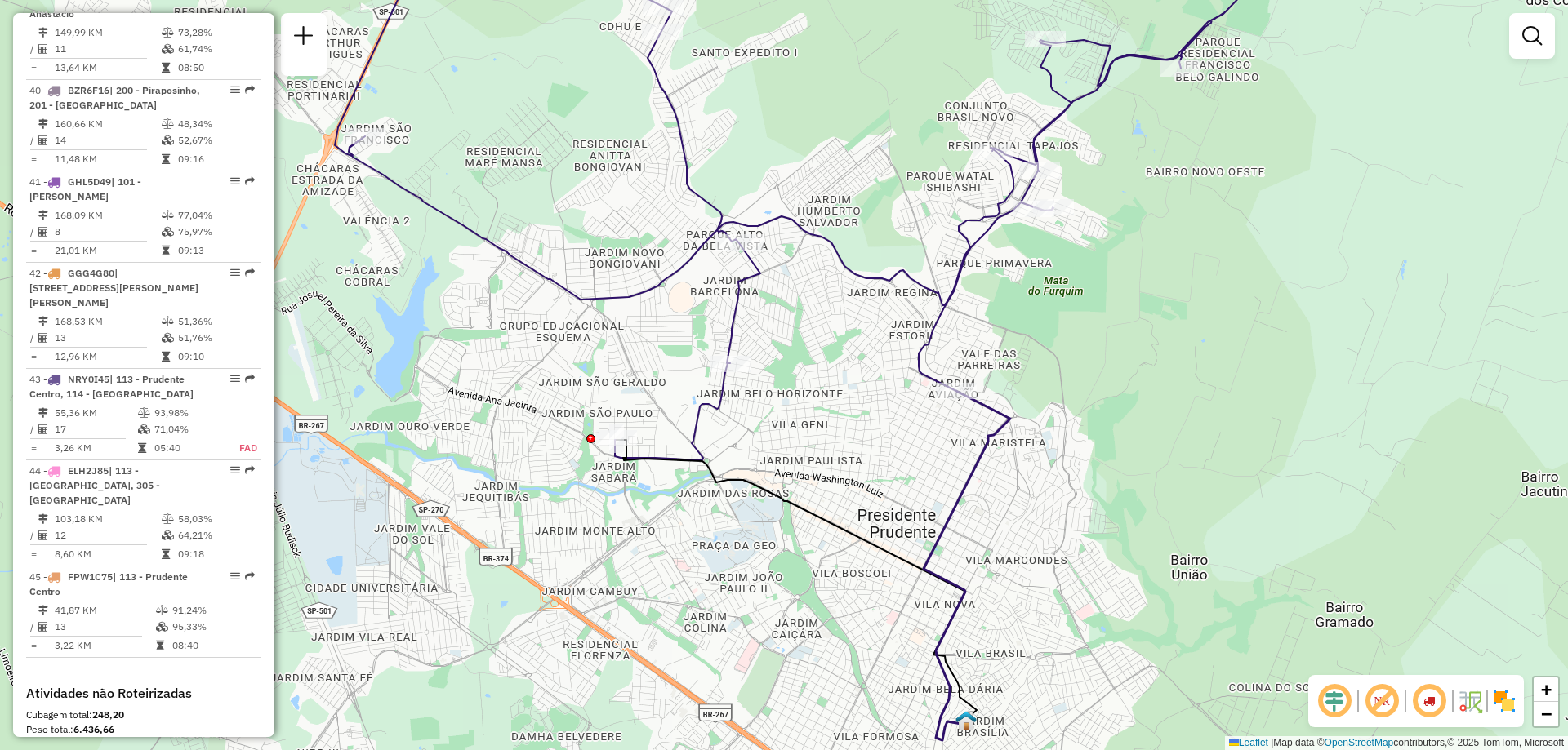
click at [1337, 709] on em at bounding box center [1335, 701] width 39 height 39
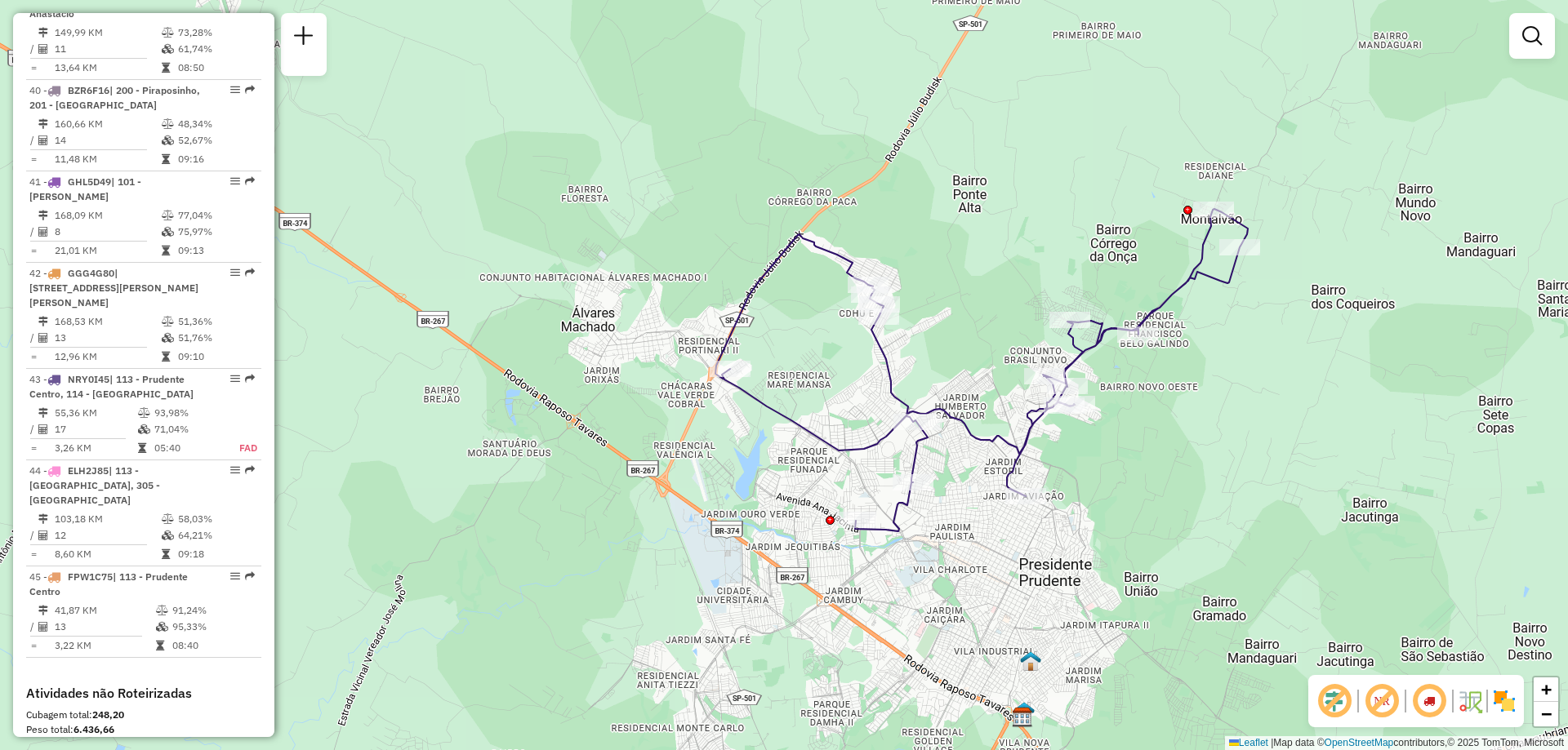
click at [1301, 691] on div "Janela de atendimento Grade de atendimento Capacidade Transportadoras Veículos …" at bounding box center [784, 375] width 1568 height 750
click at [1336, 703] on em at bounding box center [1335, 701] width 39 height 39
click at [1383, 697] on em at bounding box center [1382, 701] width 39 height 39
click at [1380, 701] on em at bounding box center [1382, 701] width 39 height 39
click at [1472, 701] on img at bounding box center [1470, 701] width 26 height 26
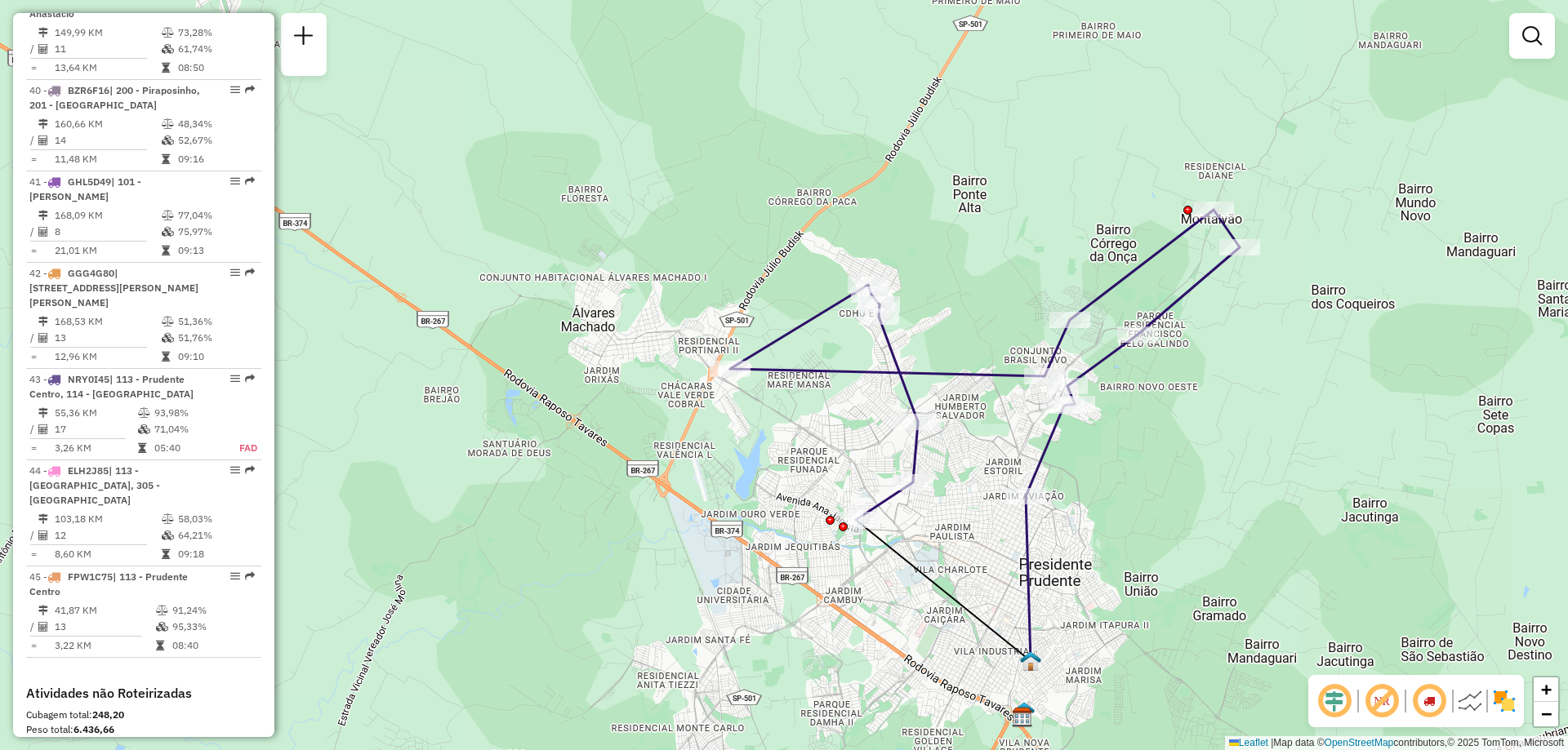
click at [1472, 701] on img at bounding box center [1470, 701] width 26 height 26
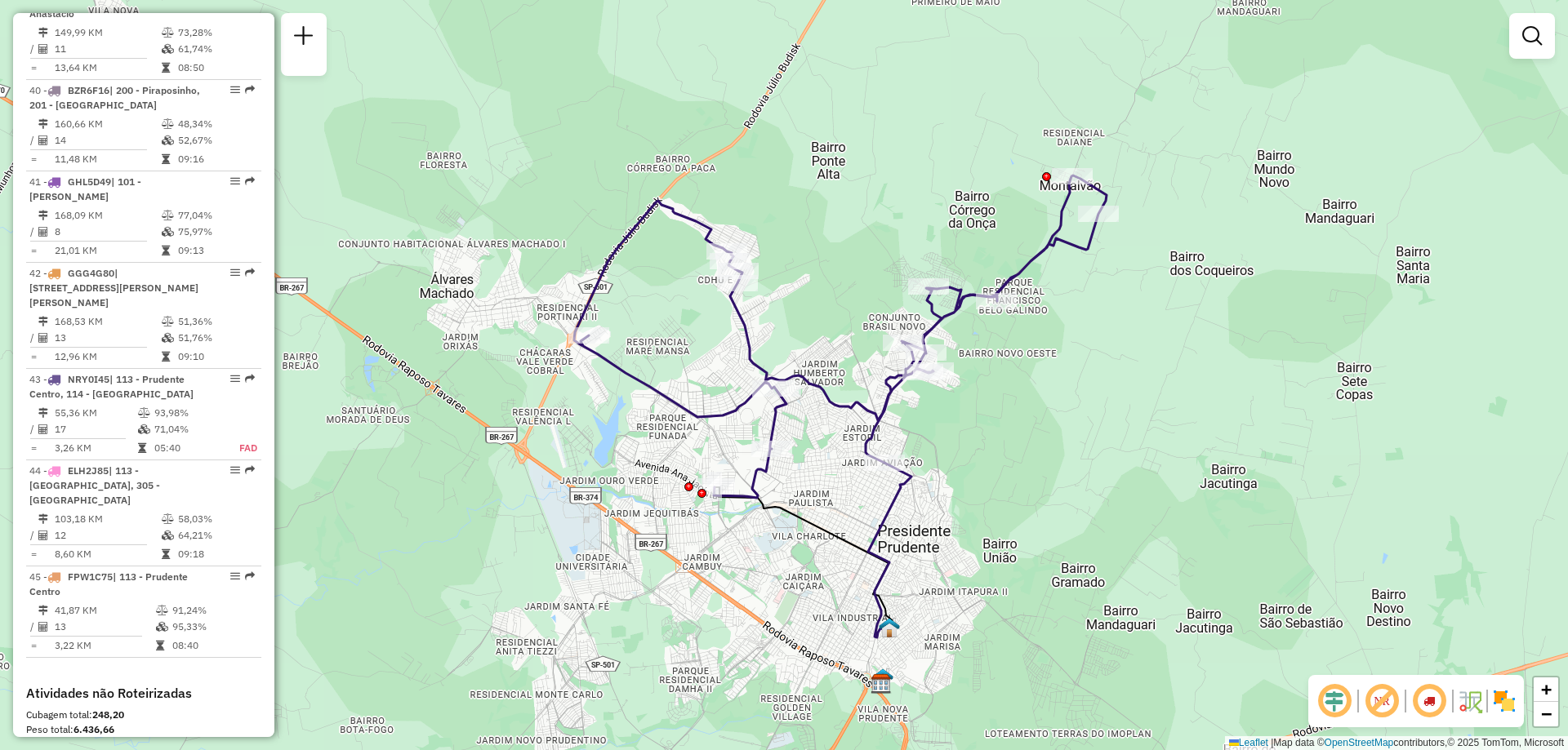
drag, startPoint x: 1190, startPoint y: 512, endPoint x: 1051, endPoint y: 479, distance: 142.9
click at [1051, 479] on div "Janela de atendimento Grade de atendimento Capacidade Transportadoras Veículos …" at bounding box center [784, 375] width 1568 height 750
click at [1503, 698] on img at bounding box center [1504, 701] width 26 height 26
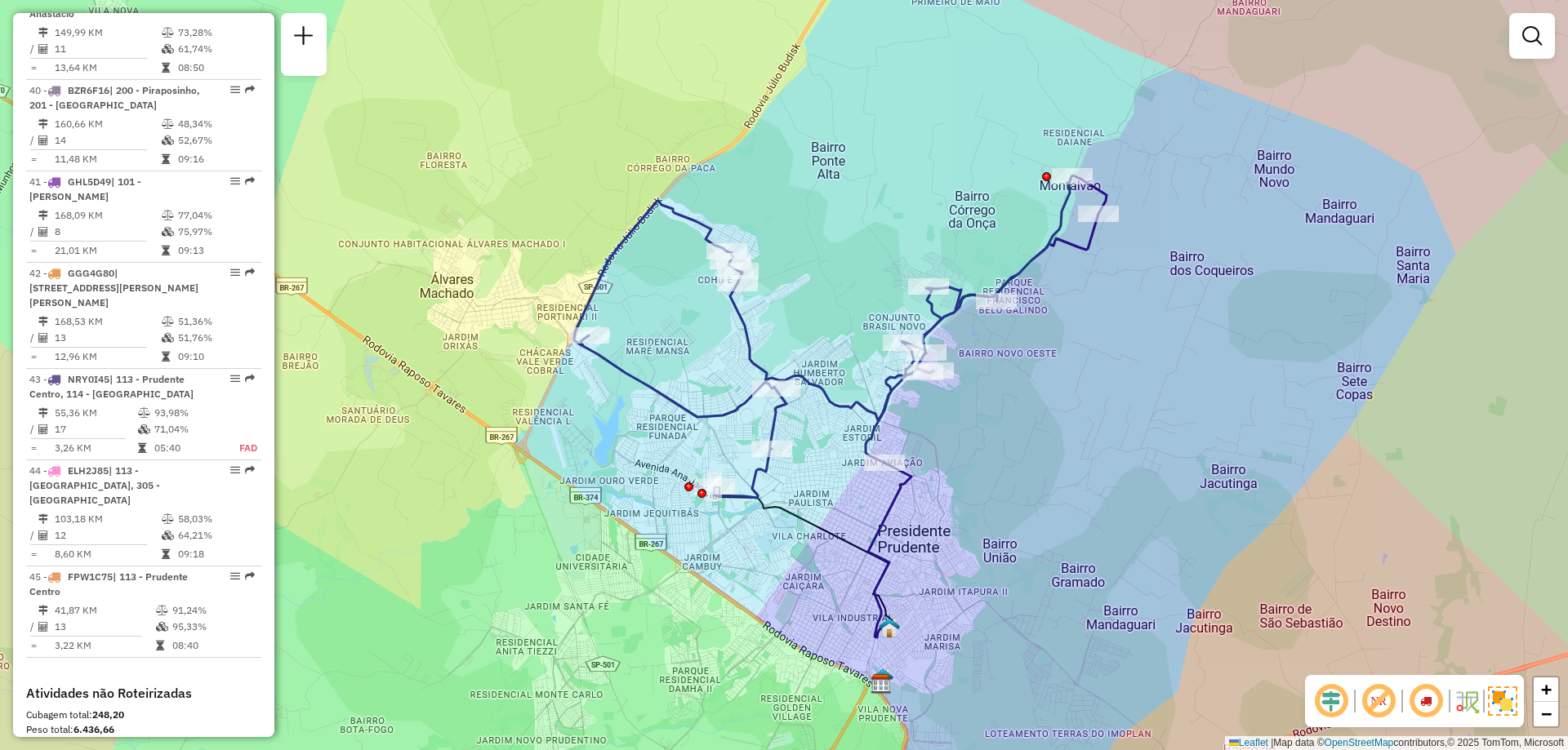
click at [1503, 698] on img at bounding box center [1502, 701] width 29 height 29
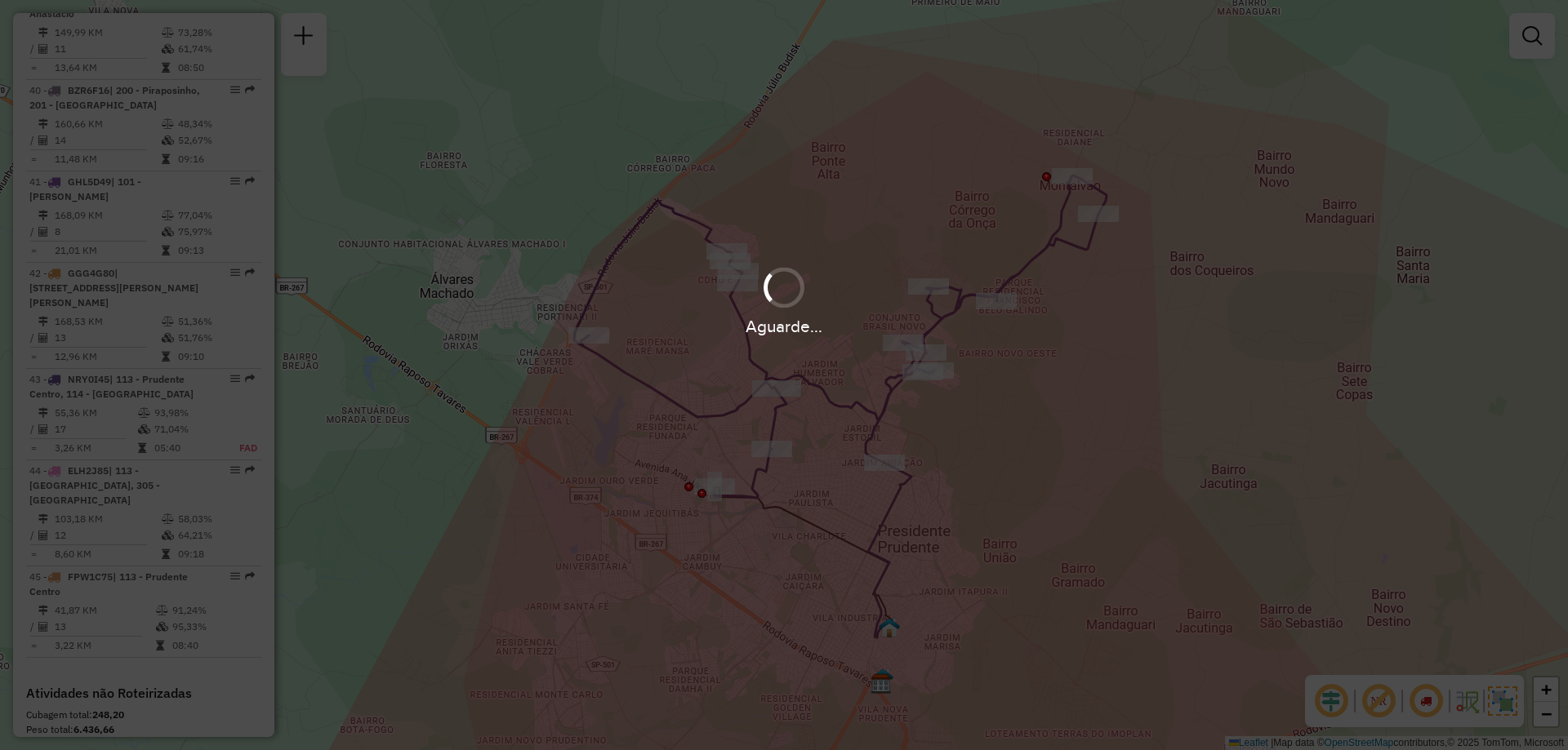
click at [1503, 698] on img at bounding box center [1502, 701] width 29 height 29
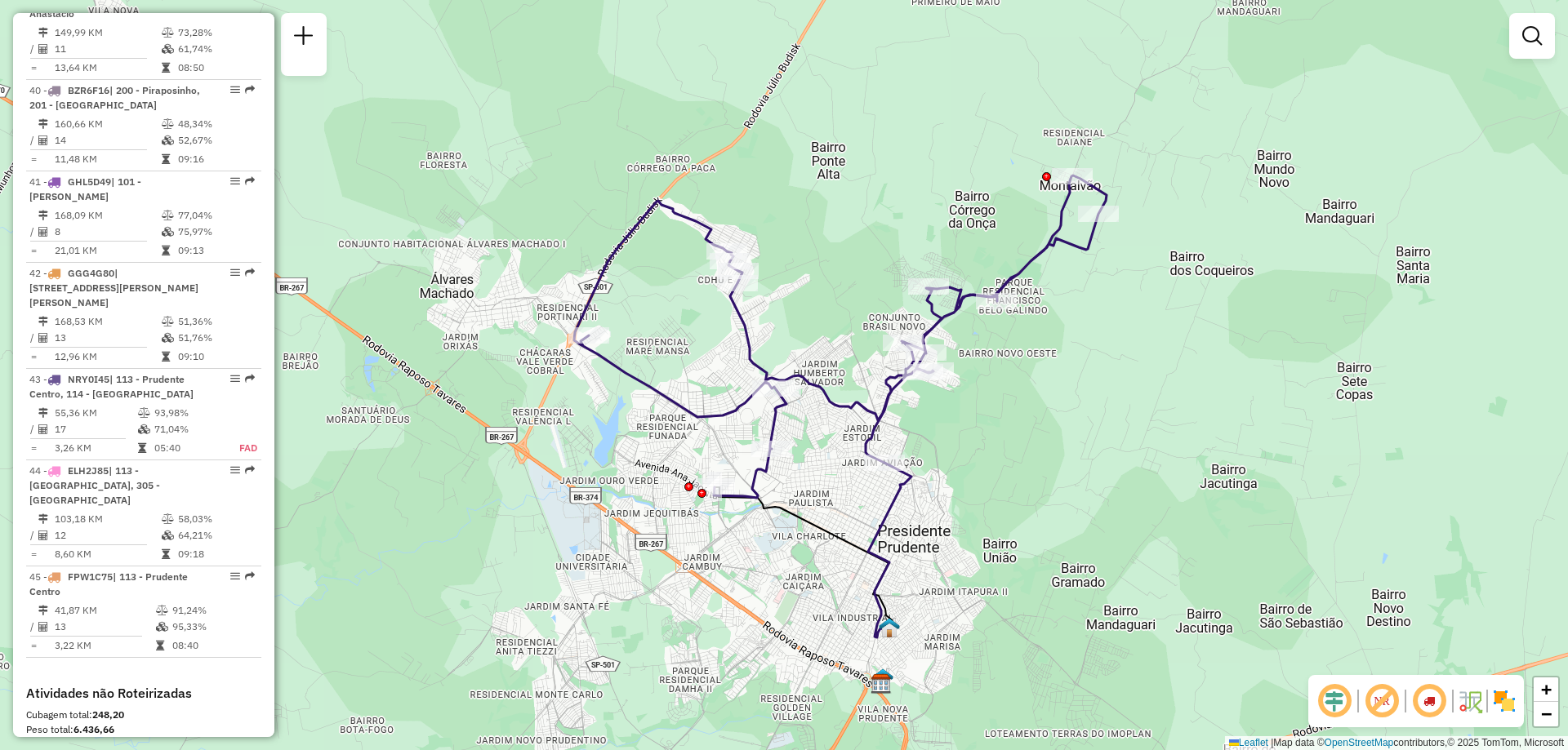
click at [1478, 698] on img at bounding box center [1470, 701] width 26 height 26
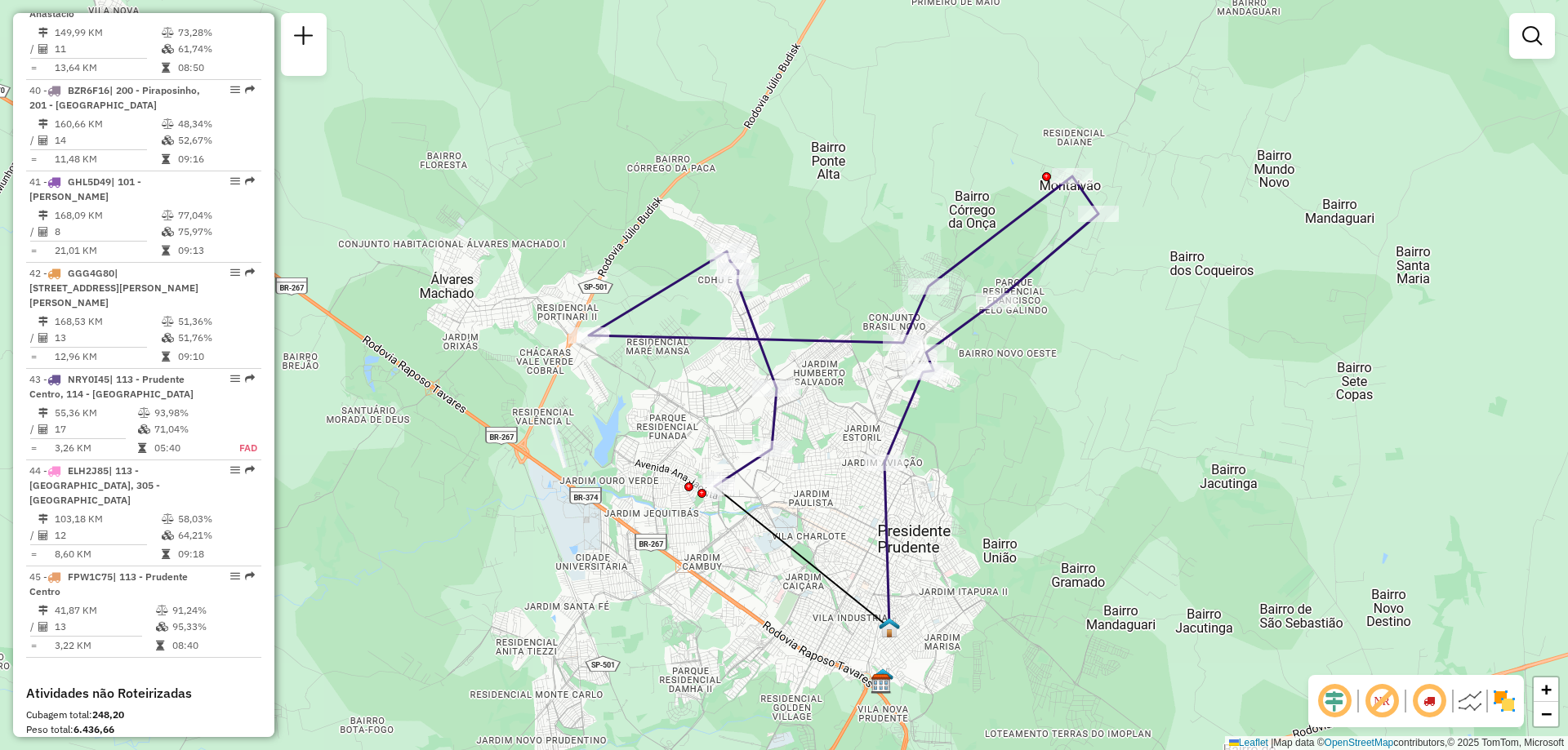
click at [1472, 703] on img at bounding box center [1470, 701] width 26 height 26
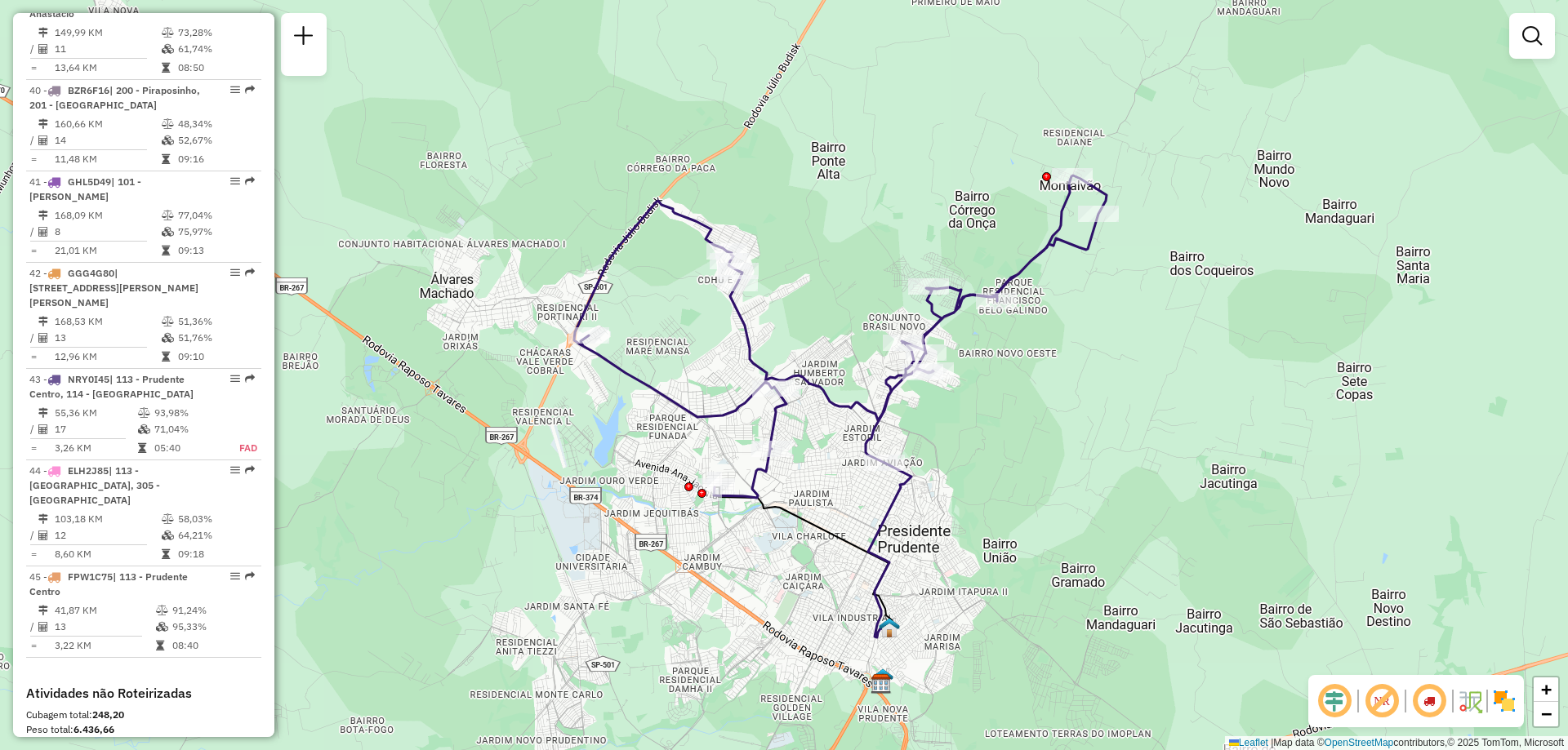
click at [1379, 703] on em at bounding box center [1382, 701] width 39 height 39
click at [1383, 701] on em at bounding box center [1382, 701] width 39 height 39
click at [1341, 702] on em at bounding box center [1335, 701] width 39 height 39
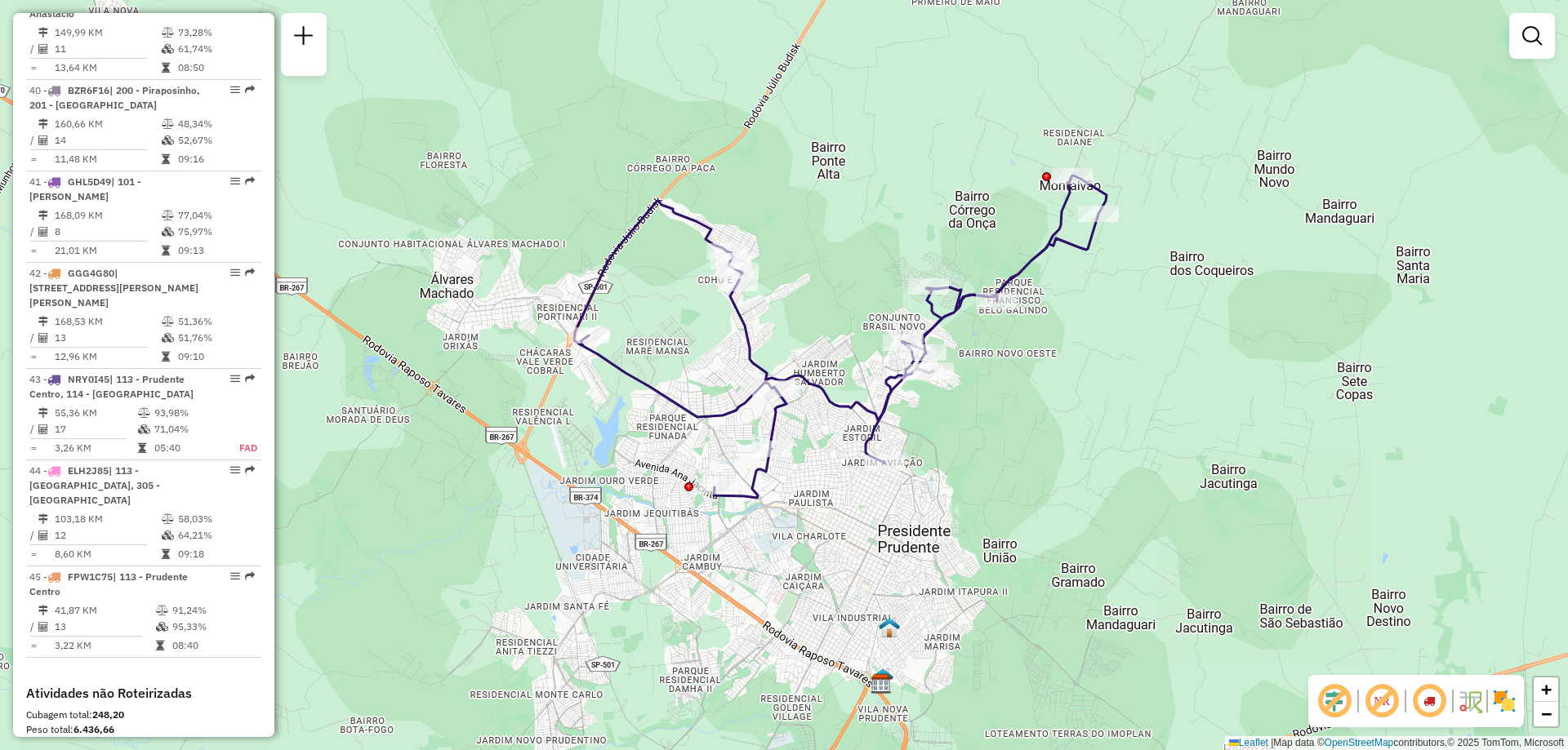
click at [1332, 707] on em at bounding box center [1335, 701] width 39 height 39
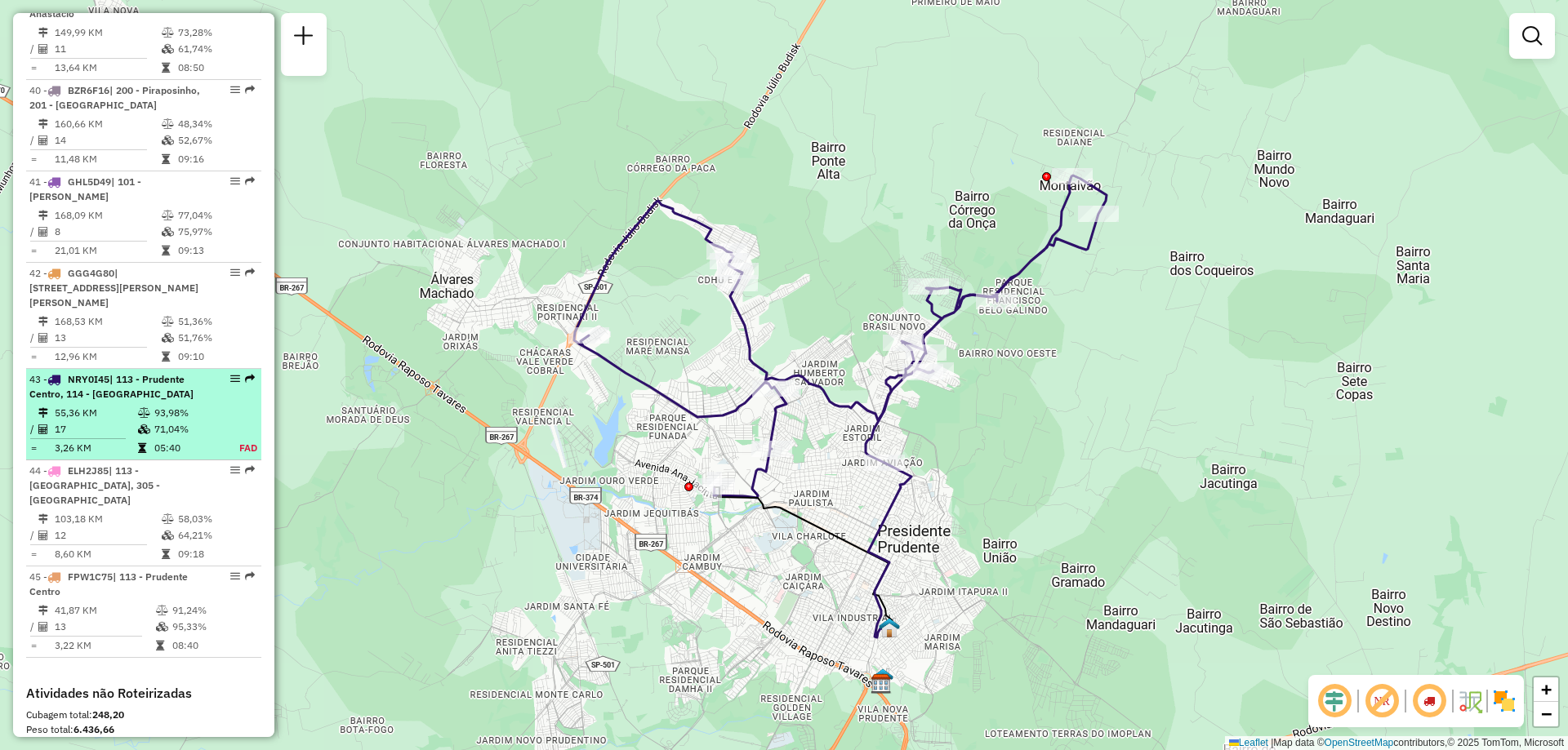
select select "**********"
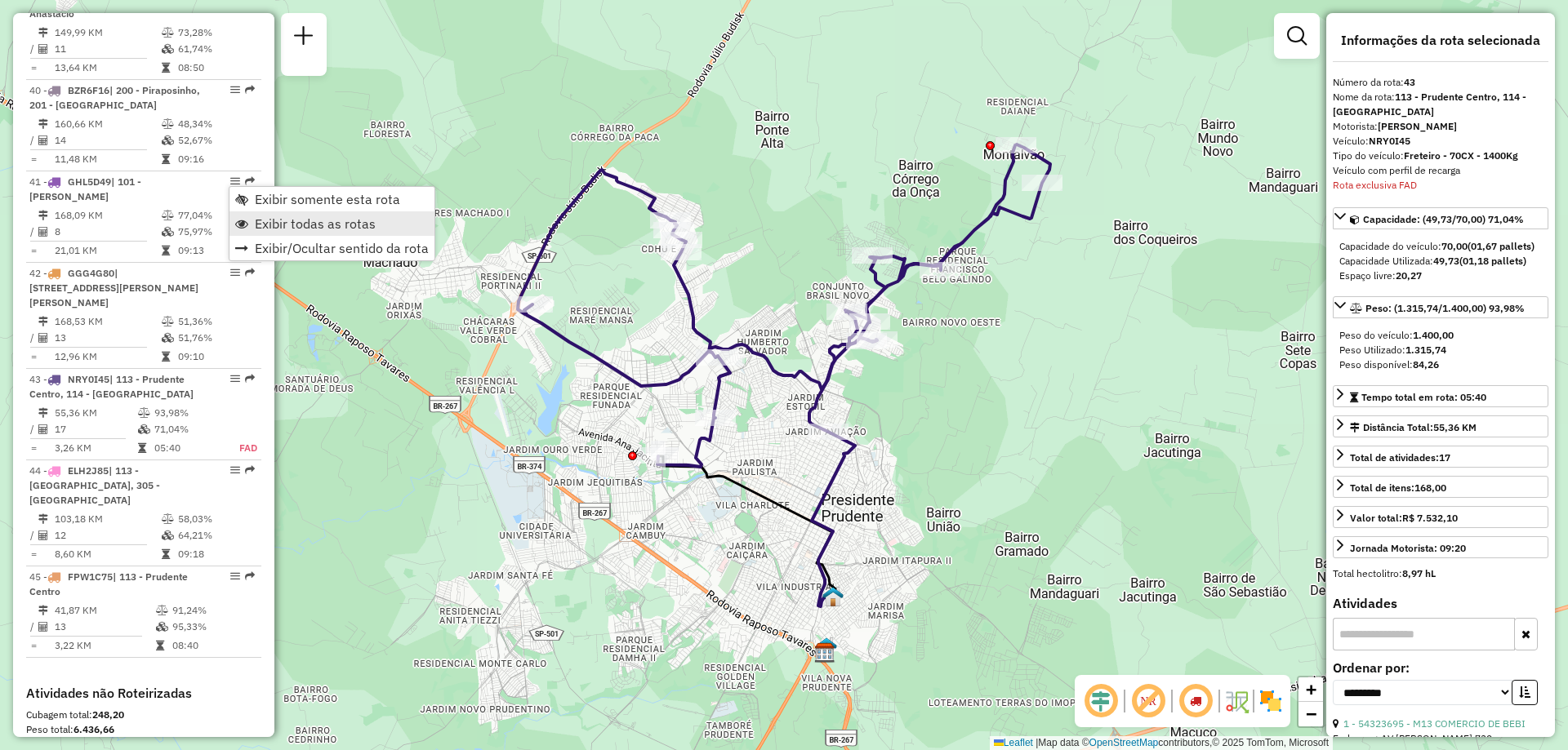
click at [278, 217] on span "Exibir todas as rotas" at bounding box center [314, 223] width 121 height 13
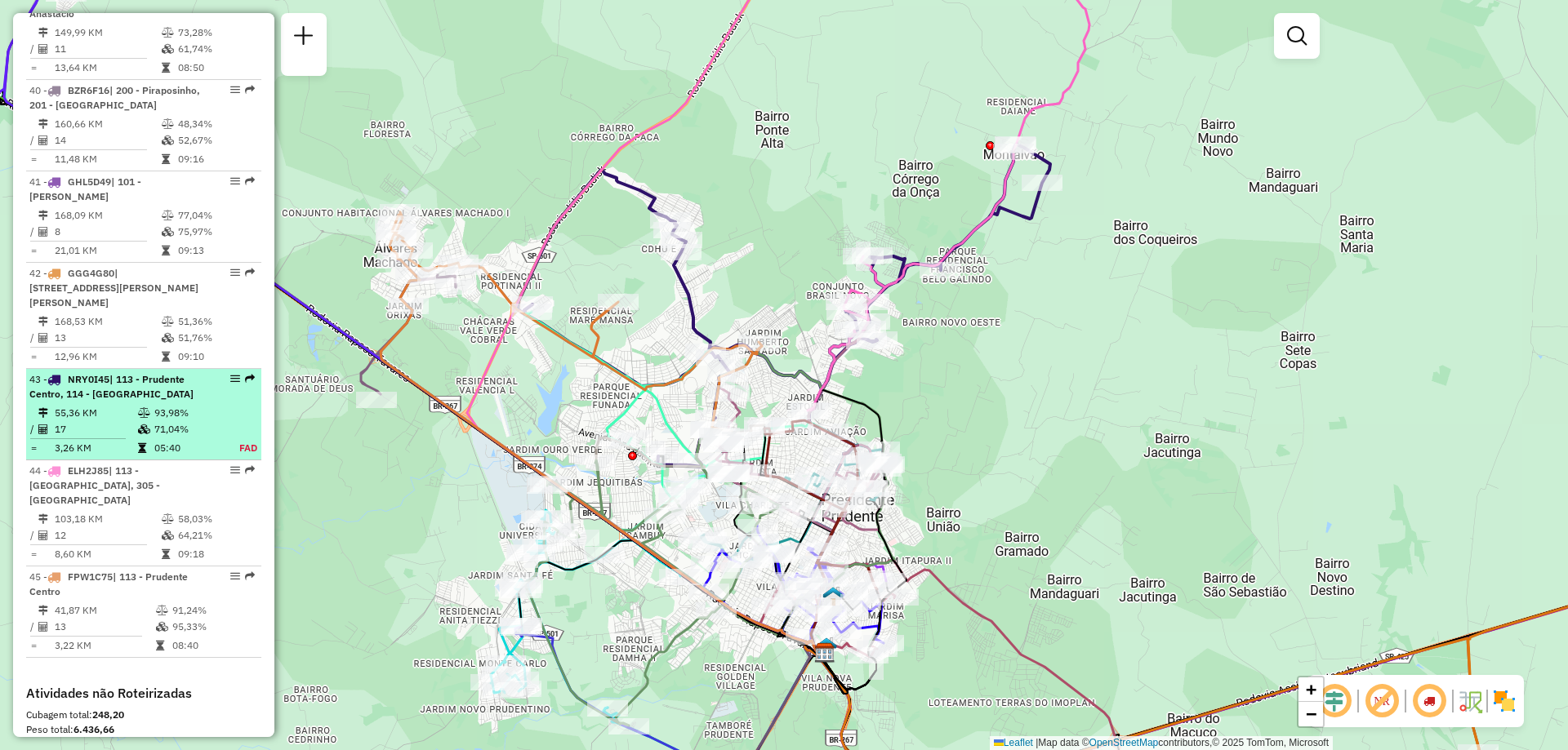
click at [233, 374] on em at bounding box center [235, 379] width 10 height 10
select select "**********"
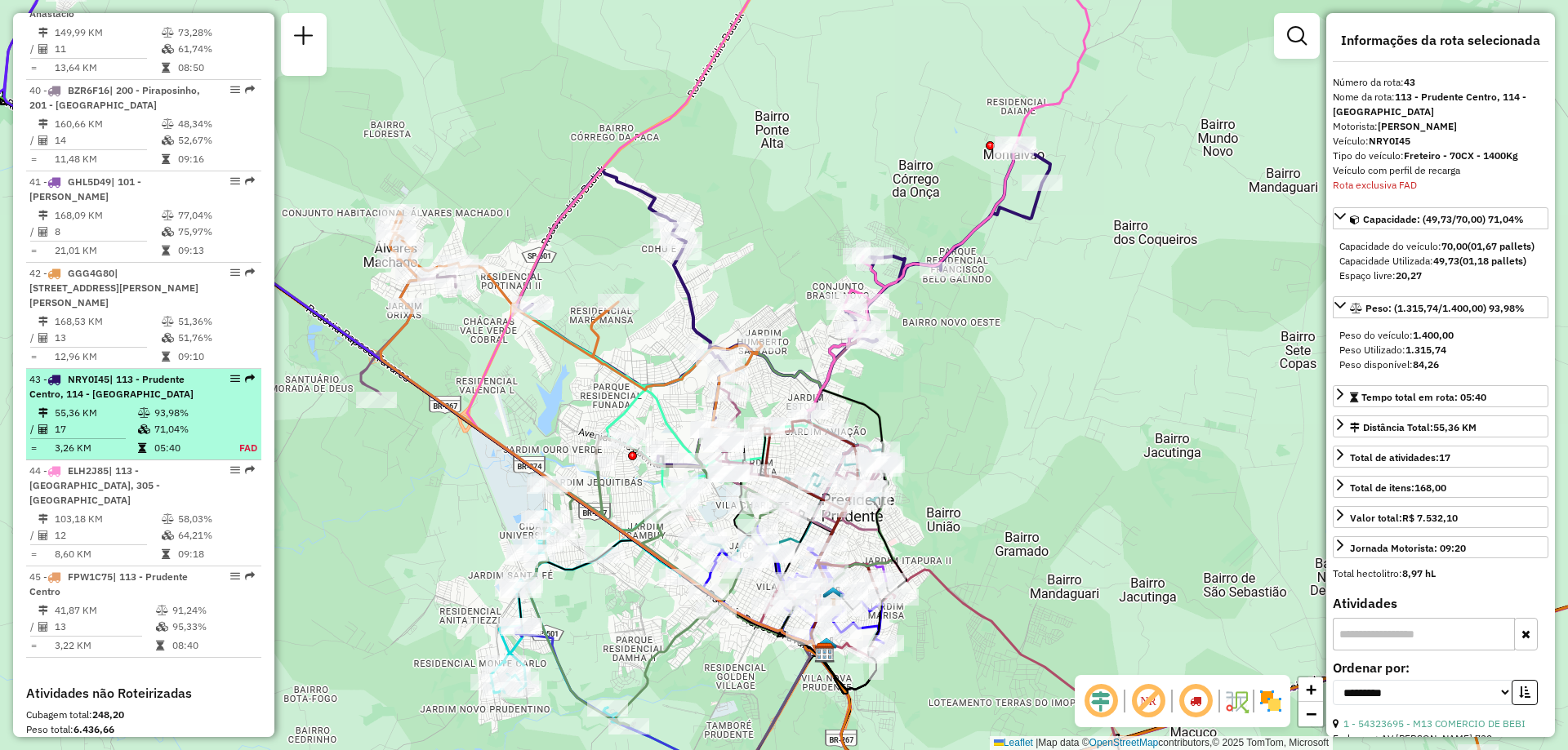
click at [231, 374] on em at bounding box center [235, 379] width 10 height 10
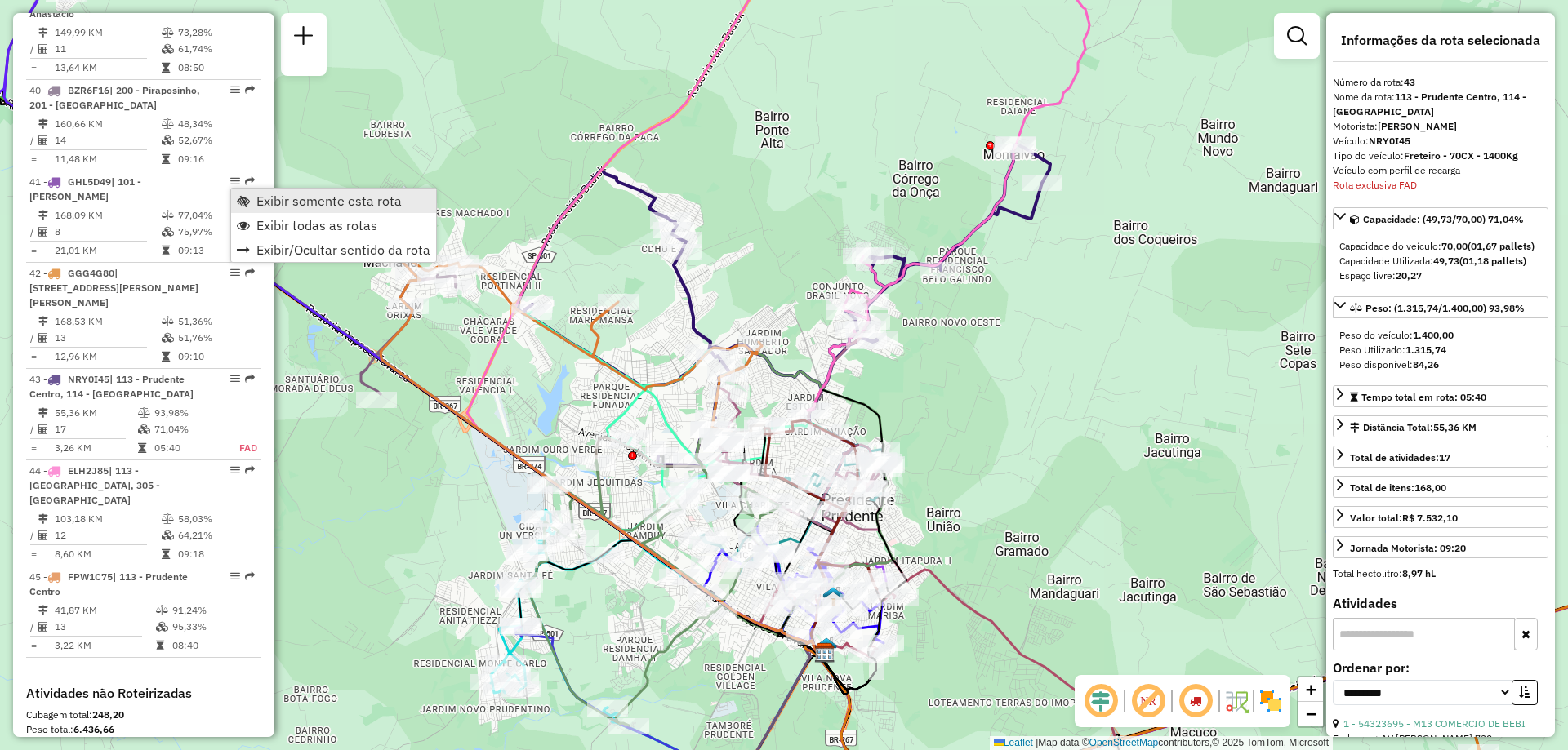
click at [299, 201] on span "Exibir somente esta rota" at bounding box center [329, 201] width 146 height 13
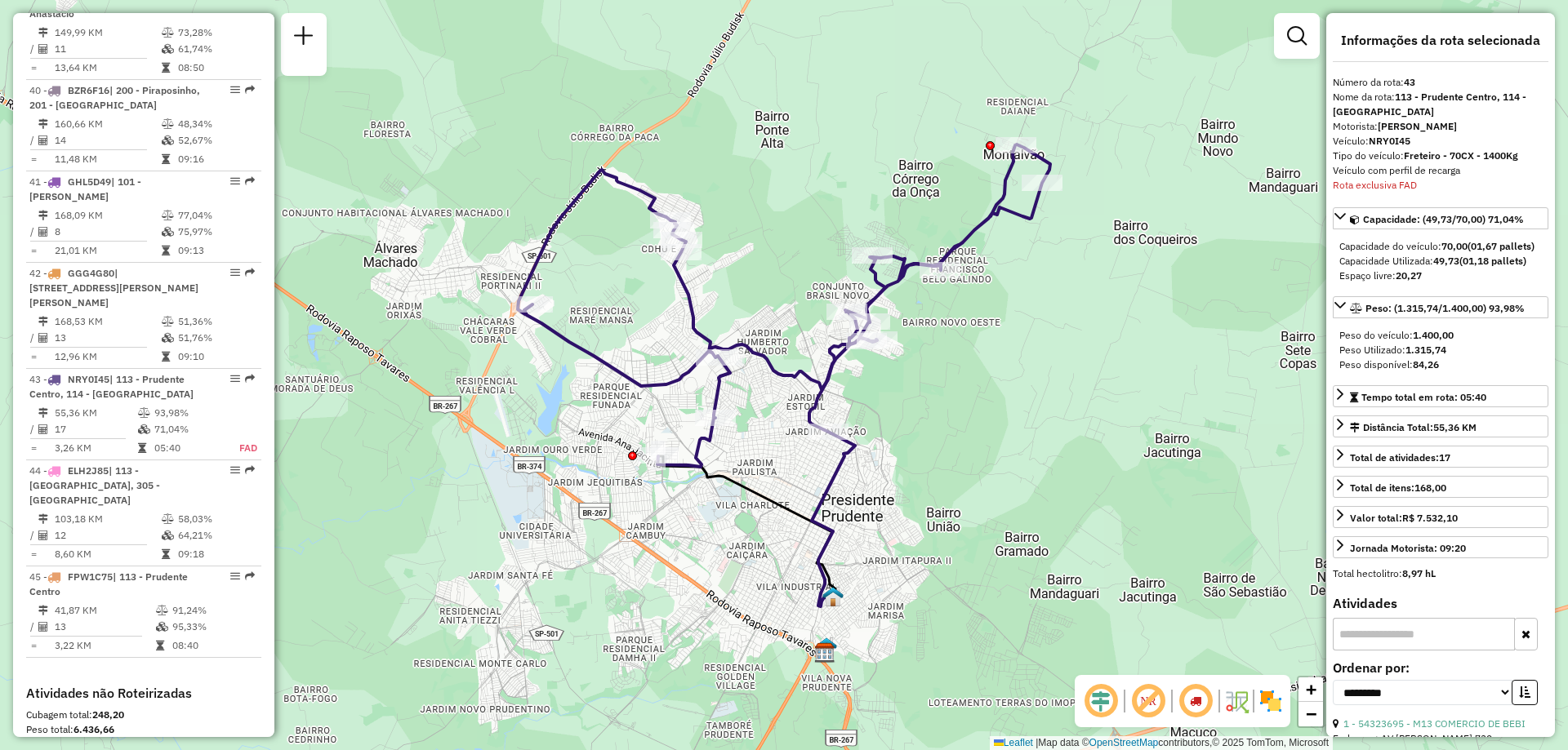
click at [1146, 704] on em at bounding box center [1148, 701] width 39 height 39
click at [1098, 693] on em at bounding box center [1101, 701] width 39 height 39
click at [1241, 704] on img at bounding box center [1236, 701] width 26 height 26
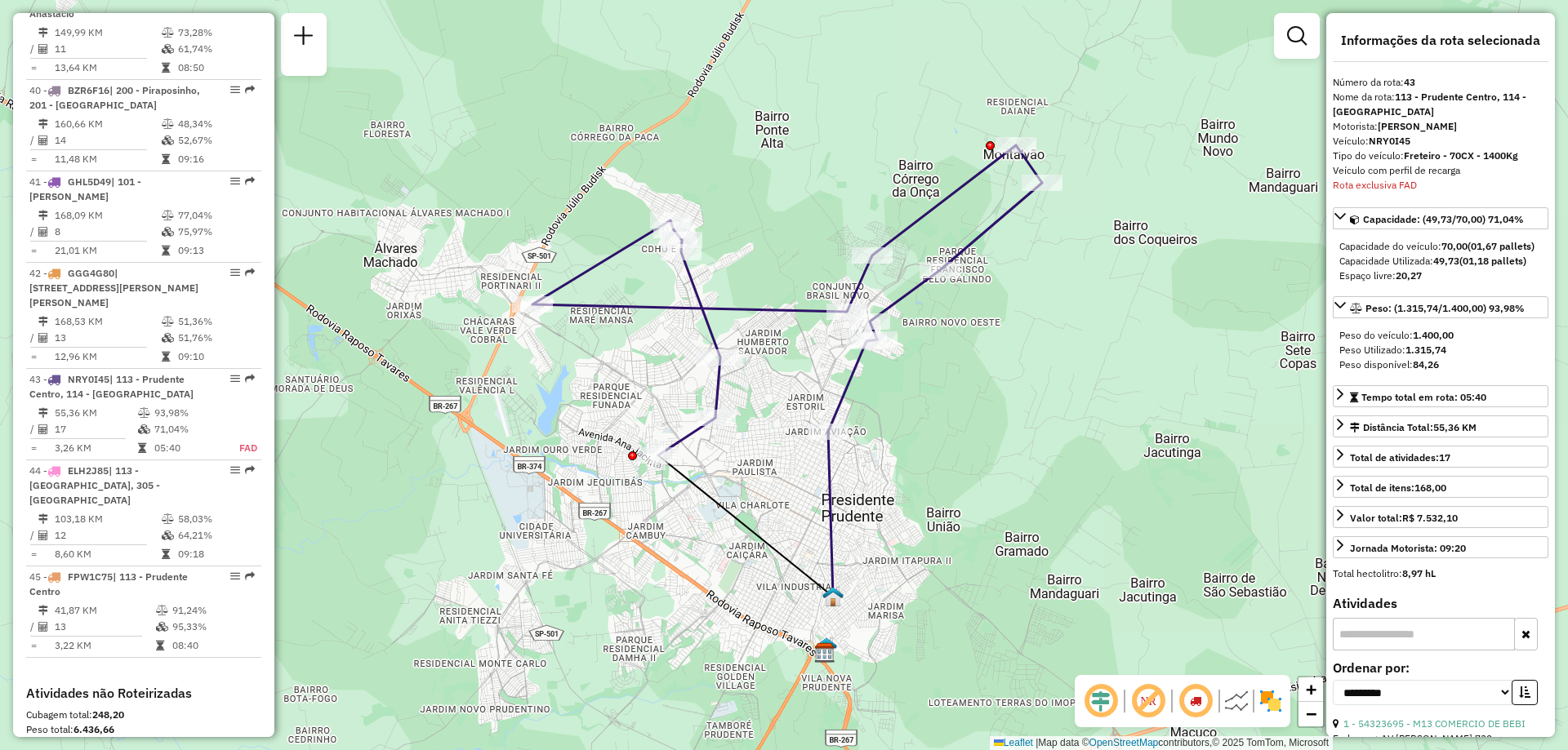
click at [1240, 704] on img at bounding box center [1236, 701] width 26 height 26
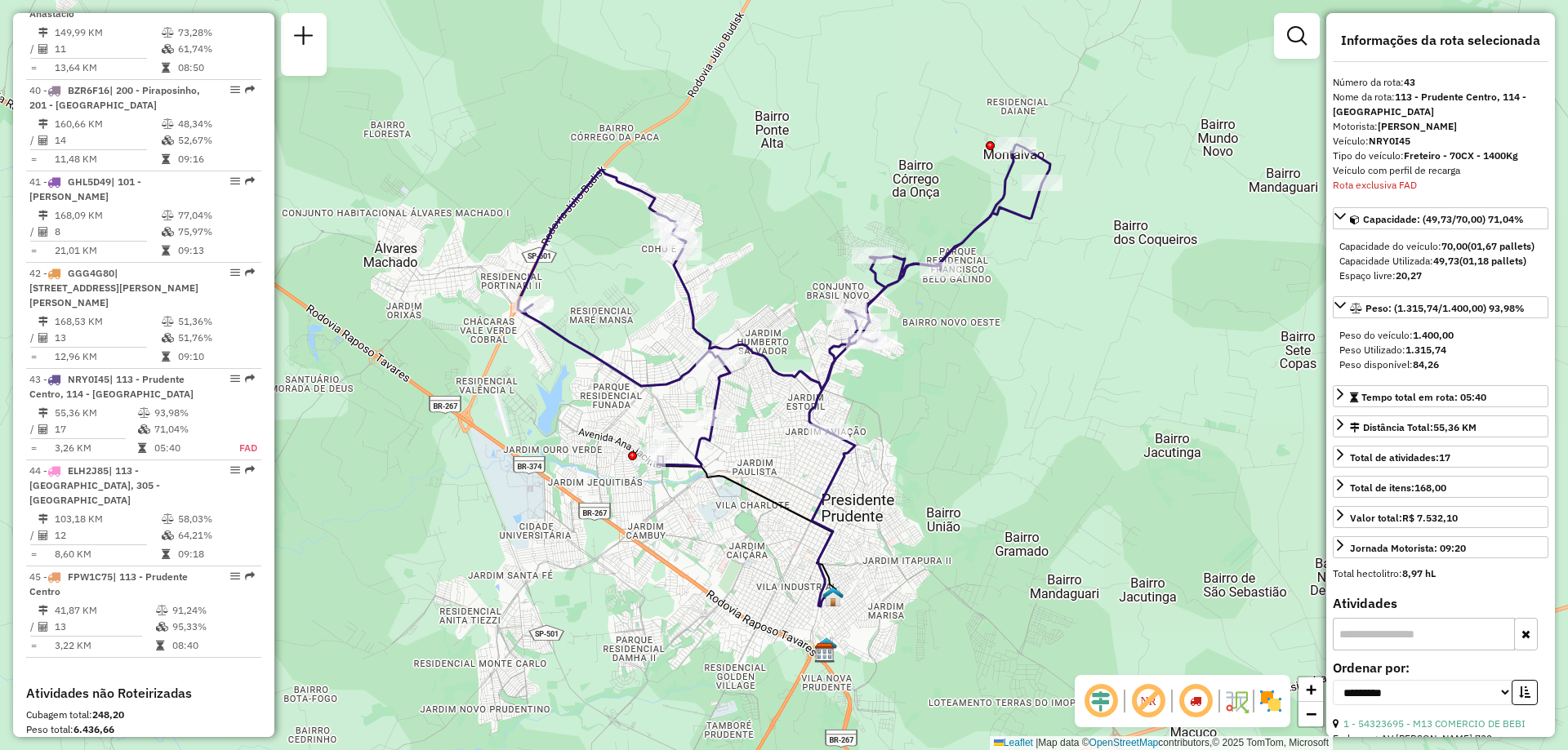
click at [1149, 706] on em at bounding box center [1148, 701] width 39 height 39
click at [1115, 708] on em at bounding box center [1101, 701] width 39 height 39
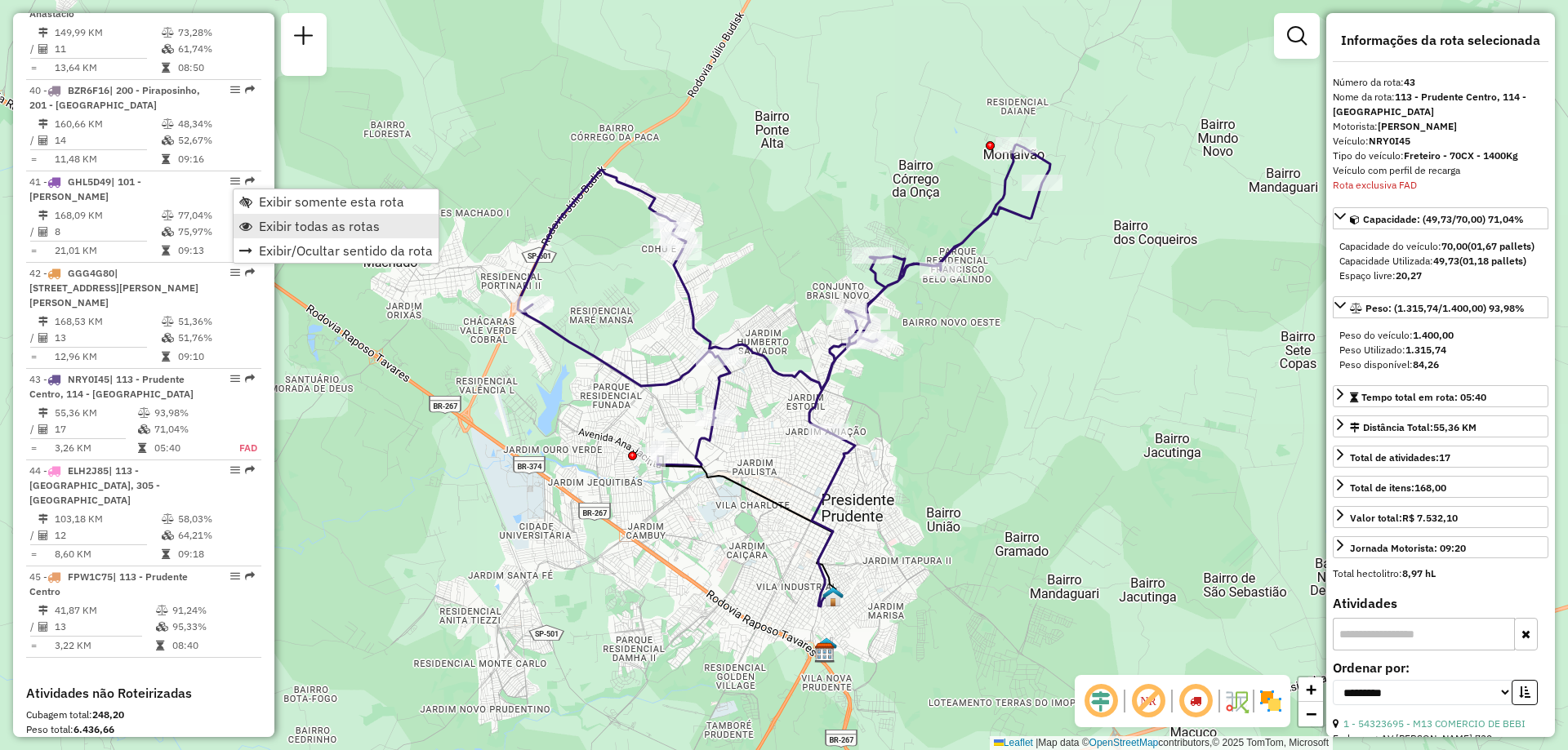
click at [311, 229] on span "Exibir todas as rotas" at bounding box center [319, 226] width 121 height 13
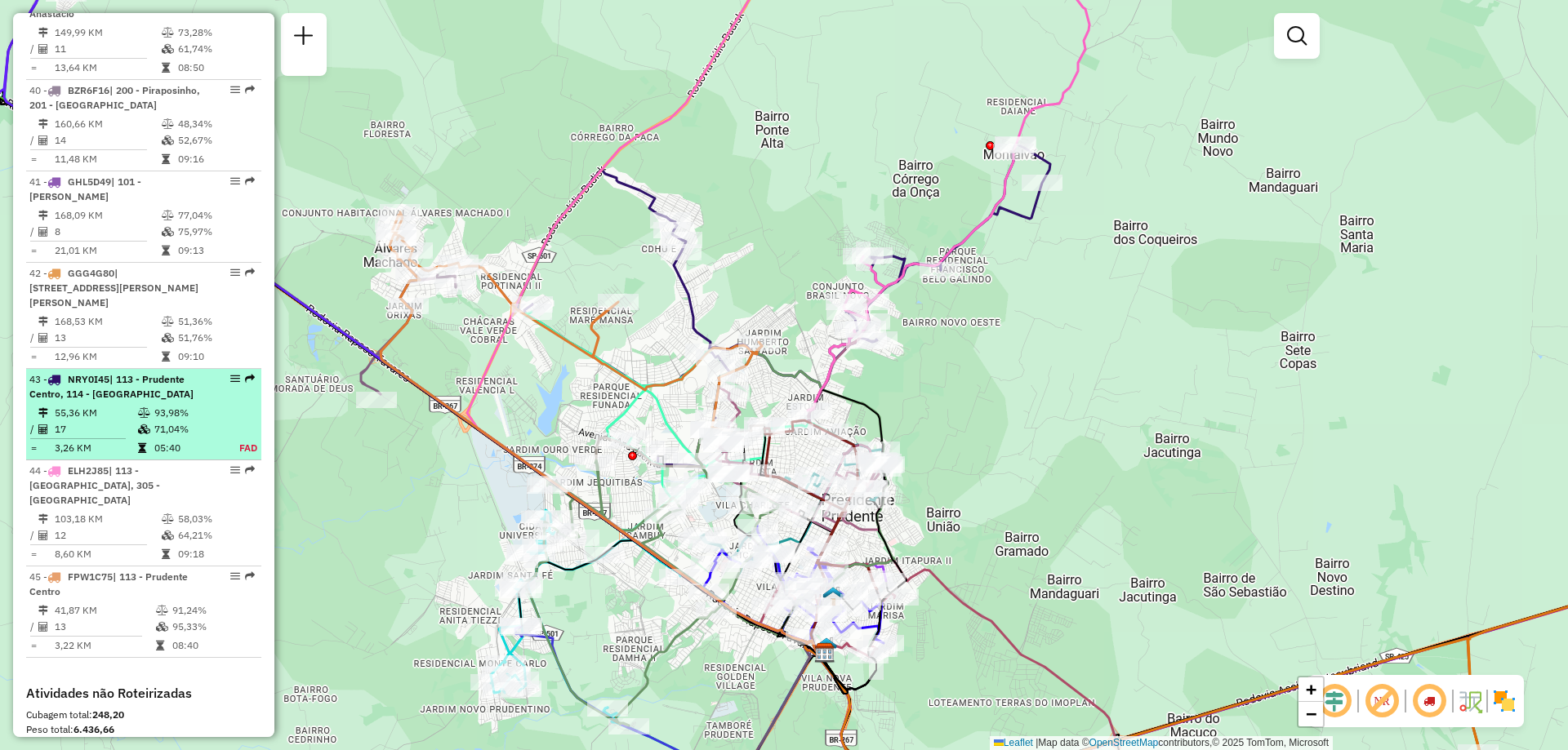
click at [233, 374] on em at bounding box center [235, 379] width 10 height 10
select select "**********"
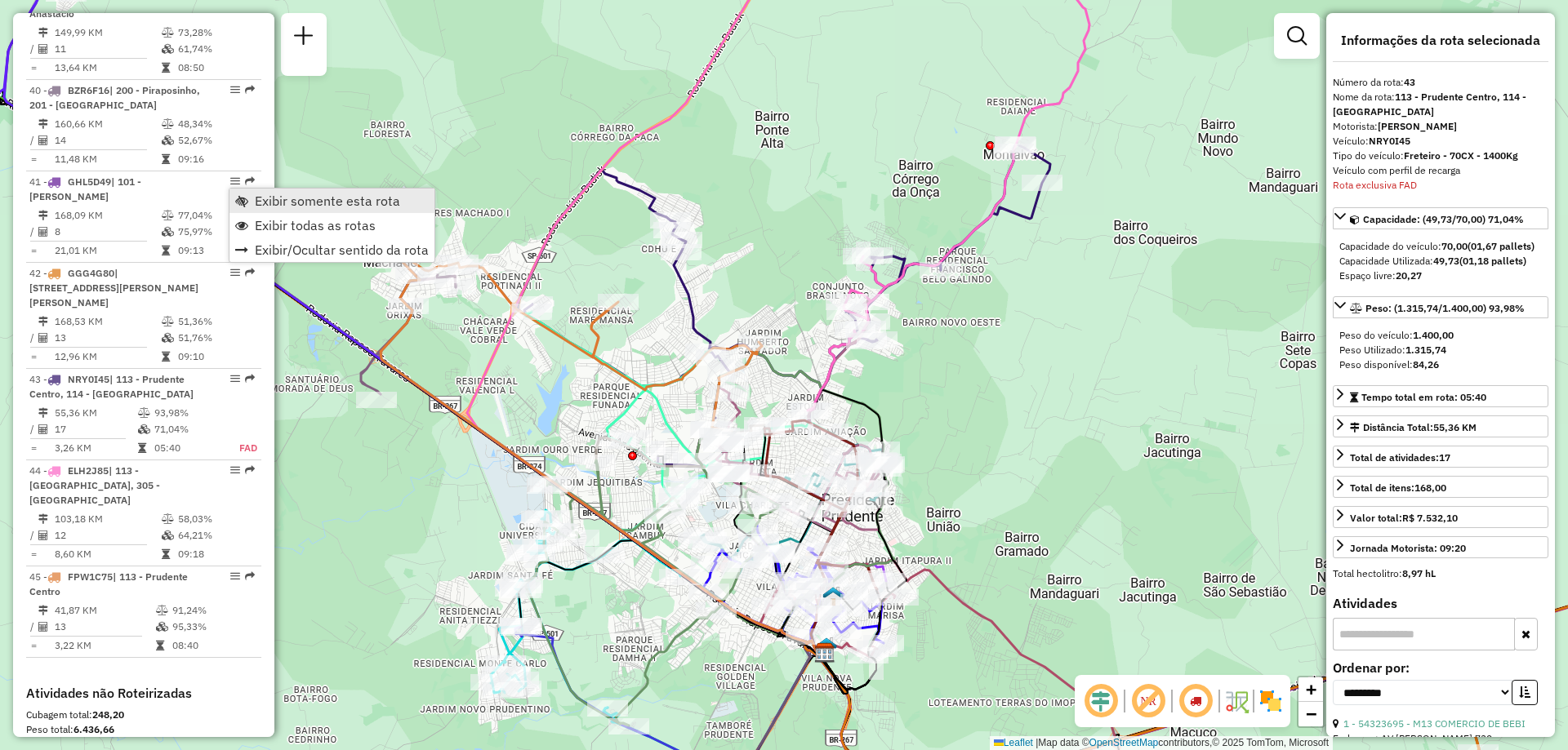
click at [295, 206] on span "Exibir somente esta rota" at bounding box center [327, 201] width 146 height 13
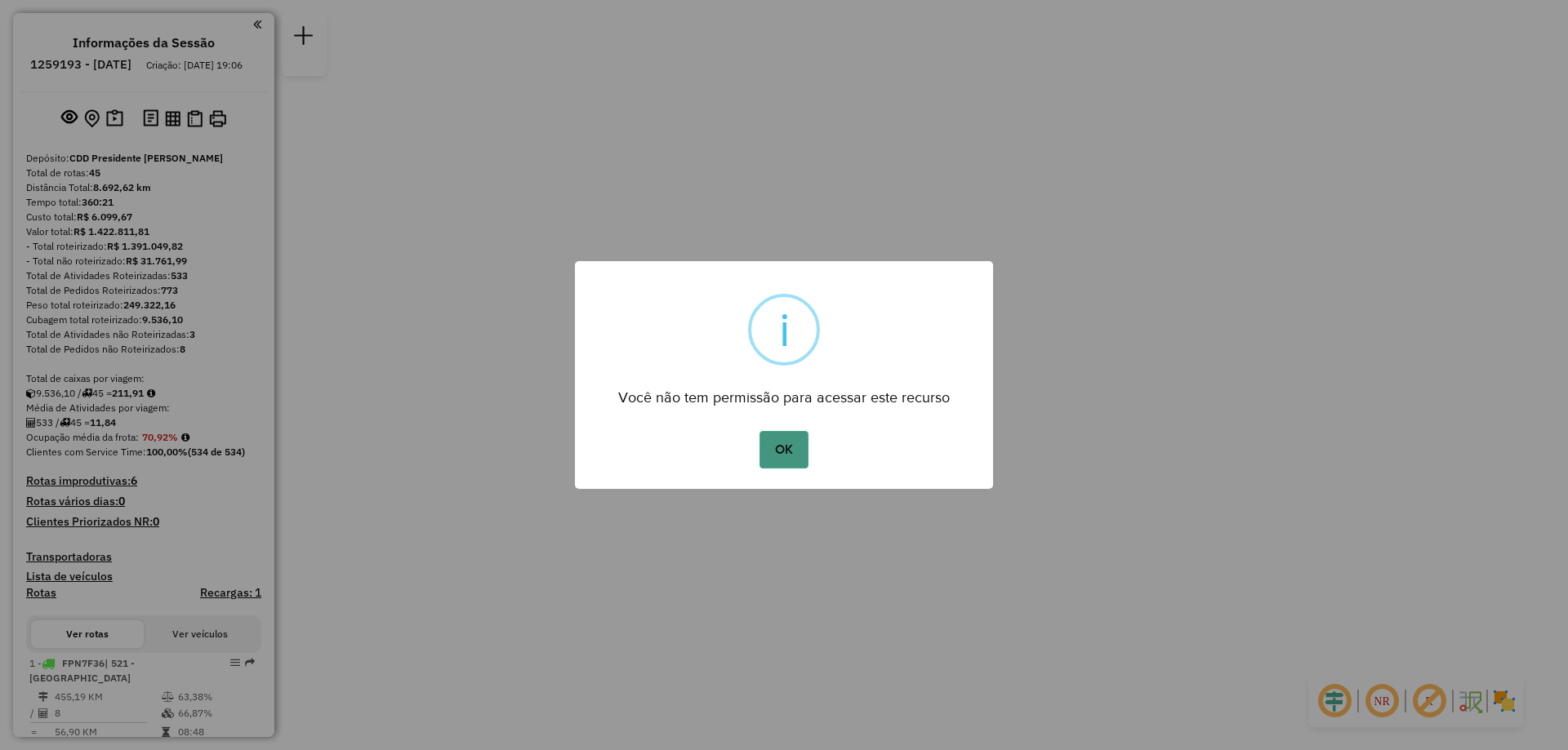
click at [777, 451] on button "OK" at bounding box center [784, 450] width 48 height 38
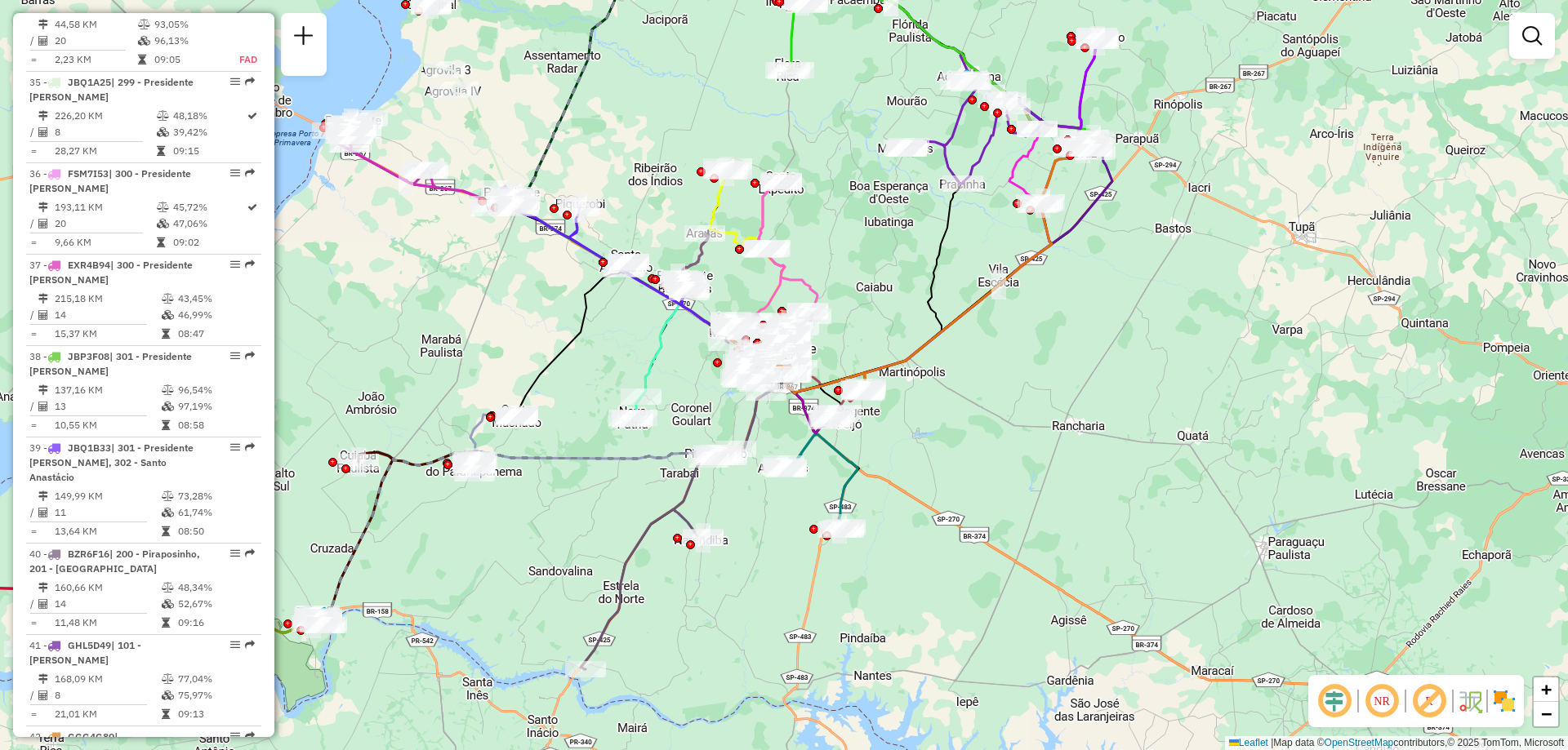
scroll to position [3918, 0]
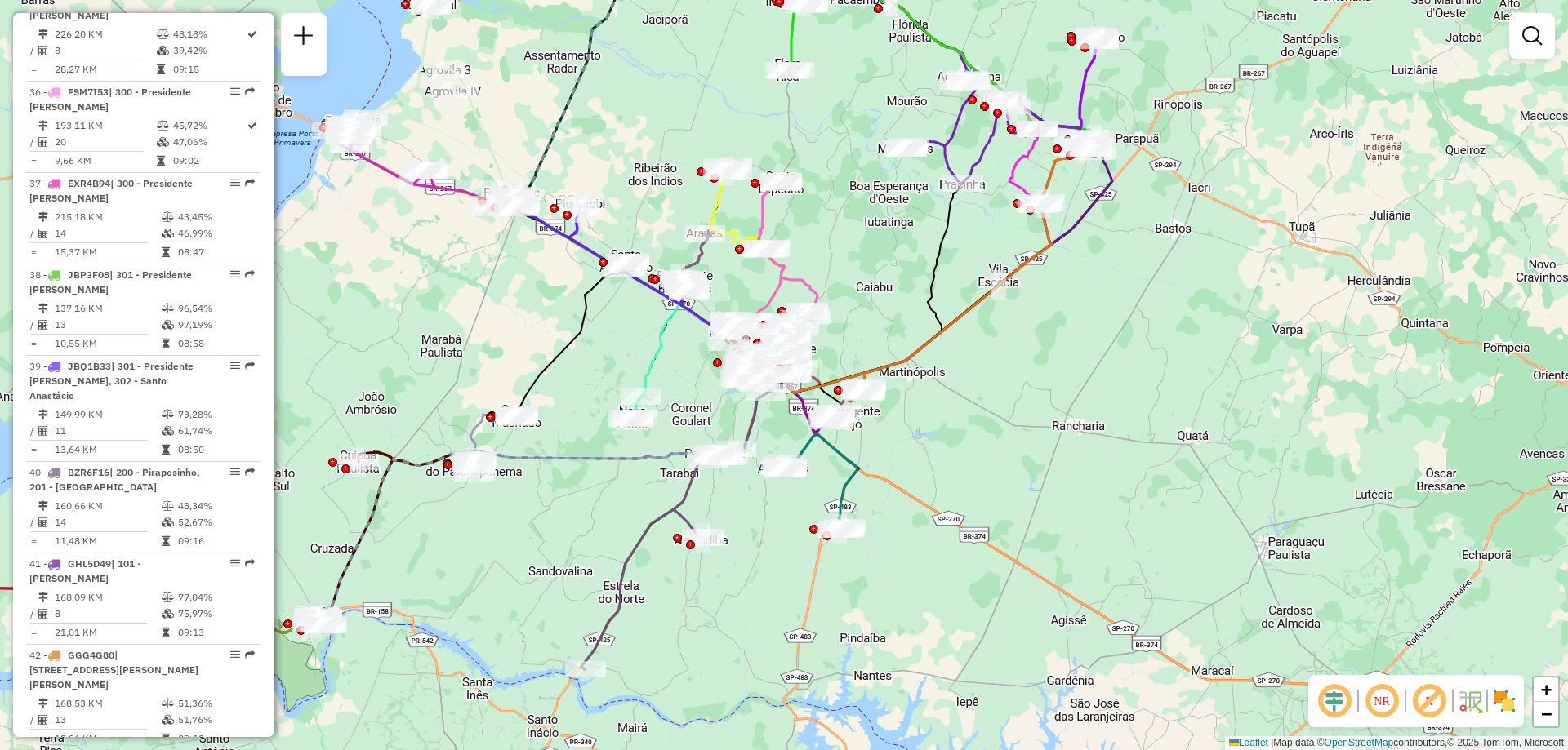
select select "**********"
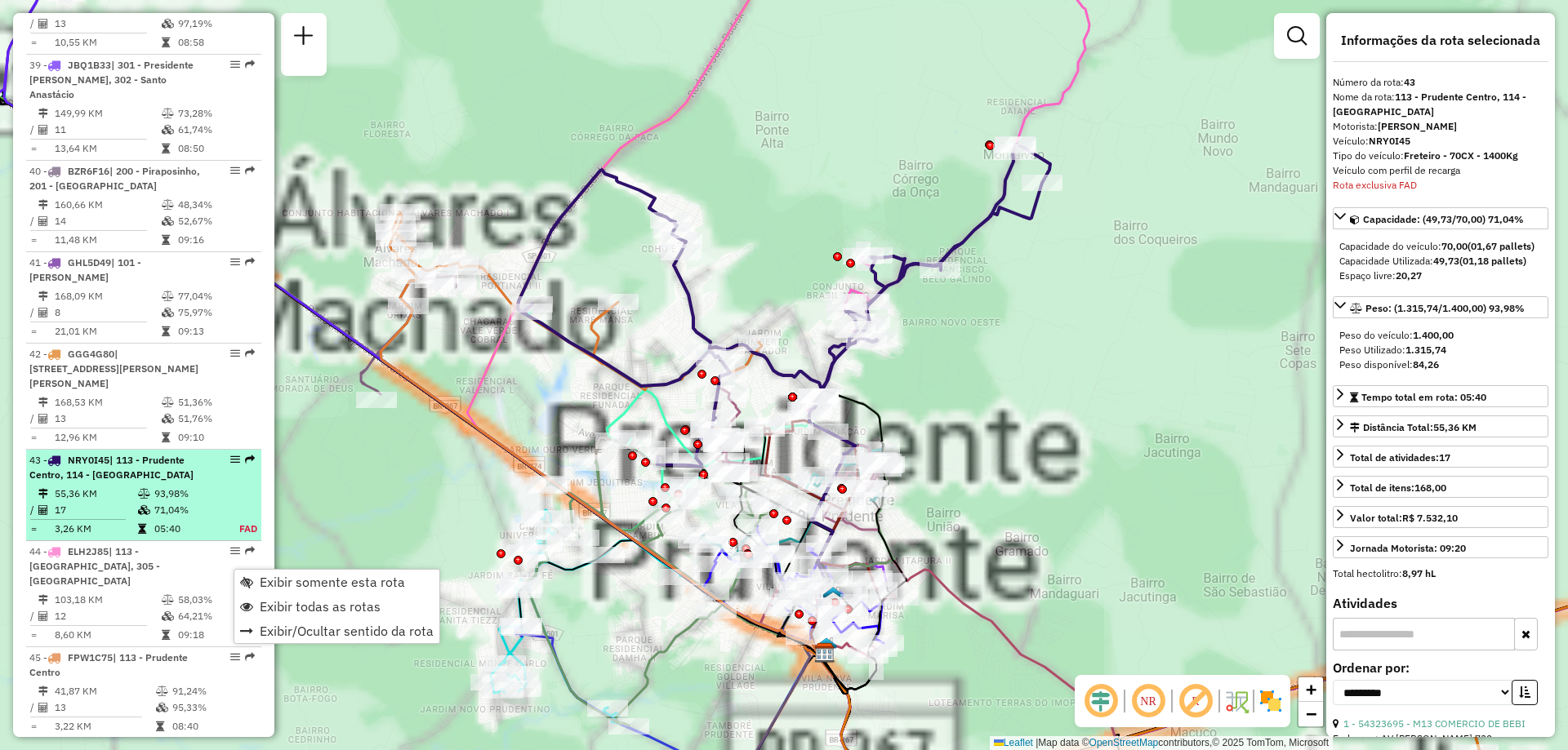
scroll to position [4299, 0]
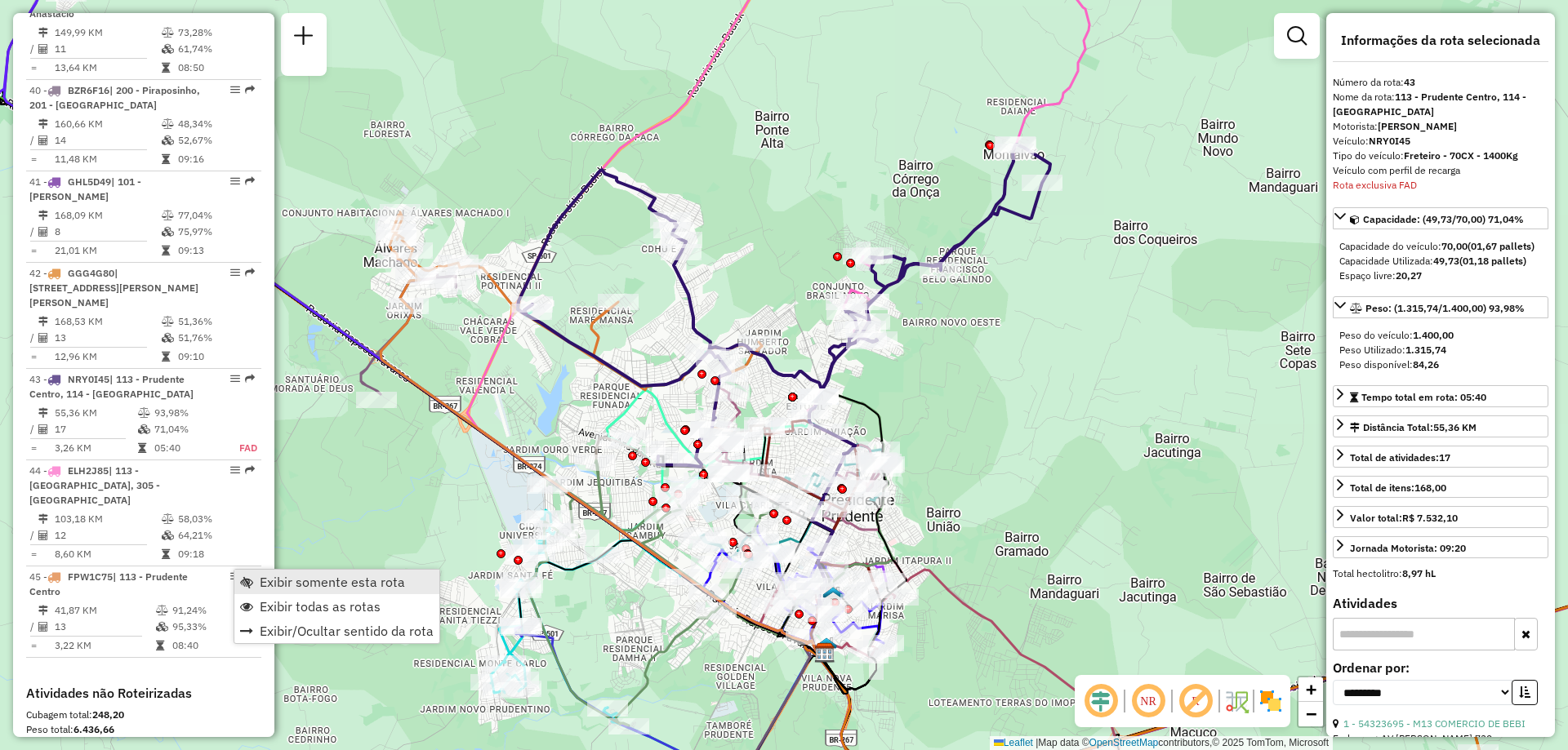
click at [268, 575] on span "Exibir somente esta rota" at bounding box center [332, 581] width 146 height 13
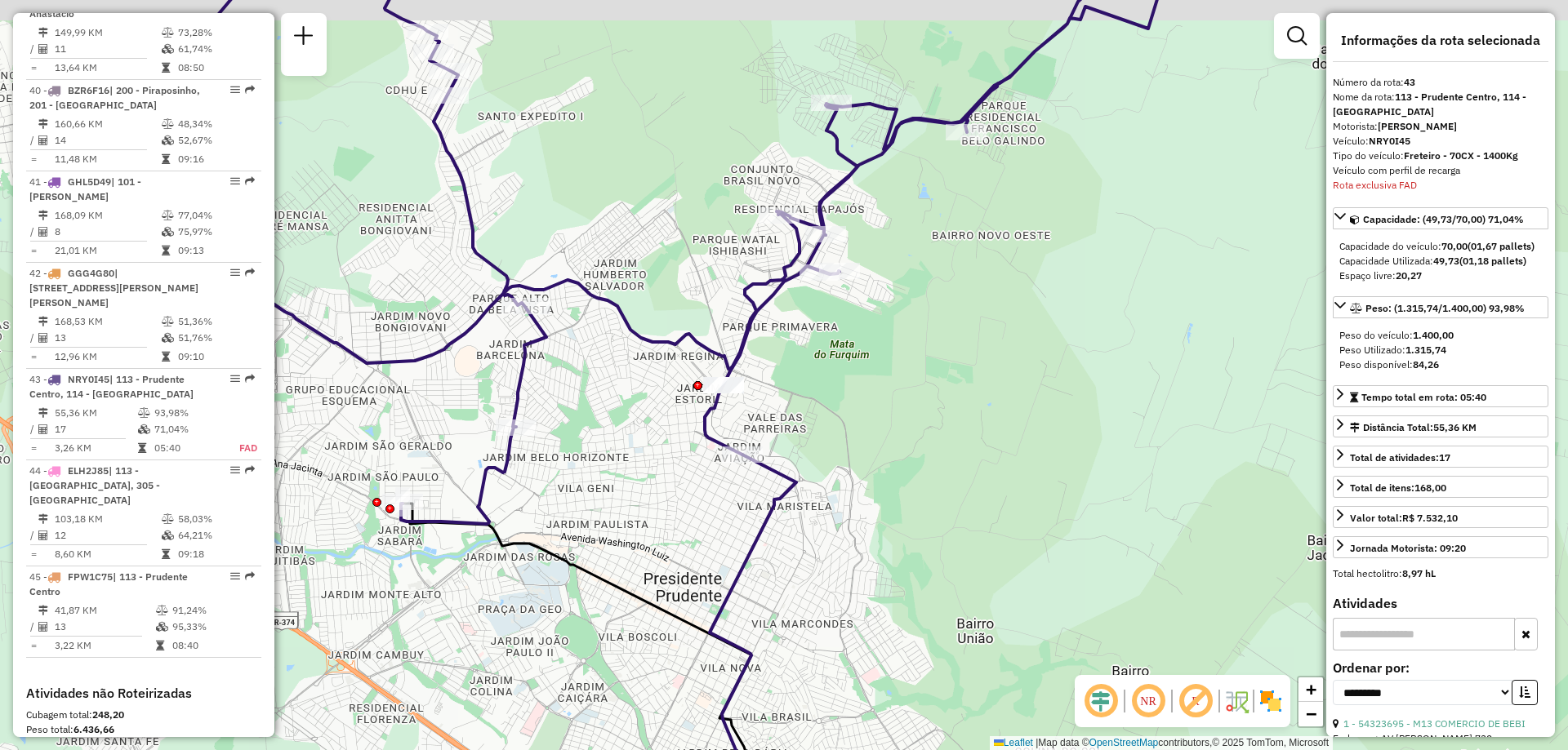
drag, startPoint x: 870, startPoint y: 332, endPoint x: 829, endPoint y: 424, distance: 100.7
click at [829, 424] on div "Janela de atendimento Grade de atendimento Capacidade Transportadoras Veículos …" at bounding box center [784, 375] width 1568 height 750
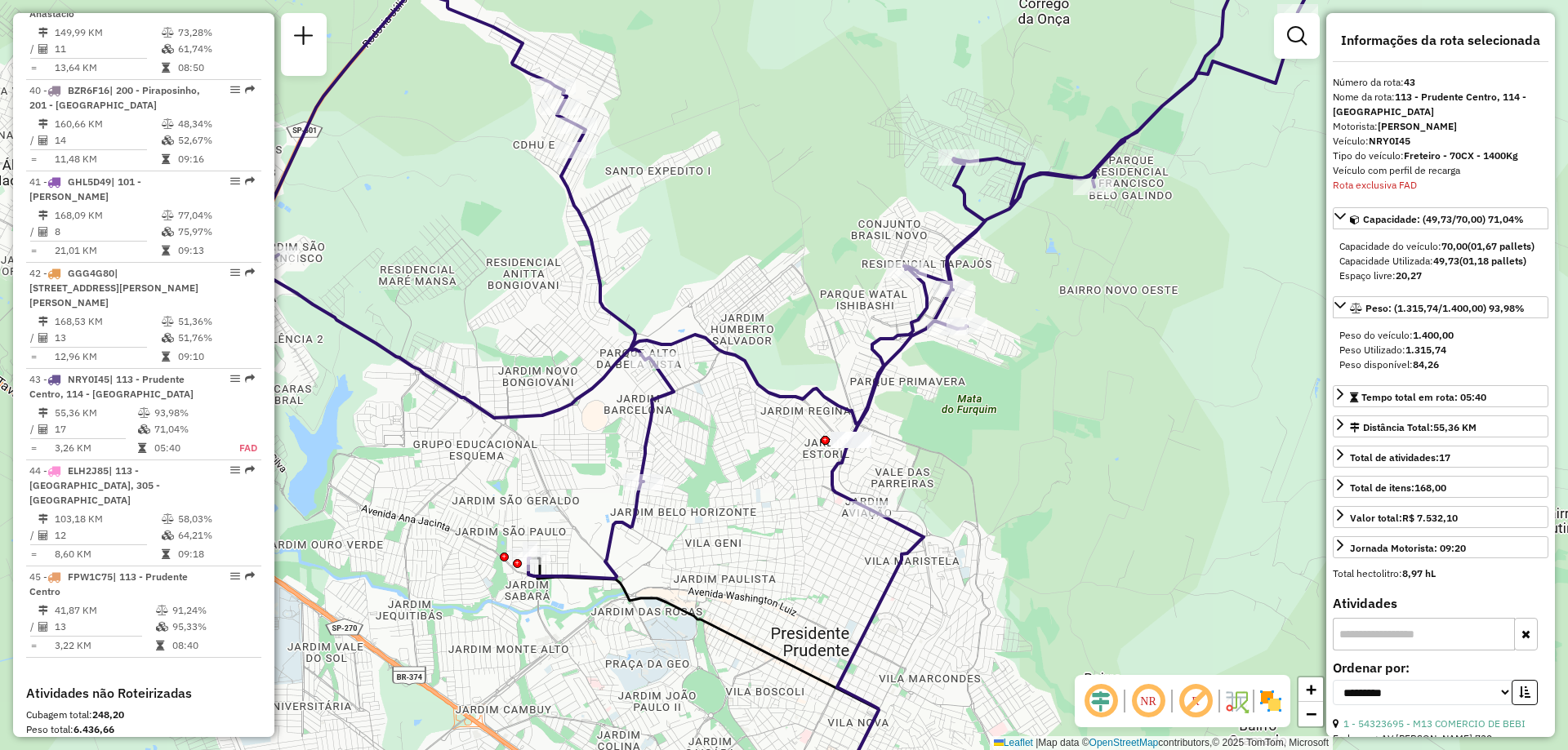
drag, startPoint x: 807, startPoint y: 426, endPoint x: 951, endPoint y: 442, distance: 144.9
click at [951, 442] on div "Janela de atendimento Grade de atendimento Capacidade Transportadoras Veículos …" at bounding box center [784, 375] width 1568 height 750
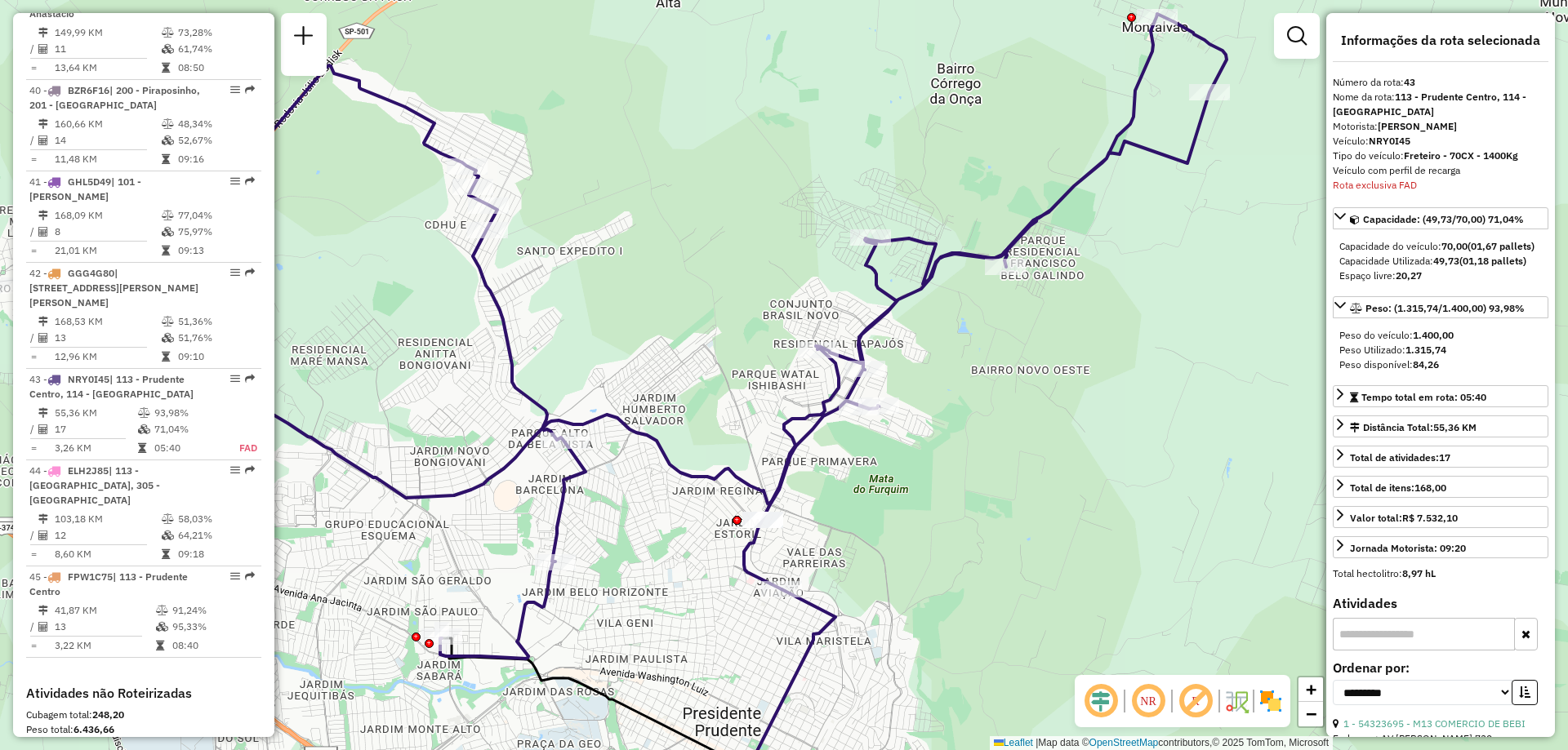
drag, startPoint x: 1136, startPoint y: 383, endPoint x: 1048, endPoint y: 462, distance: 118.3
click at [1048, 462] on div "Janela de atendimento Grade de atendimento Capacidade Transportadoras Veículos …" at bounding box center [784, 375] width 1568 height 750
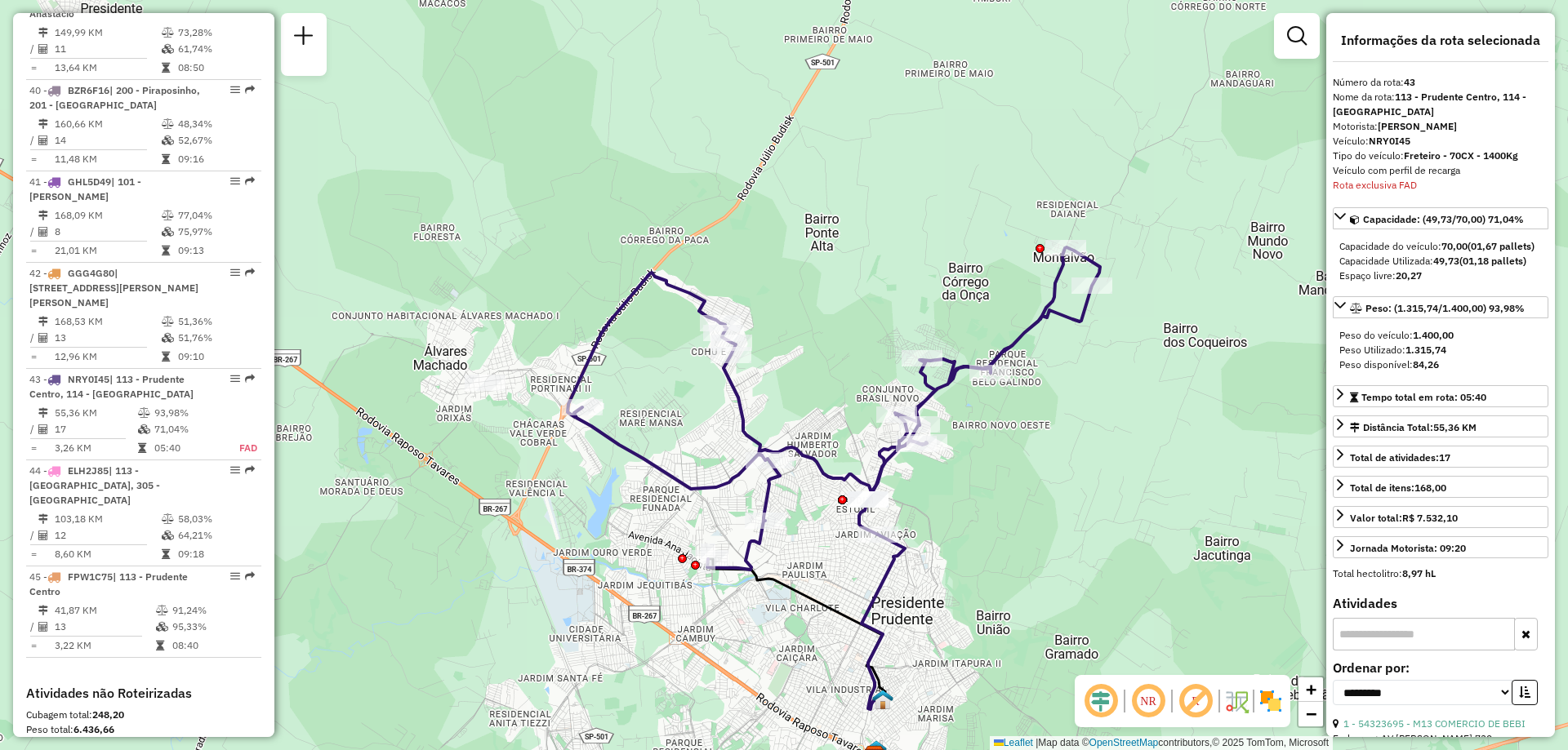
drag, startPoint x: 1064, startPoint y: 492, endPoint x: 1028, endPoint y: 494, distance: 36.1
click at [1028, 494] on div "Janela de atendimento Grade de atendimento Capacidade Transportadoras Veículos …" at bounding box center [784, 375] width 1568 height 750
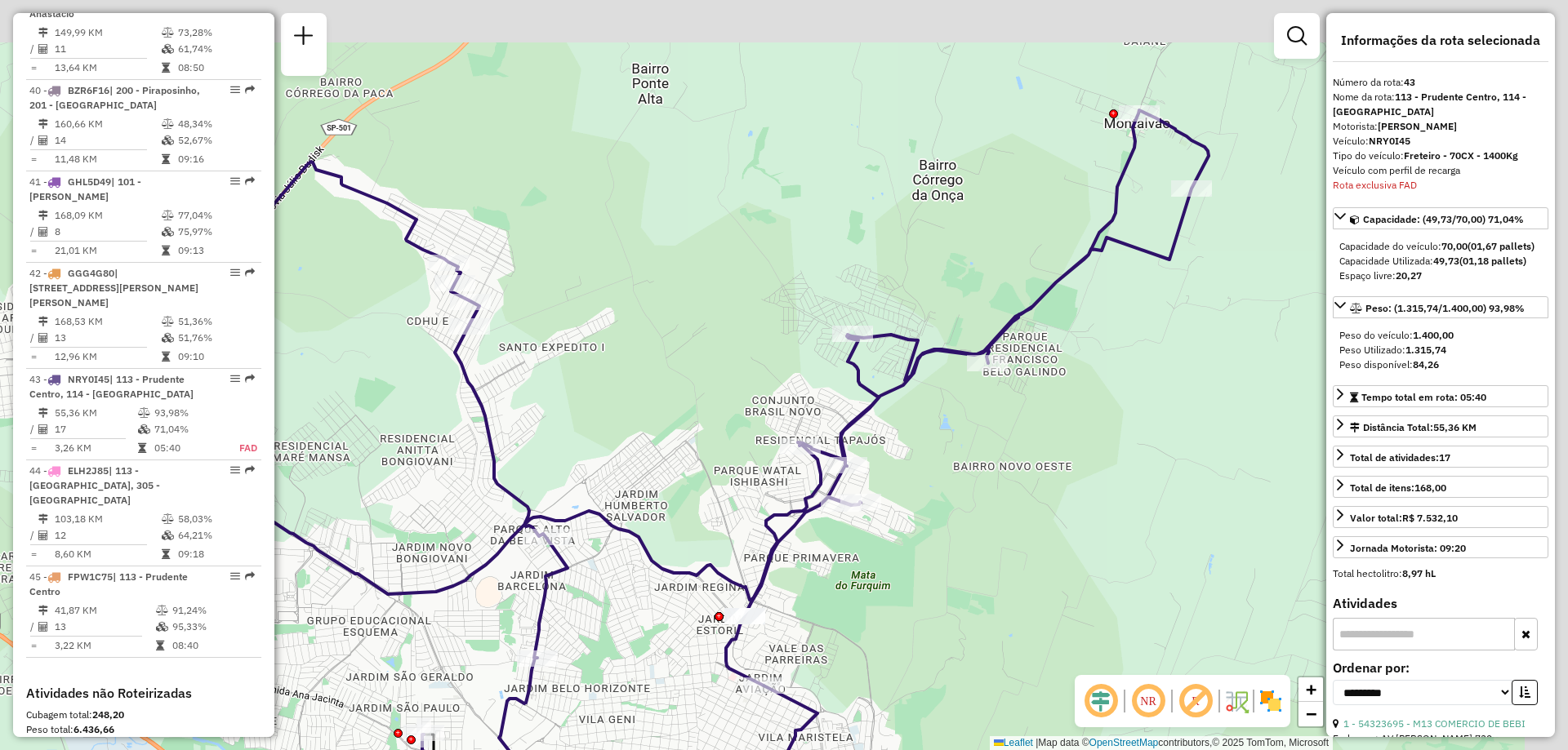
drag, startPoint x: 1086, startPoint y: 346, endPoint x: 1012, endPoint y: 414, distance: 100.5
click at [1022, 415] on div "Janela de atendimento Grade de atendimento Capacidade Transportadoras Veículos …" at bounding box center [784, 375] width 1568 height 750
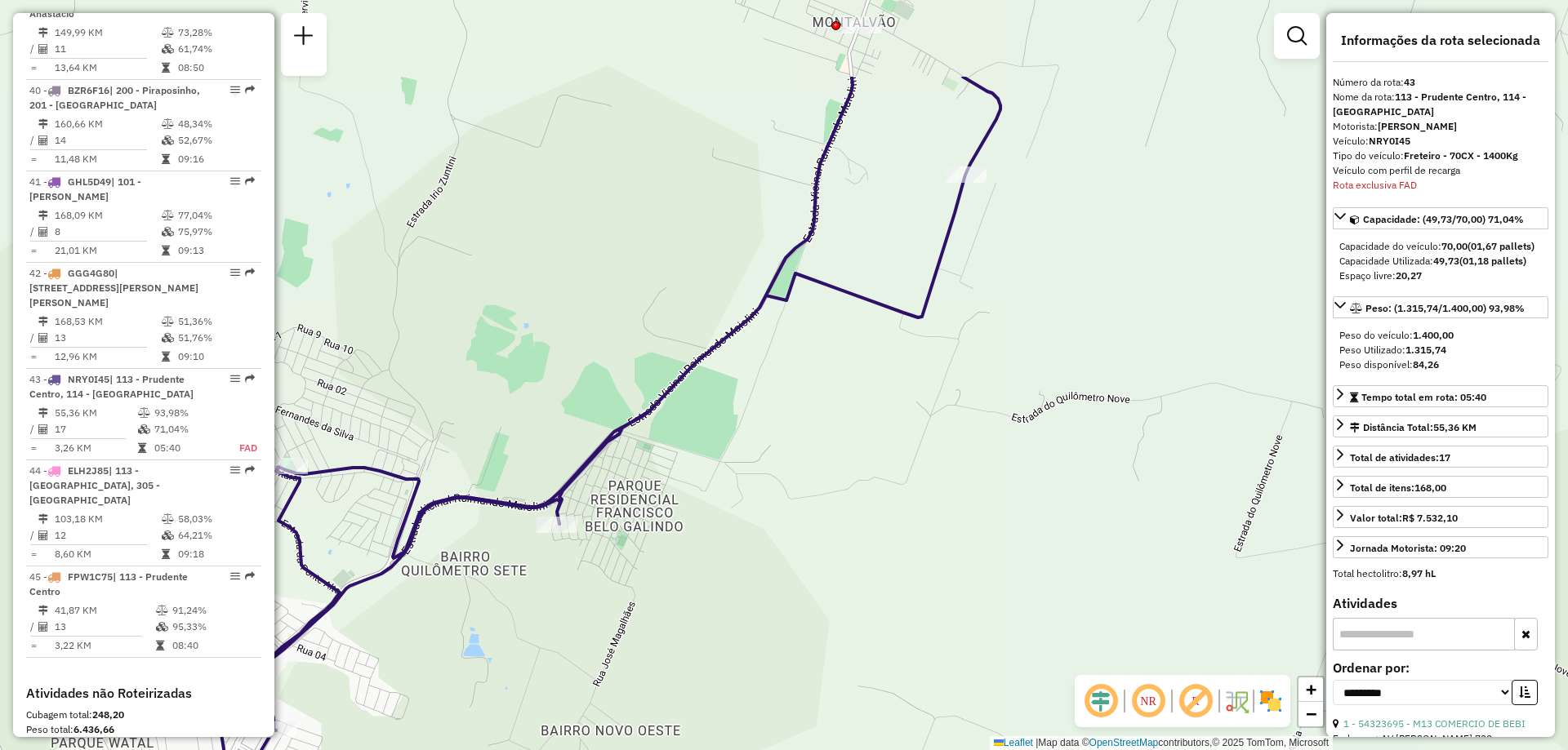
drag, startPoint x: 934, startPoint y: 338, endPoint x: 705, endPoint y: 490, distance: 274.9
click at [705, 490] on div "Janela de atendimento Grade de atendimento Capacidade Transportadoras Veículos …" at bounding box center [784, 375] width 1568 height 750
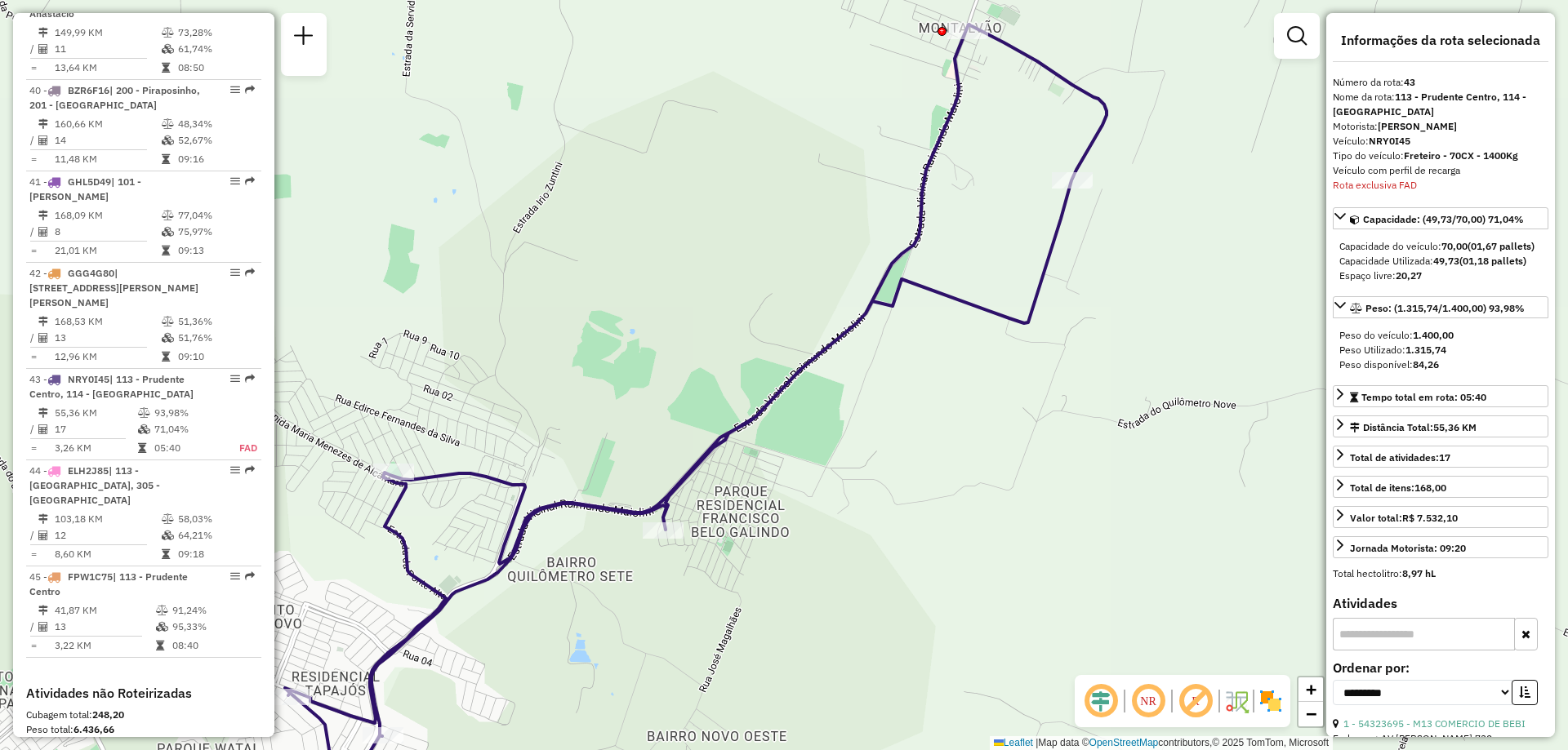
drag, startPoint x: 693, startPoint y: 246, endPoint x: 825, endPoint y: 255, distance: 132.3
click at [830, 254] on div "Janela de atendimento Grade de atendimento Capacidade Transportadoras Veículos …" at bounding box center [784, 375] width 1568 height 750
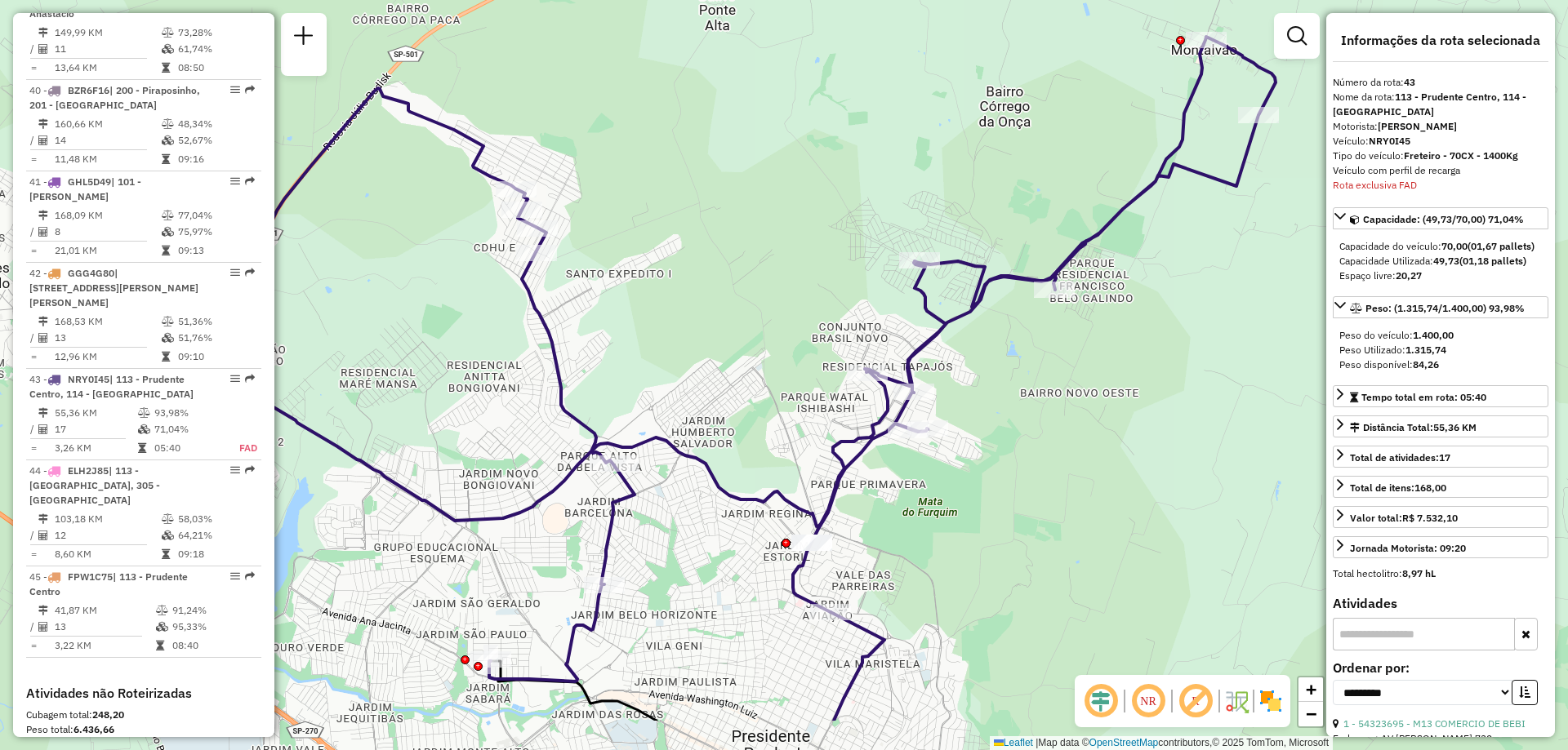
drag, startPoint x: 685, startPoint y: 377, endPoint x: 991, endPoint y: 272, distance: 323.5
click at [991, 272] on icon at bounding box center [742, 359] width 1067 height 645
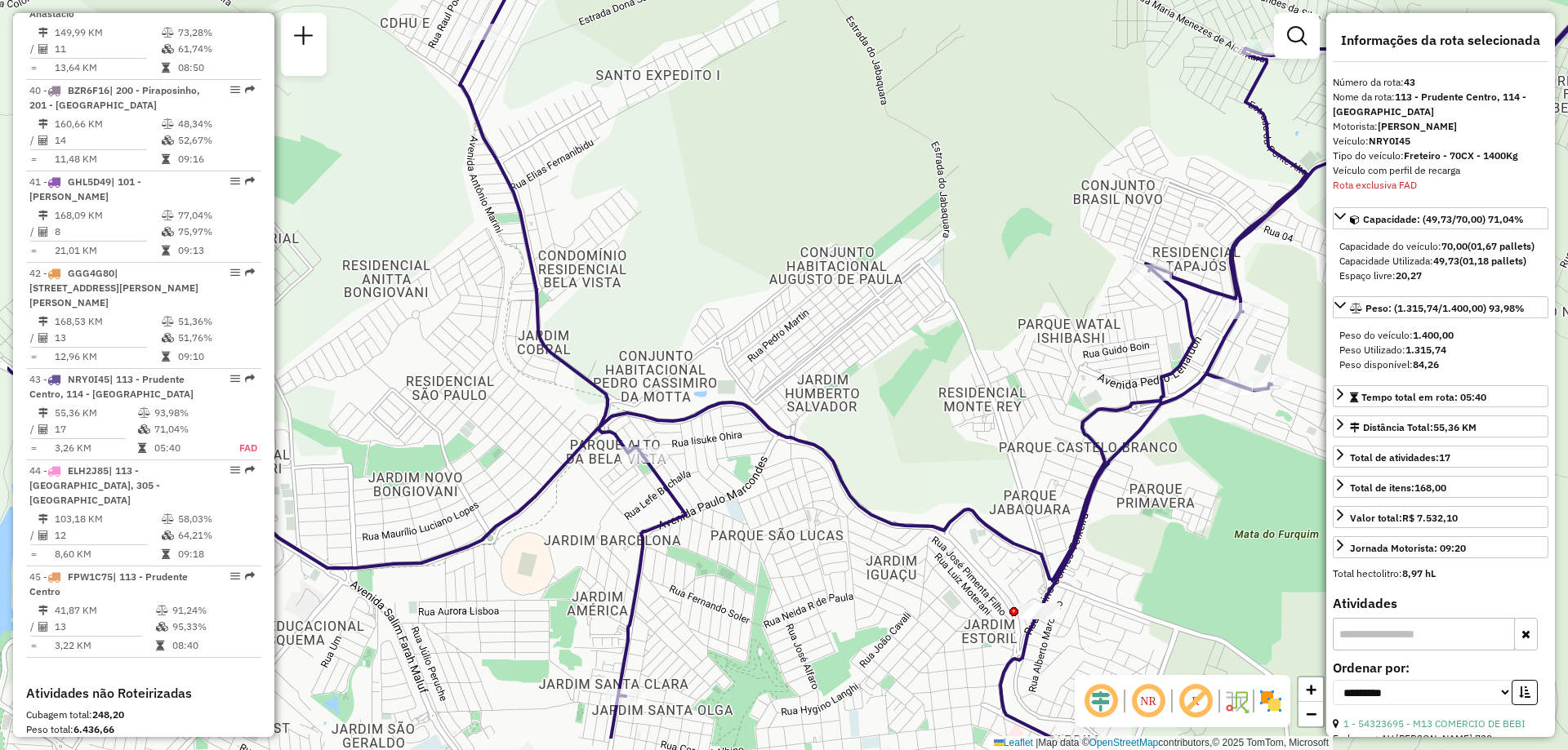
drag, startPoint x: 629, startPoint y: 491, endPoint x: 793, endPoint y: 404, distance: 185.6
click at [793, 404] on div "Janela de atendimento Grade de atendimento Capacidade Transportadoras Veículos …" at bounding box center [784, 375] width 1568 height 750
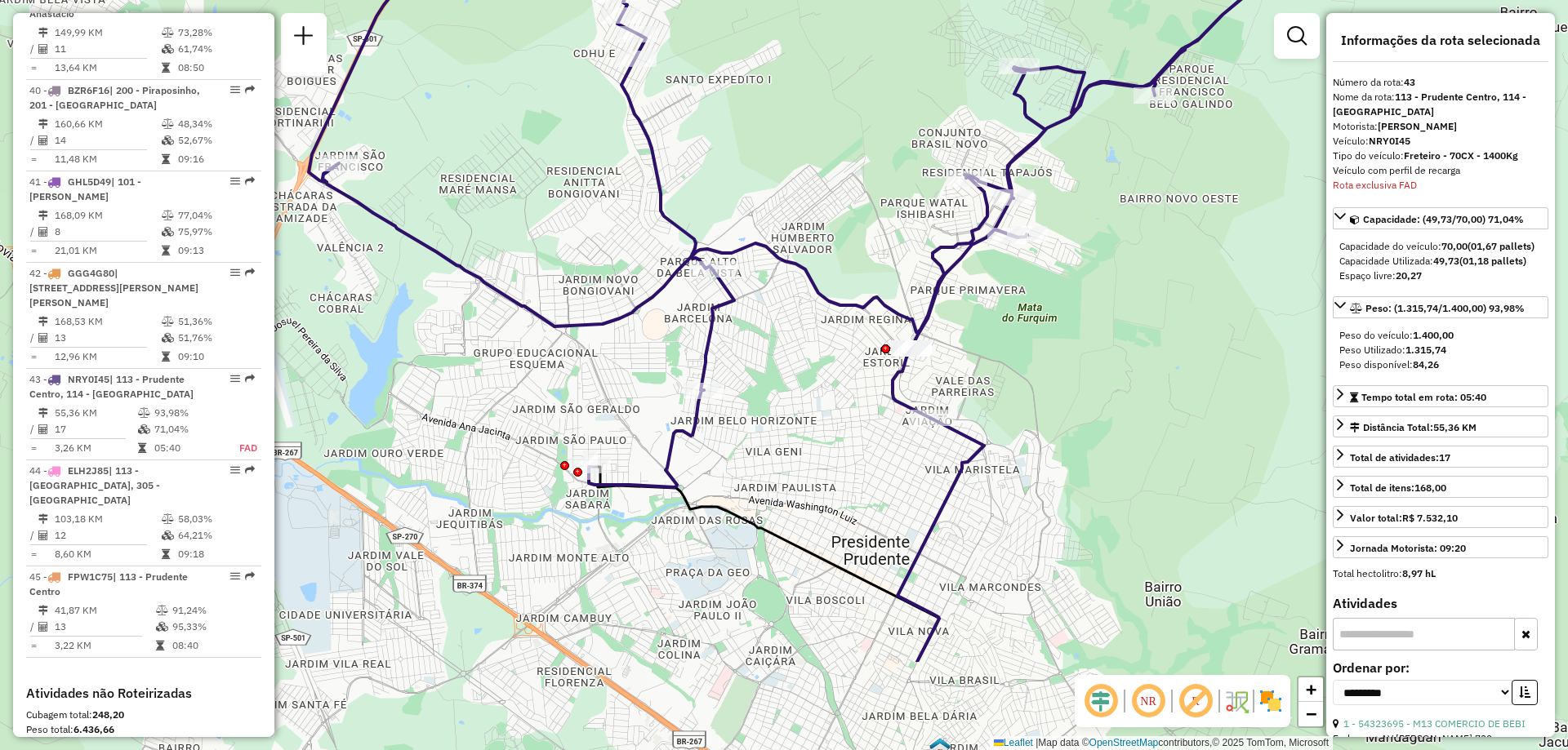
drag, startPoint x: 678, startPoint y: 544, endPoint x: 746, endPoint y: 380, distance: 177.5
click at [746, 380] on div "Janela de atendimento Grade de atendimento Capacidade Transportadoras Veículos …" at bounding box center [784, 375] width 1568 height 750
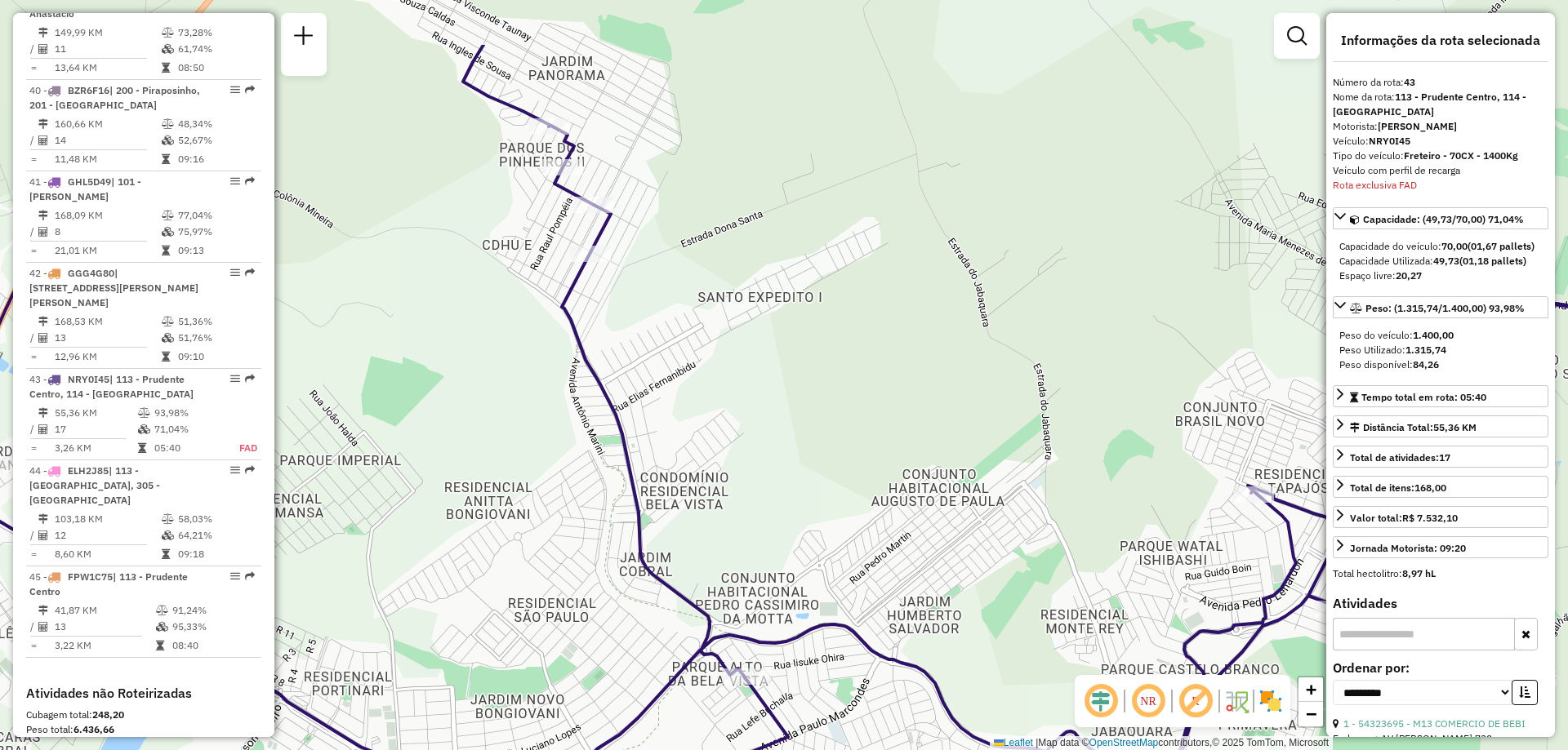
drag, startPoint x: 635, startPoint y: 150, endPoint x: 645, endPoint y: 271, distance: 121.4
click at [645, 271] on div "Janela de atendimento Grade de atendimento Capacidade Transportadoras Veículos …" at bounding box center [784, 375] width 1568 height 750
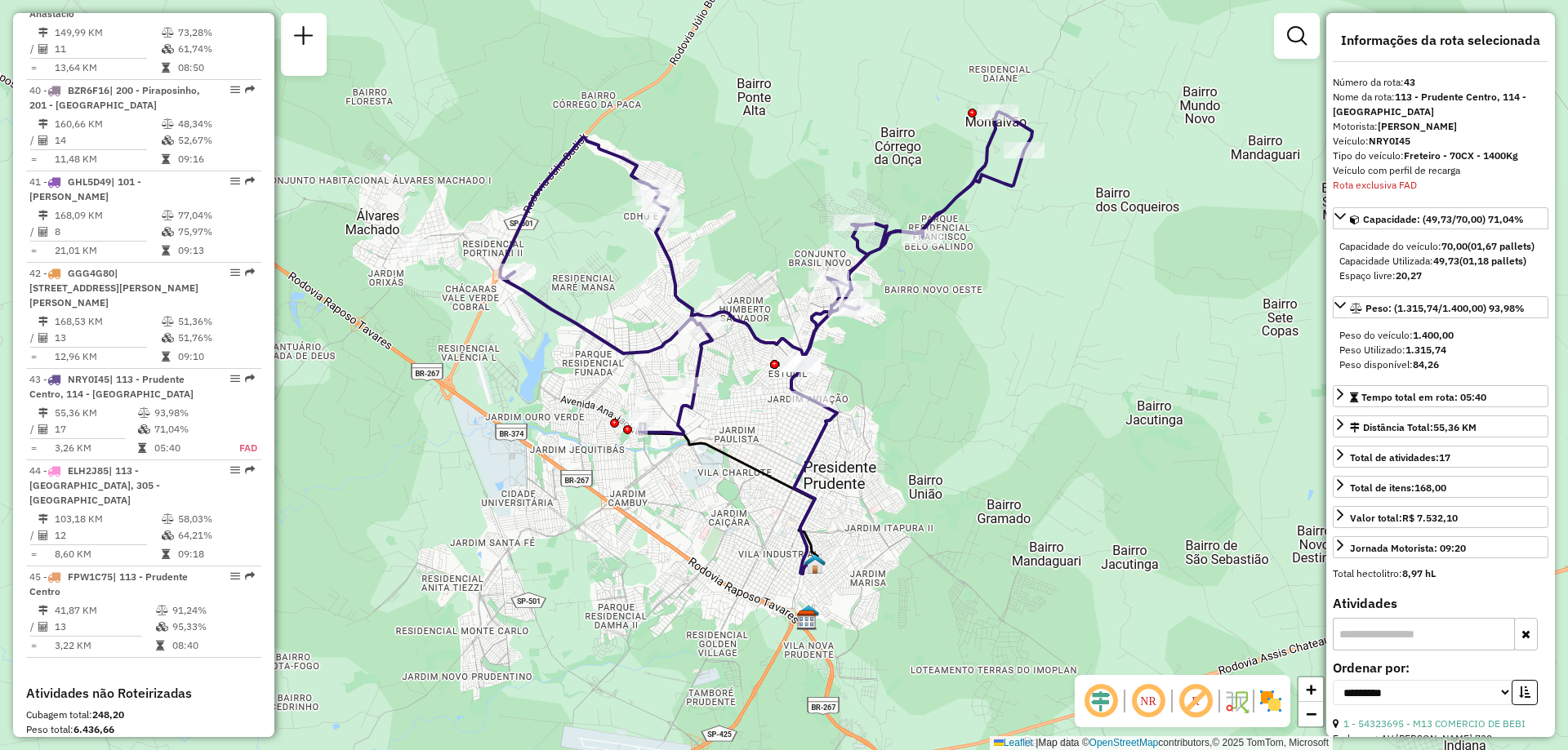
drag, startPoint x: 499, startPoint y: 328, endPoint x: 599, endPoint y: 300, distance: 103.8
click at [599, 300] on div "Janela de atendimento Grade de atendimento Capacidade Transportadoras Veículos …" at bounding box center [784, 375] width 1568 height 750
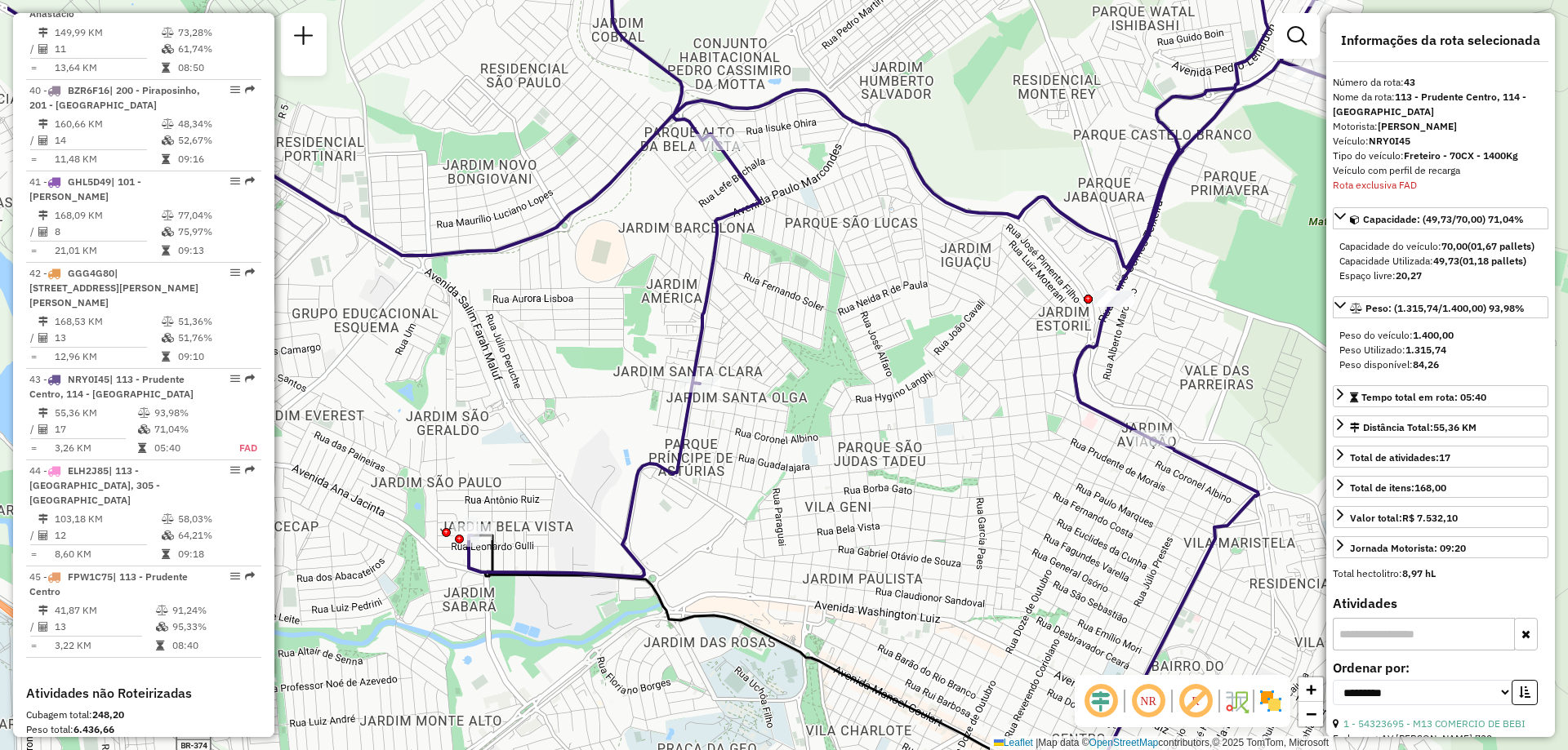
drag, startPoint x: 382, startPoint y: 455, endPoint x: 571, endPoint y: 456, distance: 189.0
click at [570, 456] on div "Janela de atendimento Grade de atendimento Capacidade Transportadoras Veículos …" at bounding box center [784, 375] width 1568 height 750
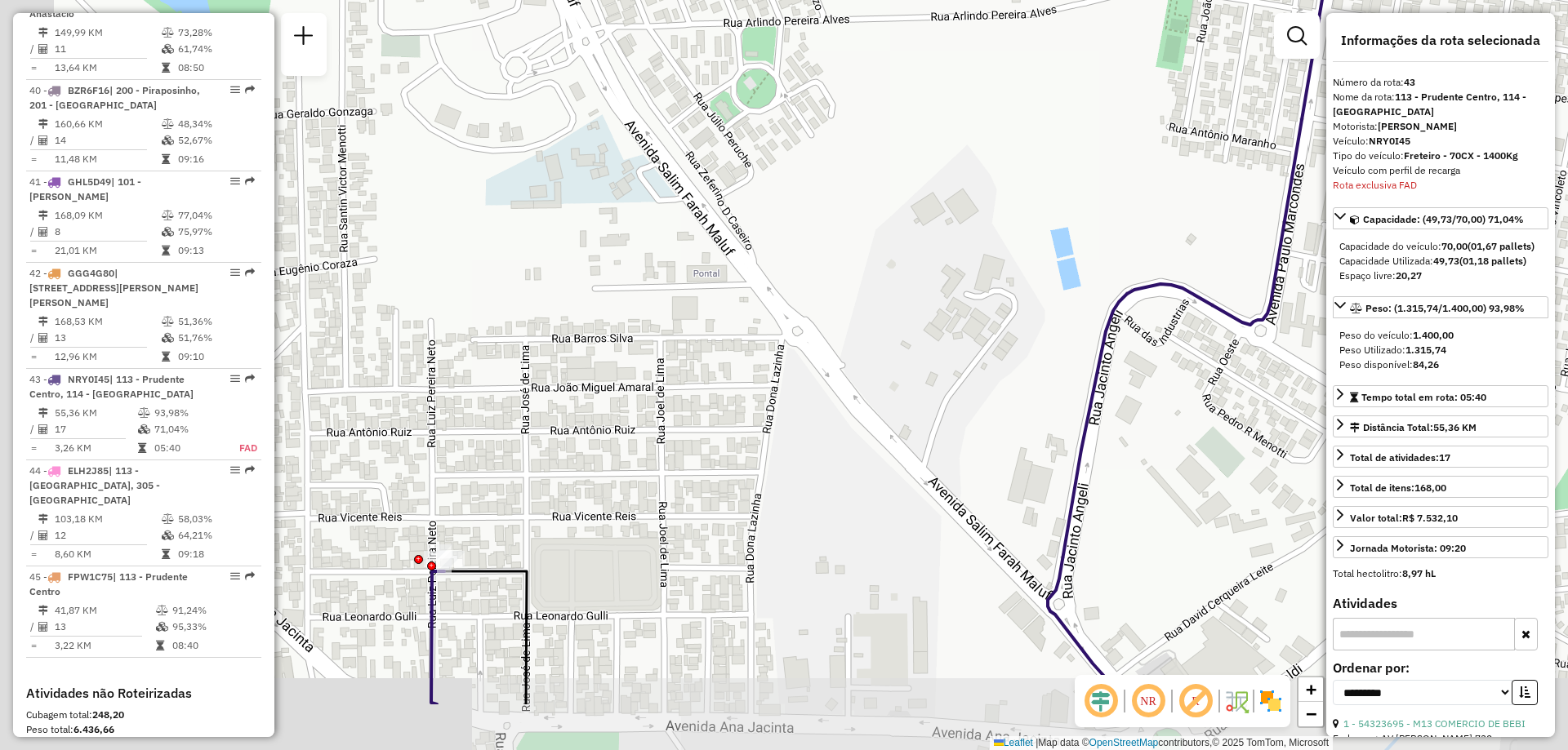
drag, startPoint x: 538, startPoint y: 531, endPoint x: 643, endPoint y: 404, distance: 164.8
click at [643, 404] on div "Janela de atendimento Grade de atendimento Capacidade Transportadoras Veículos …" at bounding box center [784, 375] width 1568 height 750
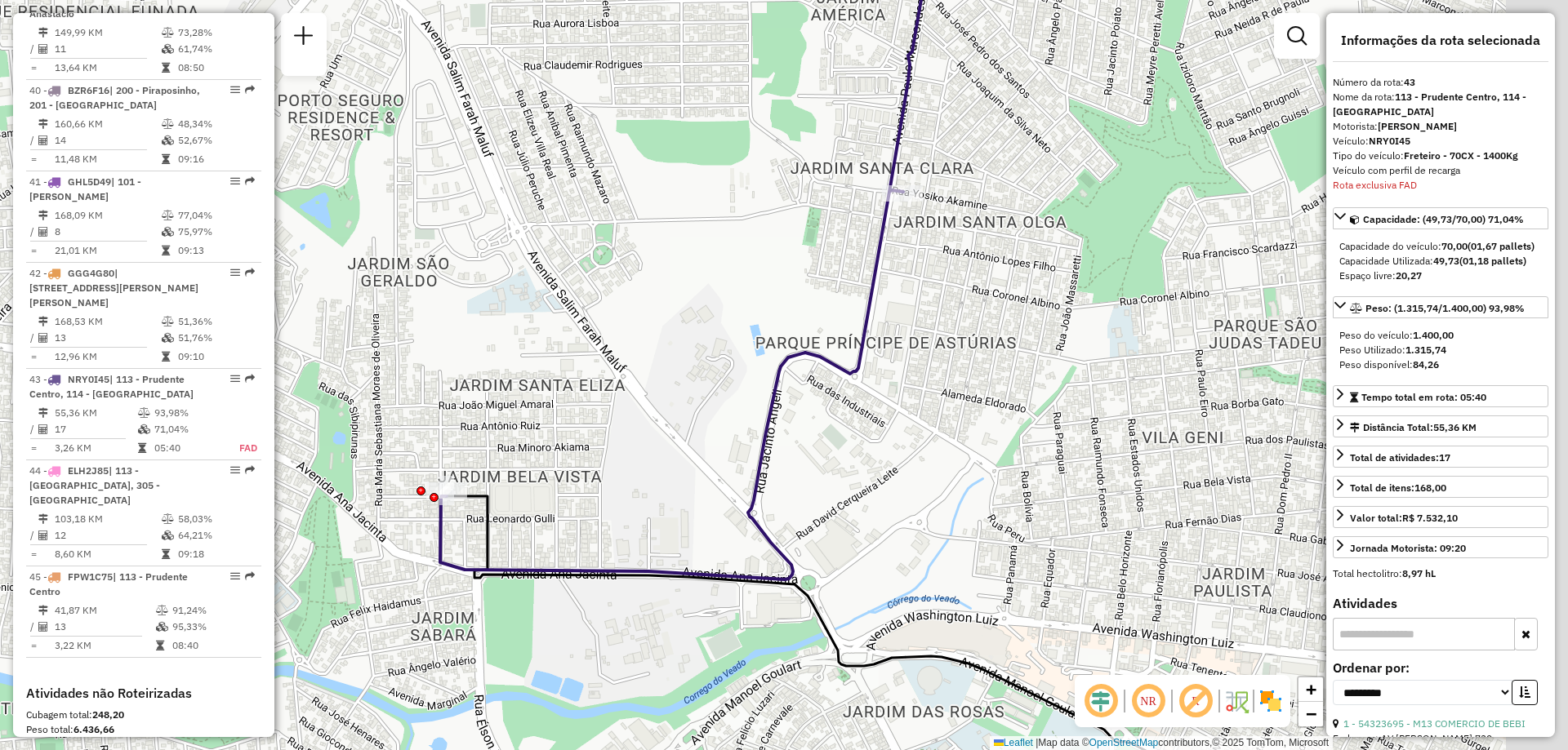
drag, startPoint x: 989, startPoint y: 410, endPoint x: 772, endPoint y: 352, distance: 224.6
click at [772, 352] on div "Janela de atendimento Grade de atendimento Capacidade Transportadoras Veículos …" at bounding box center [784, 375] width 1568 height 750
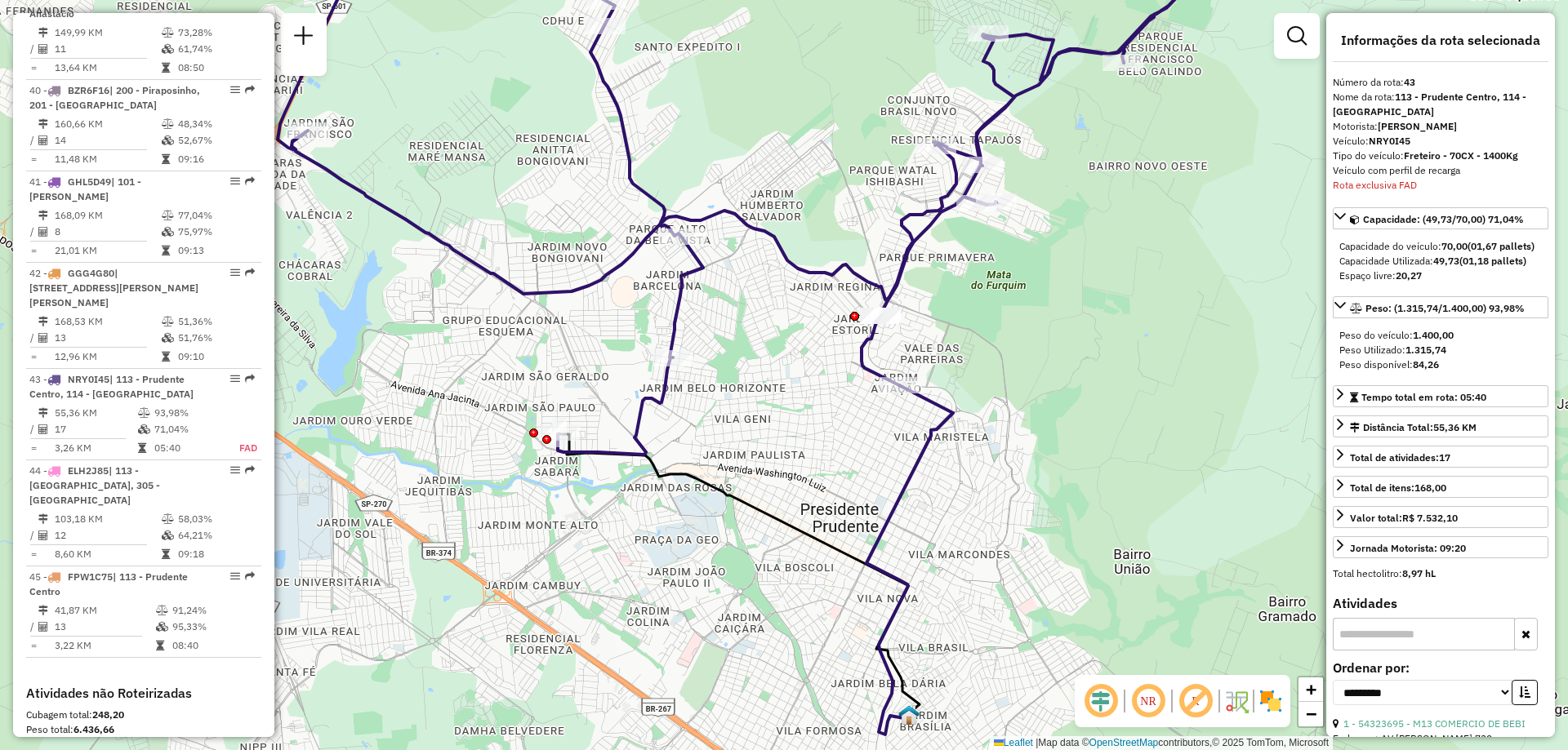
drag, startPoint x: 1002, startPoint y: 391, endPoint x: 882, endPoint y: 440, distance: 129.6
click at [882, 440] on div "Janela de atendimento Grade de atendimento Capacidade Transportadoras Veículos …" at bounding box center [784, 375] width 1568 height 750
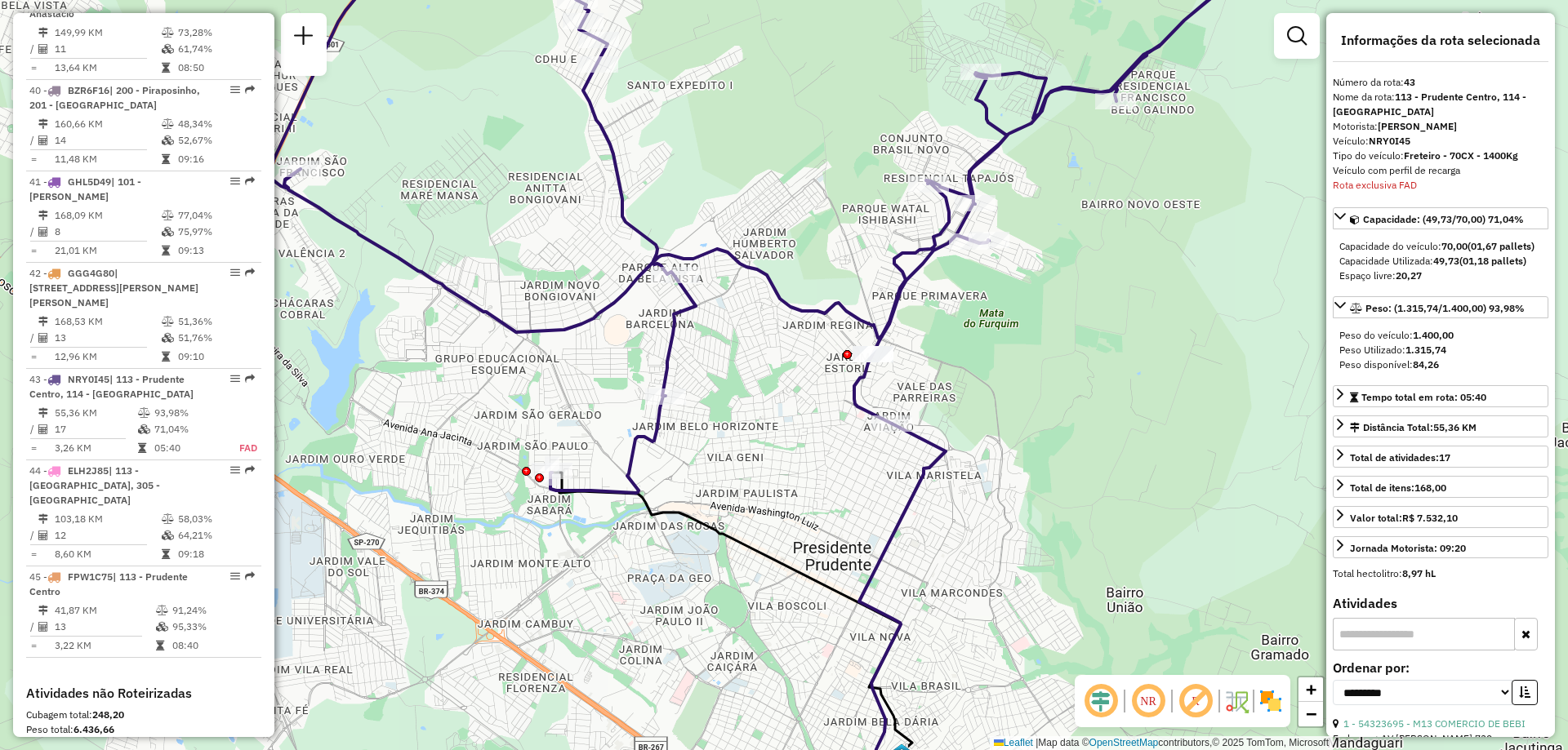
drag, startPoint x: 1102, startPoint y: 210, endPoint x: 1094, endPoint y: 248, distance: 38.8
click at [1094, 248] on div "Janela de atendimento Grade de atendimento Capacidade Transportadoras Veículos …" at bounding box center [784, 375] width 1568 height 750
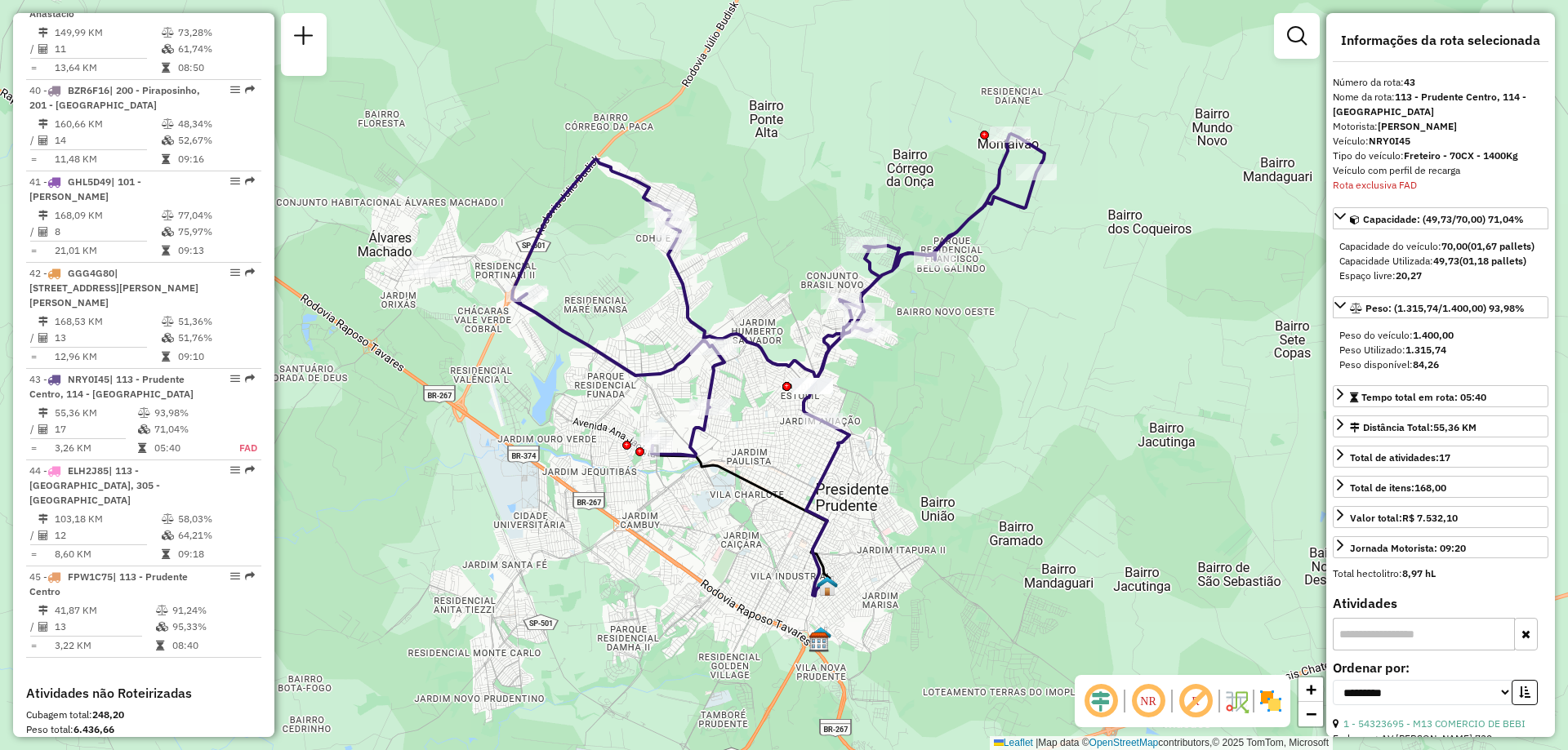
drag, startPoint x: 889, startPoint y: 456, endPoint x: 977, endPoint y: 483, distance: 92.0
click at [977, 483] on div "Janela de atendimento Grade de atendimento Capacidade Transportadoras Veículos …" at bounding box center [784, 375] width 1568 height 750
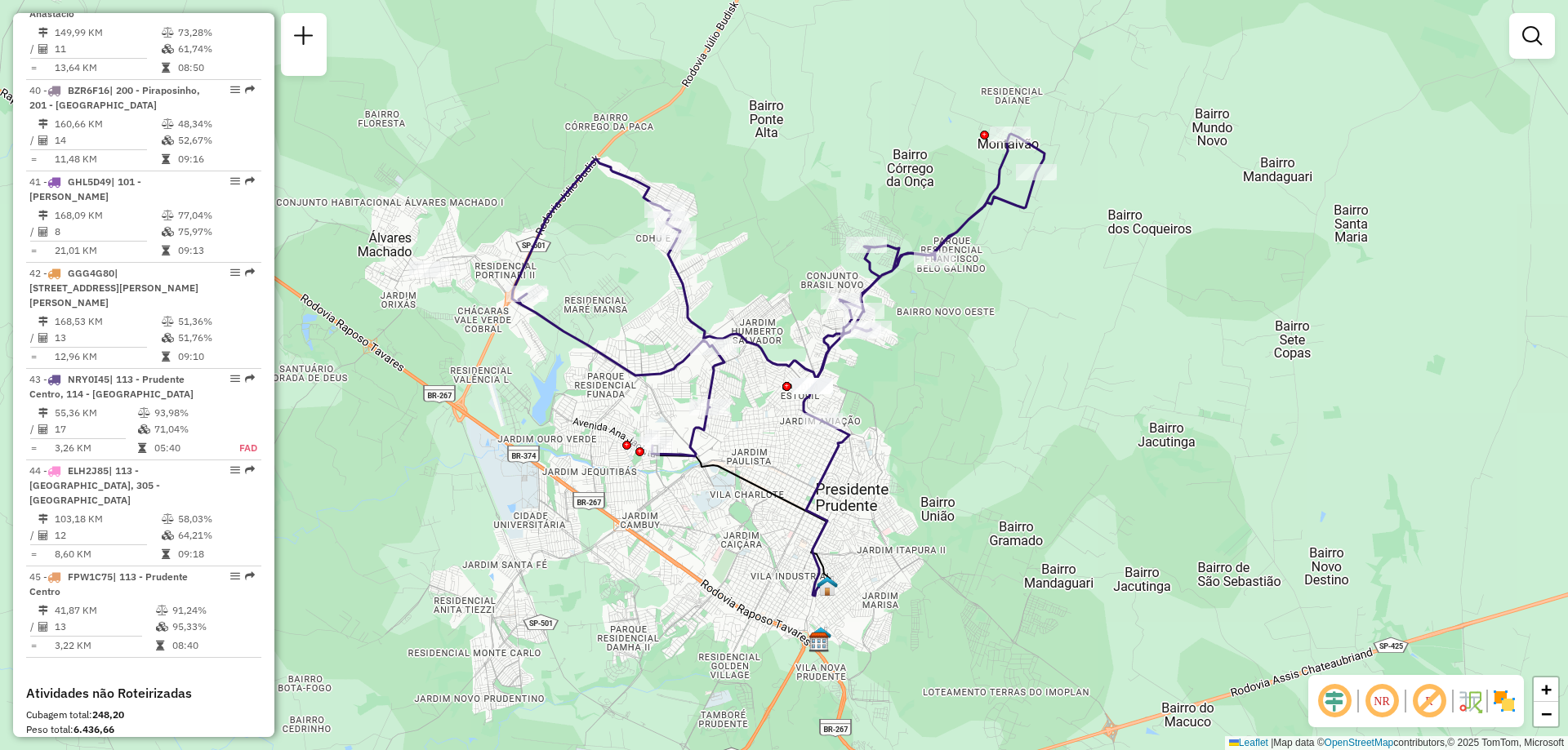
click at [1428, 704] on em at bounding box center [1430, 701] width 39 height 39
click at [968, 426] on div "Janela de atendimento Grade de atendimento Capacidade Transportadoras Veículos …" at bounding box center [784, 375] width 1568 height 750
click at [1334, 704] on em at bounding box center [1335, 701] width 39 height 39
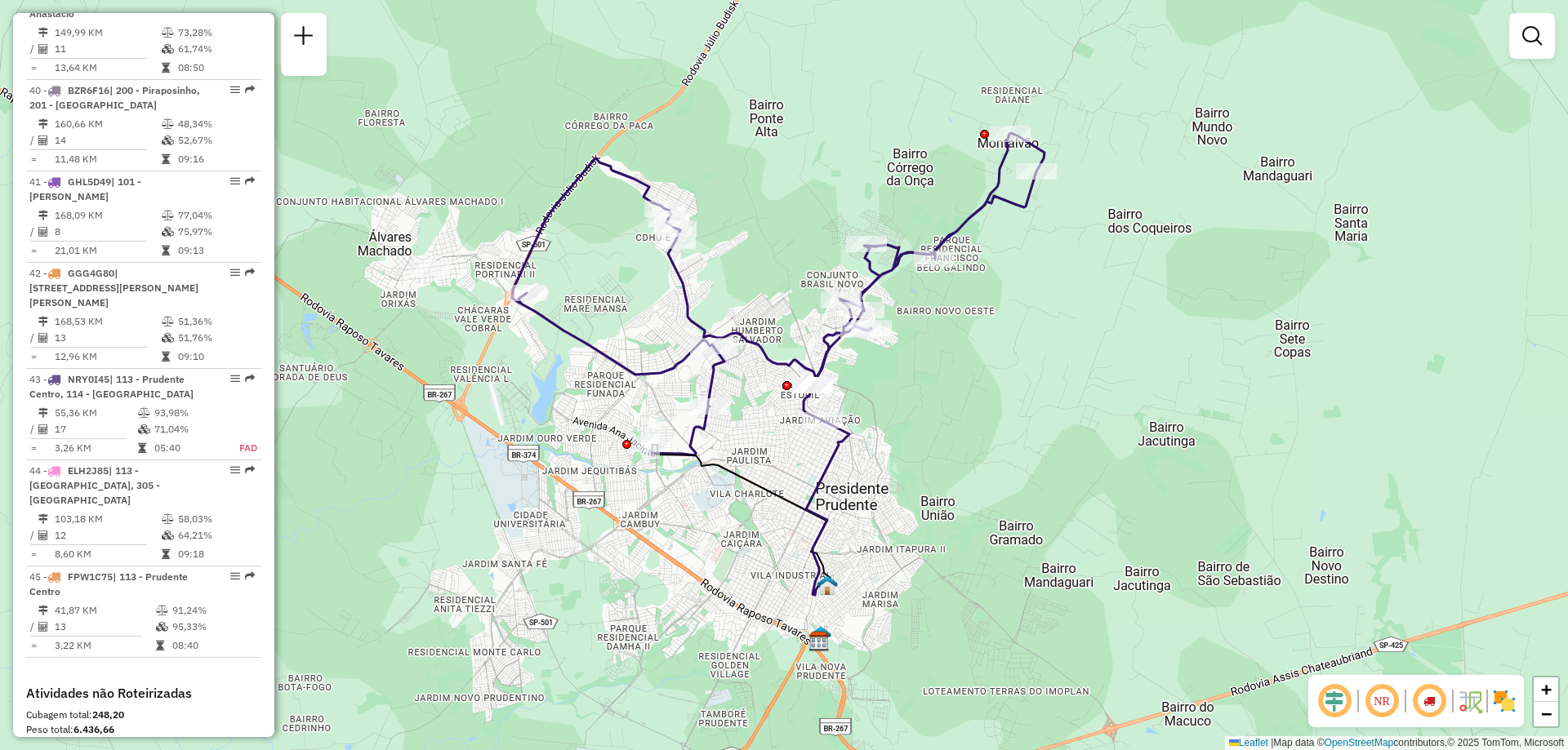
click at [1392, 708] on em at bounding box center [1382, 701] width 39 height 39
click at [1436, 703] on em at bounding box center [1430, 701] width 39 height 39
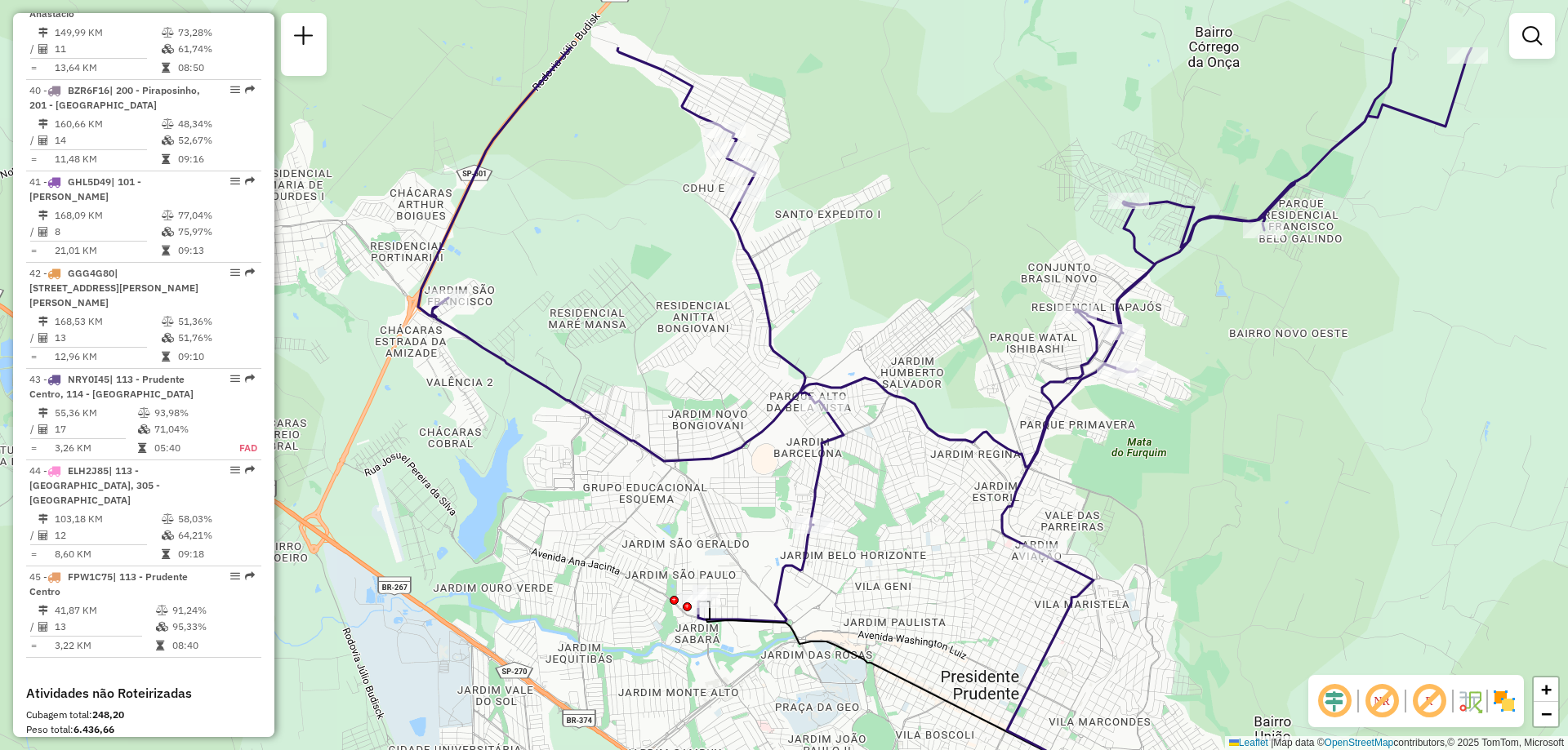
drag, startPoint x: 849, startPoint y: 404, endPoint x: 1222, endPoint y: 528, distance: 393.1
click at [1222, 528] on div "Janela de atendimento Grade de atendimento Capacidade Transportadoras Veículos …" at bounding box center [784, 375] width 1568 height 750
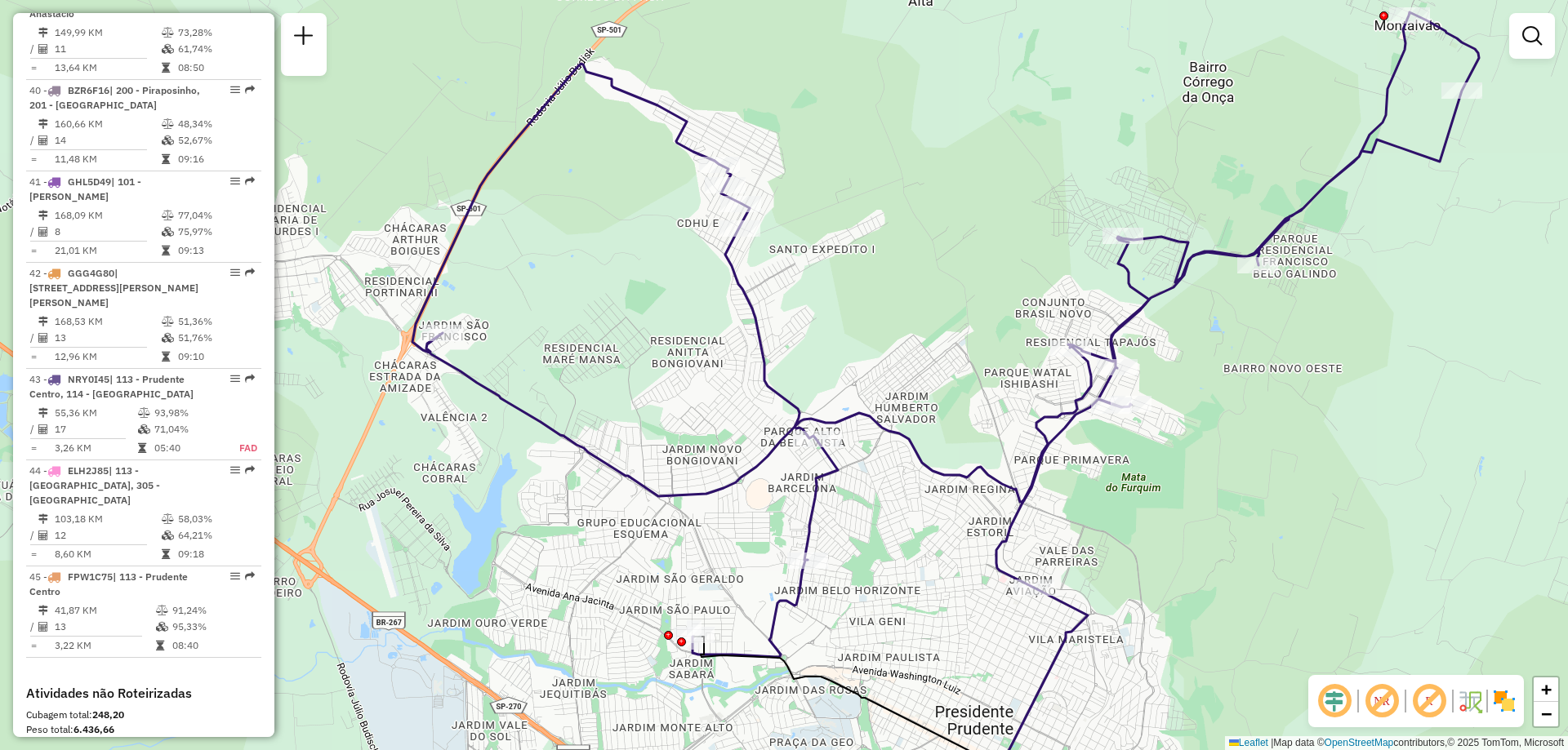
drag, startPoint x: 1280, startPoint y: 471, endPoint x: 1275, endPoint y: 505, distance: 34.4
click at [1275, 505] on div "Janela de atendimento Grade de atendimento Capacidade Transportadoras Veículos …" at bounding box center [784, 375] width 1568 height 750
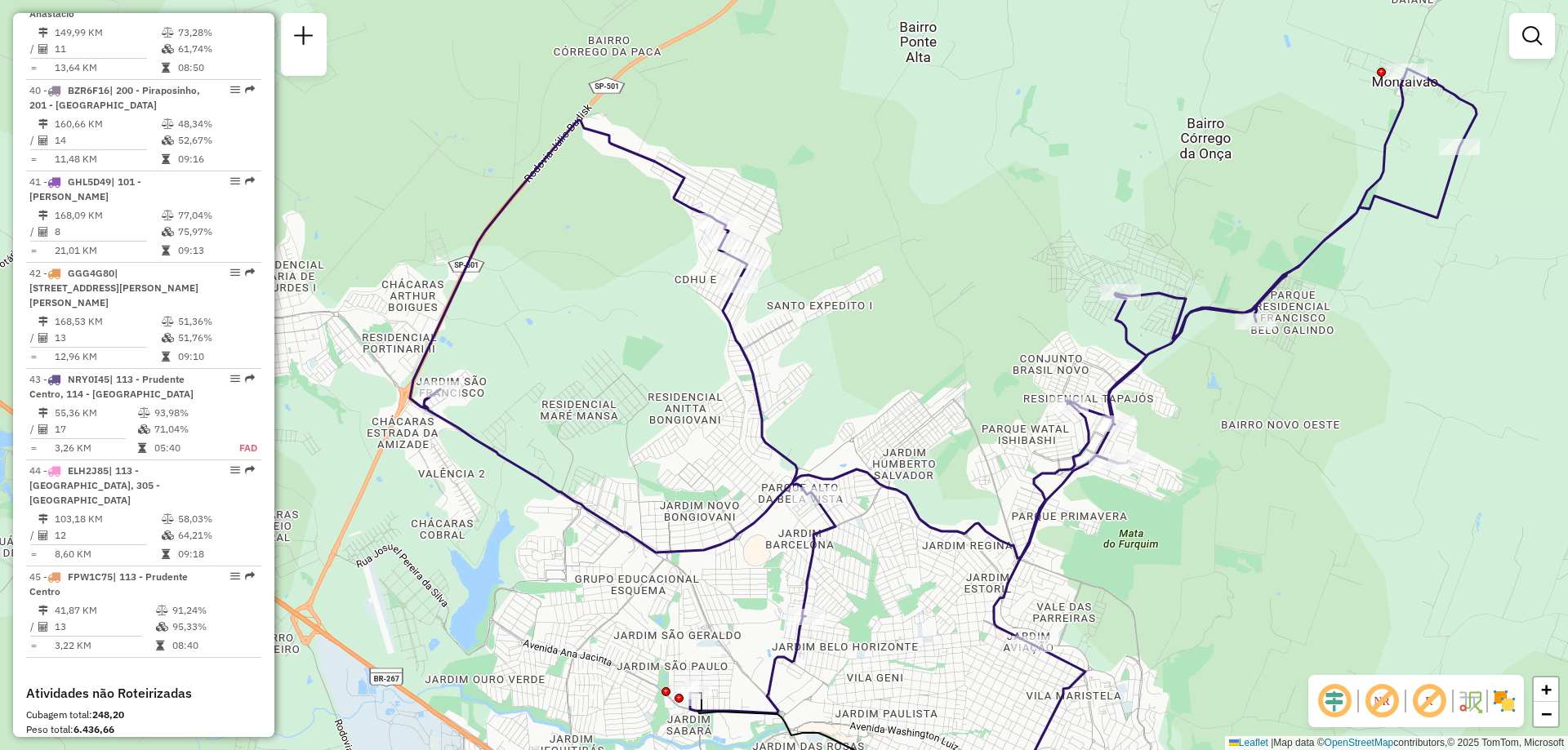
drag, startPoint x: 1227, startPoint y: 446, endPoint x: 1224, endPoint y: 503, distance: 57.1
click at [1224, 503] on div "Janela de atendimento Grade de atendimento Capacidade Transportadoras Veículos …" at bounding box center [784, 375] width 1568 height 750
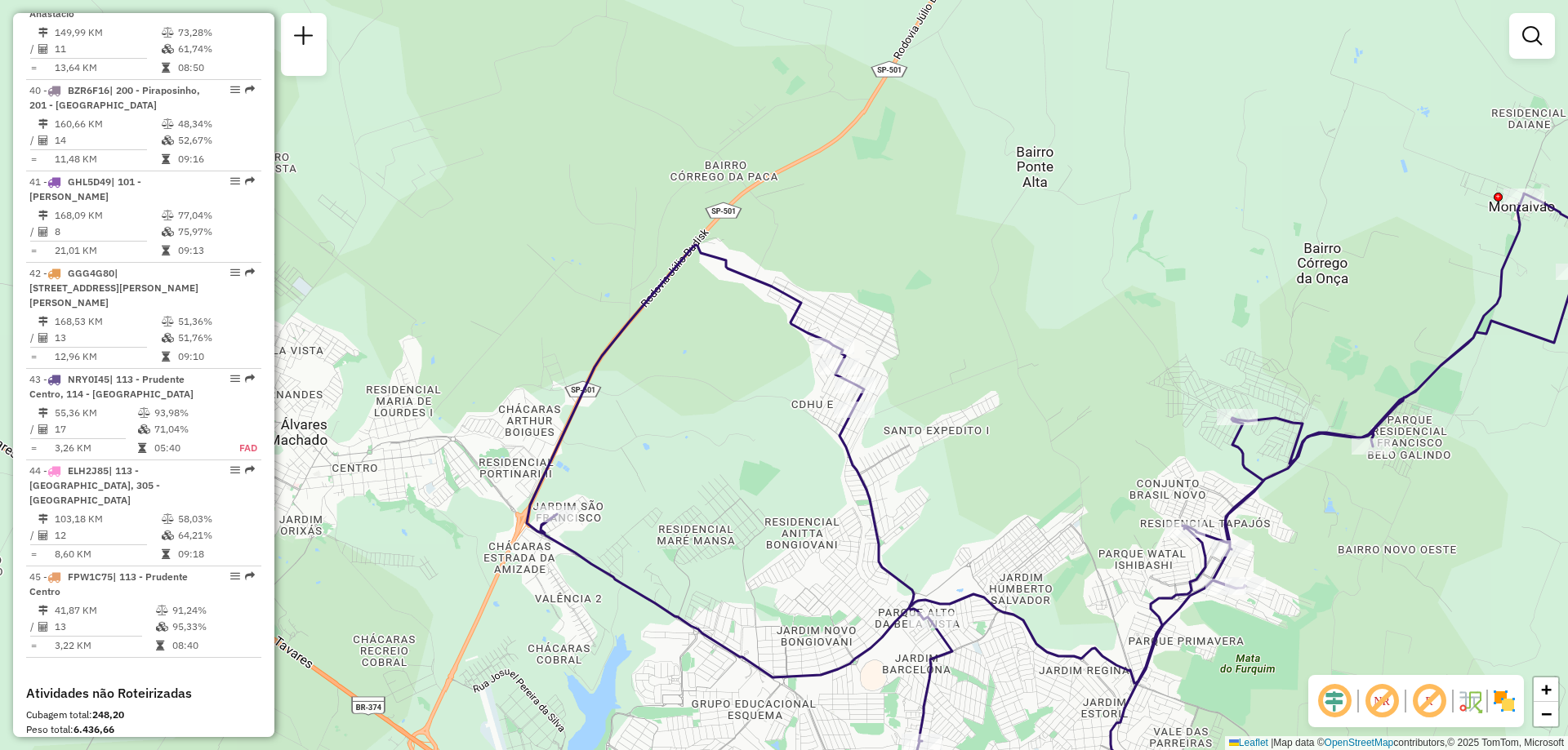
drag, startPoint x: 409, startPoint y: 444, endPoint x: 693, endPoint y: 474, distance: 285.6
click at [693, 474] on div "Janela de atendimento Grade de atendimento Capacidade Transportadoras Veículos …" at bounding box center [784, 375] width 1568 height 750
